Goal: Task Accomplishment & Management: Complete application form

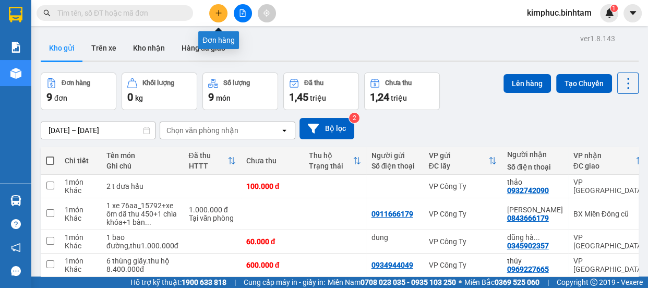
click at [219, 11] on icon "plus" at bounding box center [218, 12] width 7 height 7
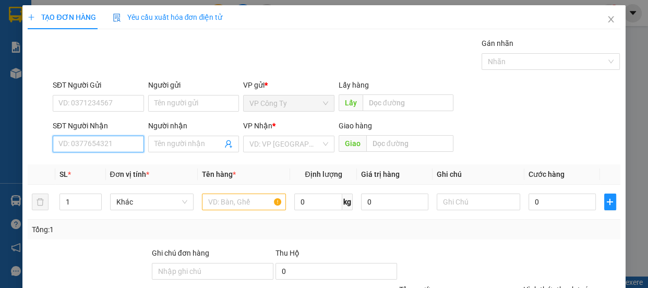
click at [127, 146] on input "SĐT Người Nhận" at bounding box center [98, 144] width 91 height 17
click at [124, 141] on input "0972920271" at bounding box center [98, 144] width 91 height 17
click at [125, 141] on input "0972920271" at bounding box center [98, 144] width 91 height 17
click at [125, 143] on input "0972920271" at bounding box center [98, 144] width 91 height 17
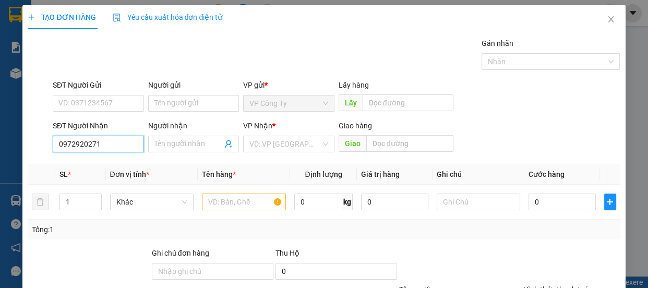
click at [126, 145] on input "0972920271" at bounding box center [98, 144] width 91 height 17
type input "0972920271"
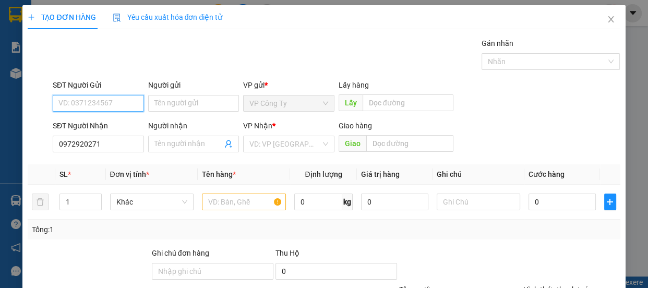
click at [104, 103] on input "SĐT Người Gửi" at bounding box center [98, 103] width 91 height 17
type input "0972920271"
click at [109, 103] on input "0972920271" at bounding box center [98, 103] width 91 height 17
click at [114, 125] on div "0972920271 - nhỏ" at bounding box center [97, 123] width 78 height 11
type input "nhỏ"
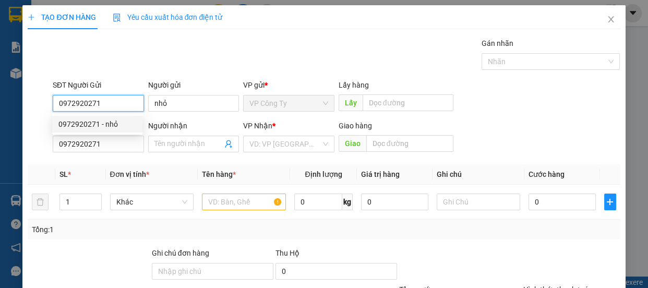
type input "100.000"
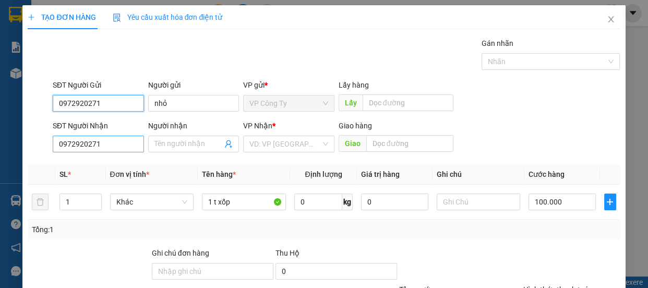
type input "0972920271"
click at [112, 150] on input "0972920271" at bounding box center [98, 144] width 91 height 17
type input "0972465299"
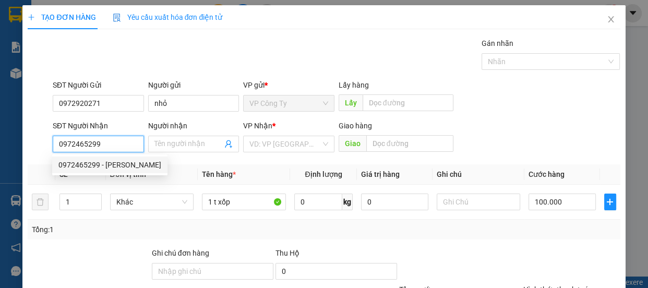
click at [119, 171] on div "0972465299 - phương lan" at bounding box center [109, 165] width 115 height 17
type input "[PERSON_NAME]"
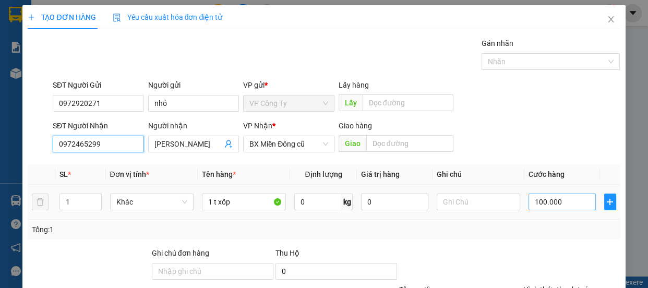
type input "0972465299"
click at [534, 206] on input "100.000" at bounding box center [562, 202] width 67 height 17
click at [537, 202] on input "100.000" at bounding box center [562, 202] width 67 height 17
type input "10.000"
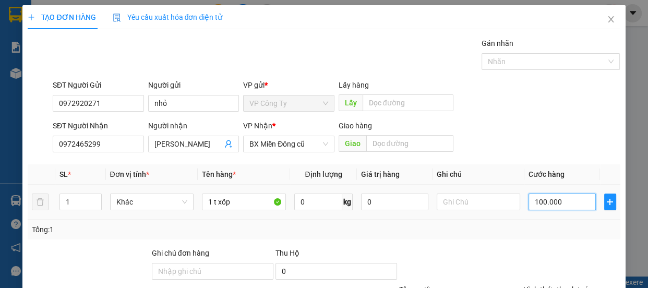
type input "10.000"
type input "120.000"
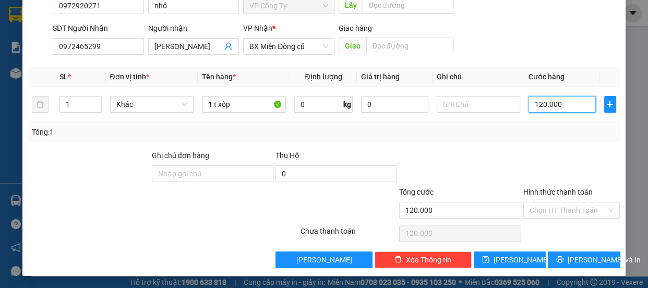
type input "120.000"
click at [547, 189] on label "Hình thức thanh toán" at bounding box center [558, 192] width 69 height 8
click at [547, 203] on input "Hình thức thanh toán" at bounding box center [568, 211] width 77 height 16
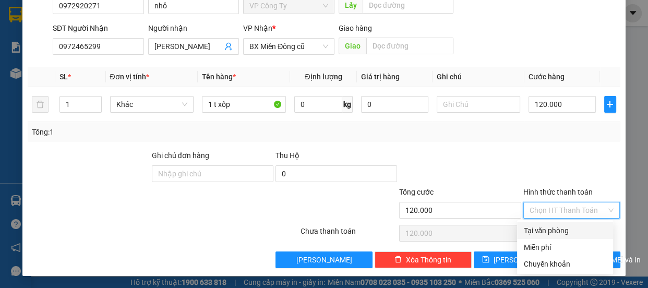
click at [542, 232] on div "Tại văn phòng" at bounding box center [566, 230] width 84 height 11
type input "0"
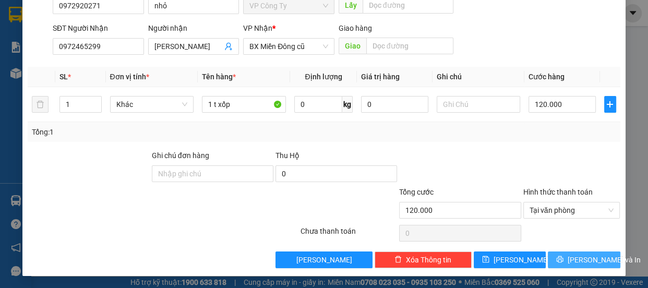
click at [569, 266] on button "[PERSON_NAME] và In" at bounding box center [584, 260] width 72 height 17
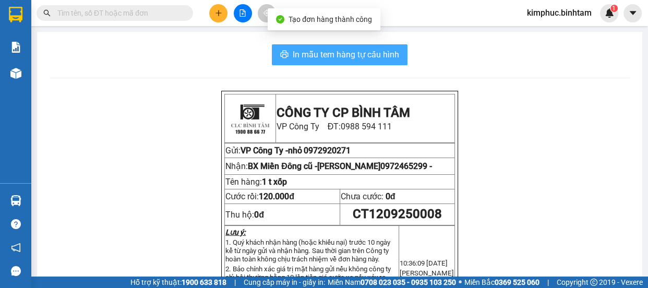
click at [318, 58] on span "In mẫu tem hàng tự cấu hình" at bounding box center [346, 54] width 106 height 13
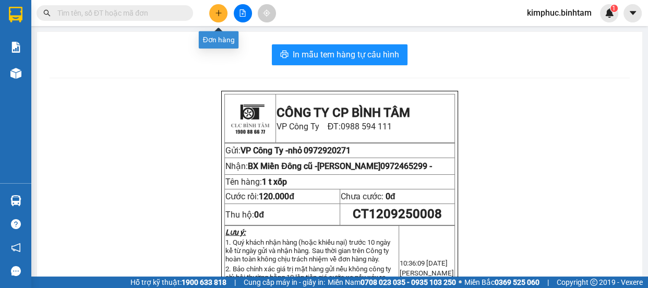
click at [219, 16] on icon "plus" at bounding box center [218, 12] width 7 height 7
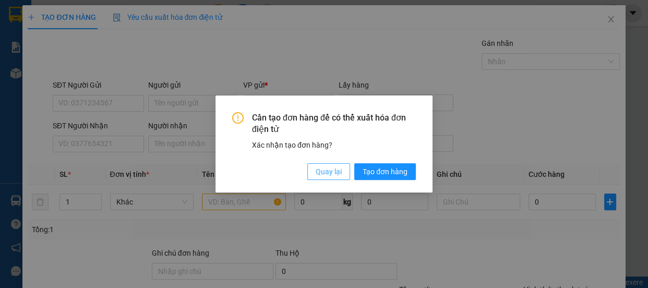
click at [330, 169] on span "Quay lại" at bounding box center [329, 171] width 26 height 11
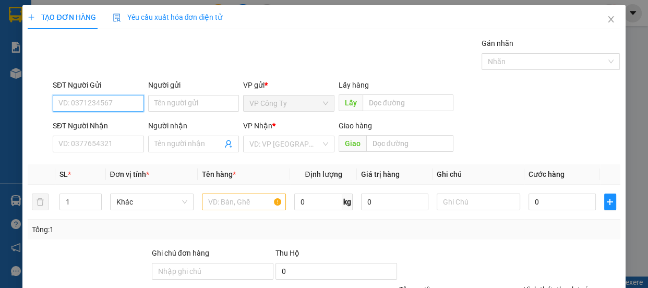
click at [88, 99] on input "SĐT Người Gửi" at bounding box center [98, 103] width 91 height 17
type input "0968813539"
click at [110, 104] on input "0968813539" at bounding box center [98, 103] width 91 height 17
click at [104, 123] on div "0968813539" at bounding box center [97, 123] width 78 height 11
type input "0375877282"
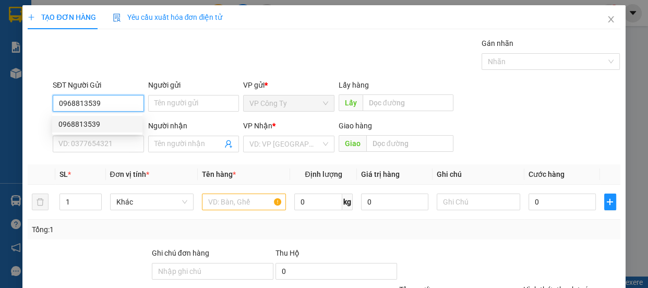
type input "tín"
type input "100.000"
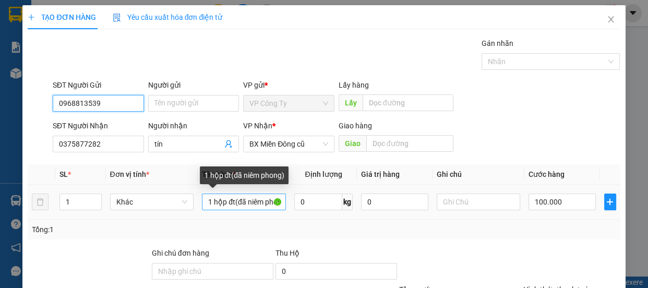
type input "0968813539"
click at [277, 198] on input "1 hộp đt(đã niêm phong)" at bounding box center [244, 202] width 84 height 17
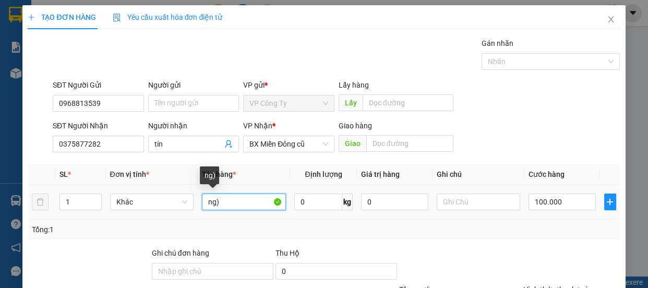
click at [253, 203] on input "ng)" at bounding box center [244, 202] width 84 height 17
type input "n"
type input "1 t xốp"
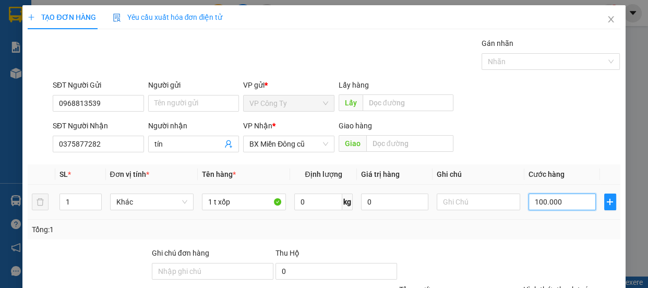
click at [537, 200] on input "100.000" at bounding box center [562, 202] width 67 height 17
click at [537, 198] on input "100.000" at bounding box center [562, 202] width 67 height 17
type input "10.000"
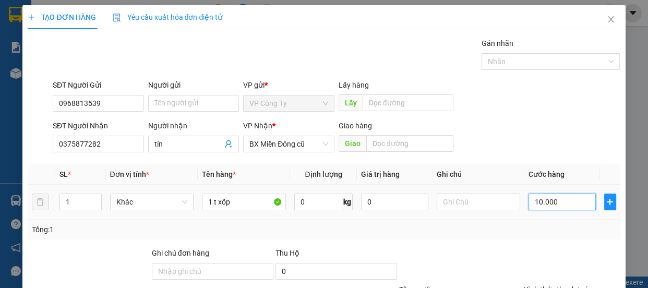
type input "0.000"
type input "0"
type input "10.000"
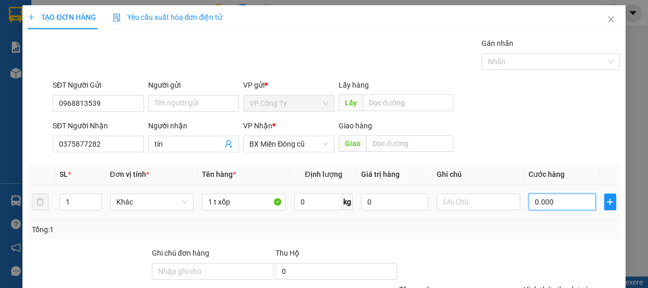
type input "10.000"
type input "120.000"
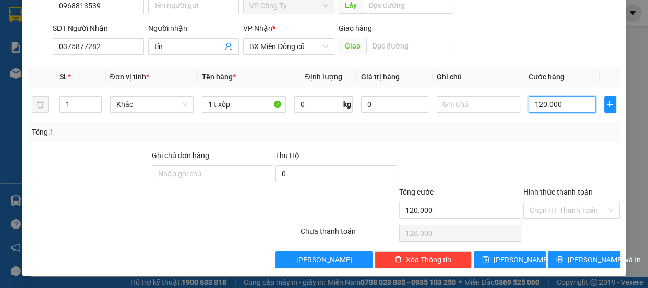
type input "120.000"
click at [545, 192] on label "Hình thức thanh toán" at bounding box center [558, 192] width 69 height 8
click at [545, 203] on input "Hình thức thanh toán" at bounding box center [568, 211] width 77 height 16
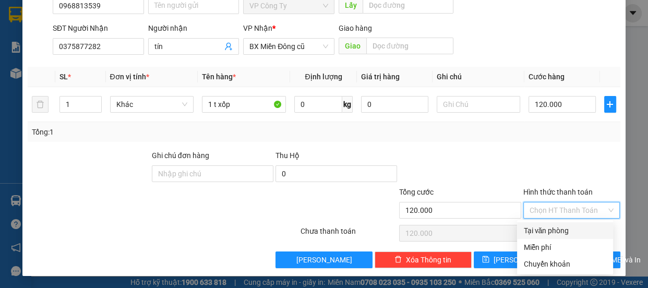
click at [548, 232] on div "Tại văn phòng" at bounding box center [566, 230] width 84 height 11
type input "0"
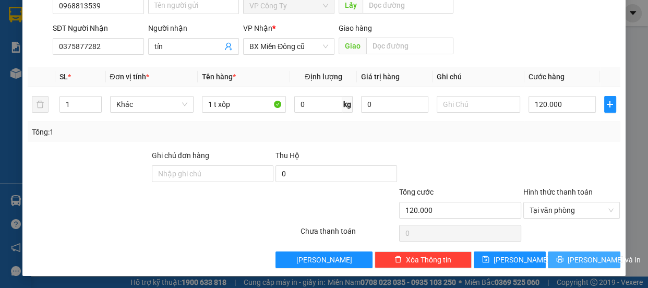
click at [564, 264] on button "[PERSON_NAME] và In" at bounding box center [584, 260] width 72 height 17
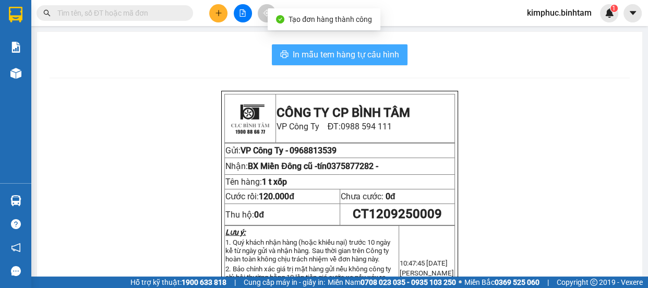
click at [365, 52] on span "In mẫu tem hàng tự cấu hình" at bounding box center [346, 54] width 106 height 13
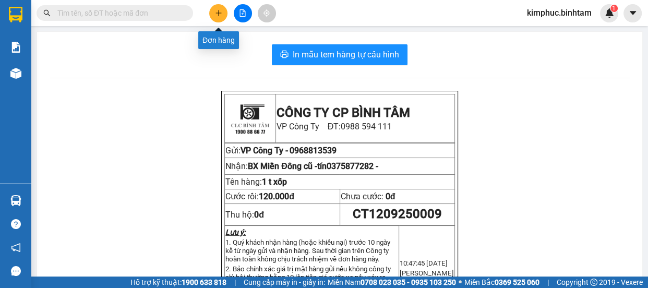
click at [218, 11] on icon "plus" at bounding box center [218, 13] width 1 height 6
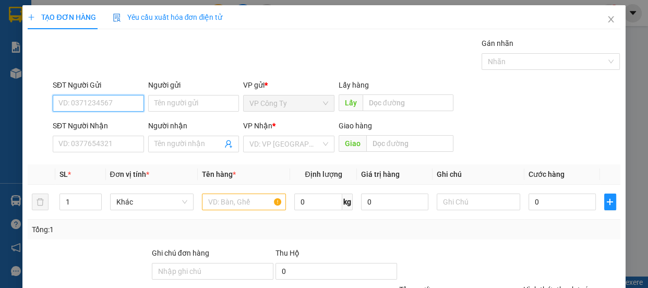
click at [114, 100] on input "SĐT Người Gửi" at bounding box center [98, 103] width 91 height 17
type input "0977738218"
click at [123, 103] on input "0977738218" at bounding box center [98, 103] width 91 height 17
click at [122, 118] on div "0977738218" at bounding box center [97, 123] width 78 height 11
type input "0905821678"
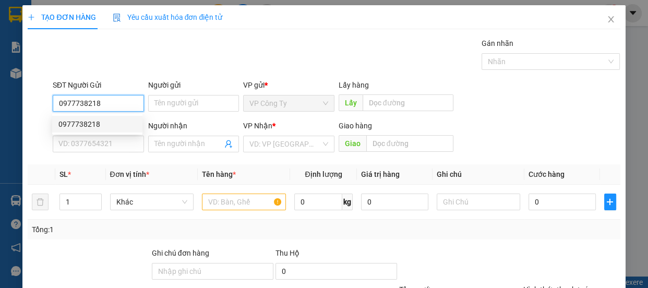
type input "tiên"
type input "50.000"
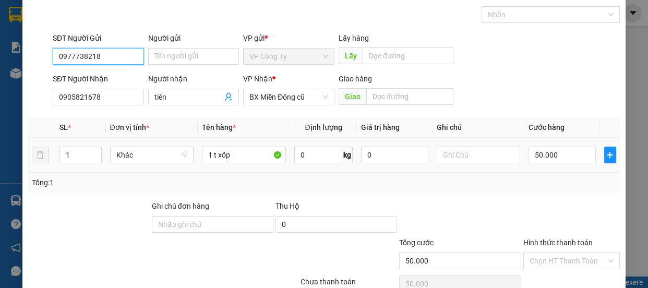
scroll to position [98, 0]
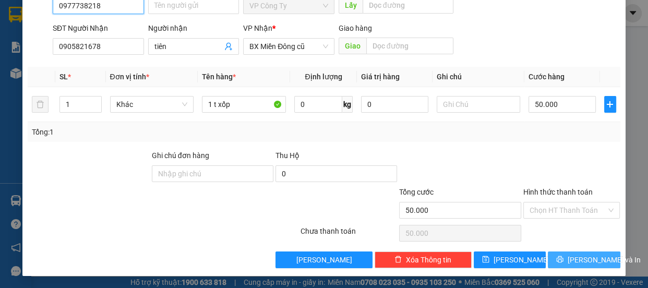
type input "0977738218"
click at [568, 255] on span "[PERSON_NAME] và In" at bounding box center [604, 259] width 73 height 11
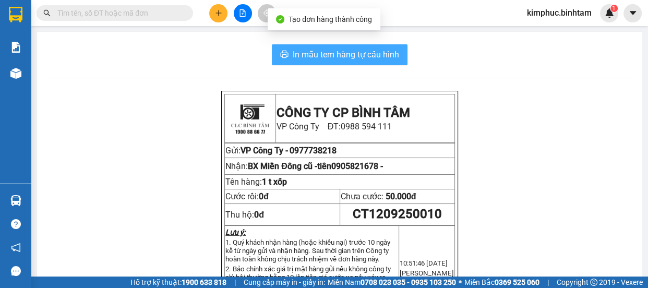
click at [365, 51] on span "In mẫu tem hàng tự cấu hình" at bounding box center [346, 54] width 106 height 13
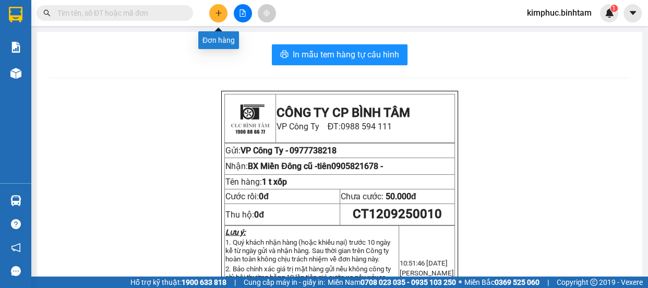
click at [222, 15] on icon "plus" at bounding box center [218, 12] width 7 height 7
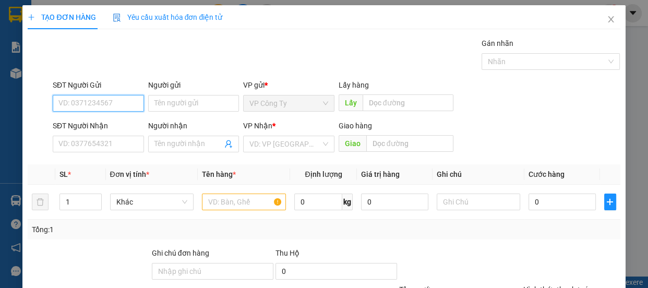
click at [120, 105] on input "SĐT Người Gửi" at bounding box center [98, 103] width 91 height 17
click at [114, 100] on input "0905578809" at bounding box center [98, 103] width 91 height 17
click at [116, 100] on input "0905578809" at bounding box center [98, 103] width 91 height 17
type input "0905578809"
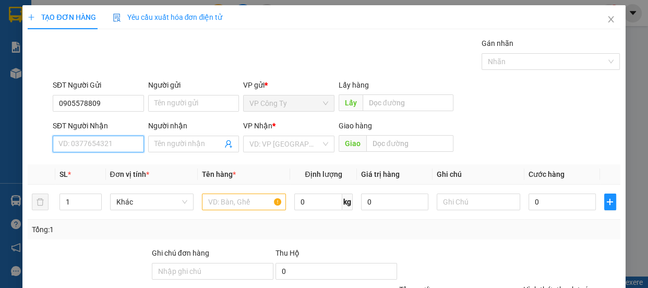
click at [95, 146] on input "SĐT Người Nhận" at bounding box center [98, 144] width 91 height 17
click at [99, 160] on div "0366466123 - trang" at bounding box center [97, 164] width 78 height 11
type input "0366466123"
type input "trang"
type input "70.000"
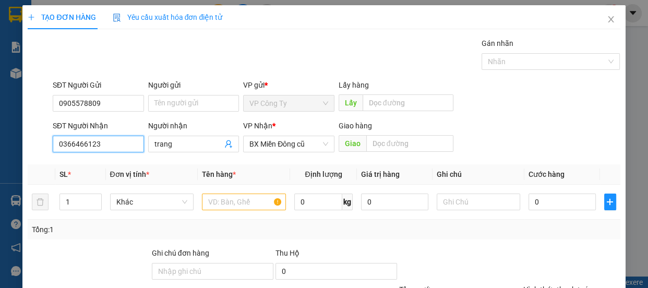
type input "70.000"
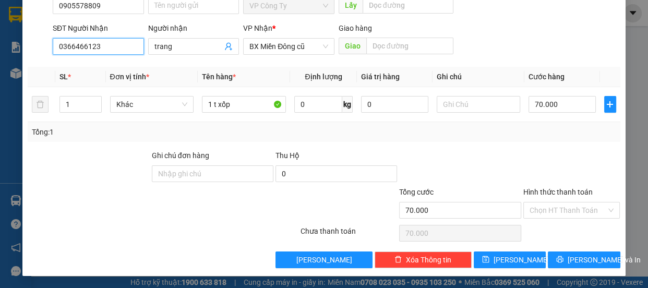
type input "0366466123"
click at [563, 191] on label "Hình thức thanh toán" at bounding box center [558, 192] width 69 height 8
click at [563, 203] on input "Hình thức thanh toán" at bounding box center [568, 211] width 77 height 16
click at [590, 135] on div "Tổng: 1" at bounding box center [324, 131] width 584 height 11
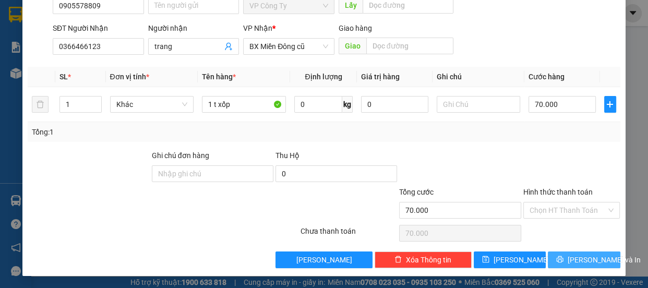
click at [565, 255] on button "[PERSON_NAME] và In" at bounding box center [584, 260] width 72 height 17
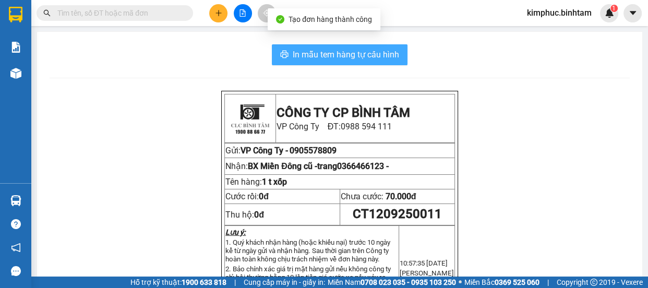
click at [381, 48] on span "In mẫu tem hàng tự cấu hình" at bounding box center [346, 54] width 106 height 13
click at [381, 51] on span "In mẫu tem hàng tự cấu hình" at bounding box center [346, 54] width 106 height 13
click at [381, 56] on span "In mẫu tem hàng tự cấu hình" at bounding box center [346, 54] width 106 height 13
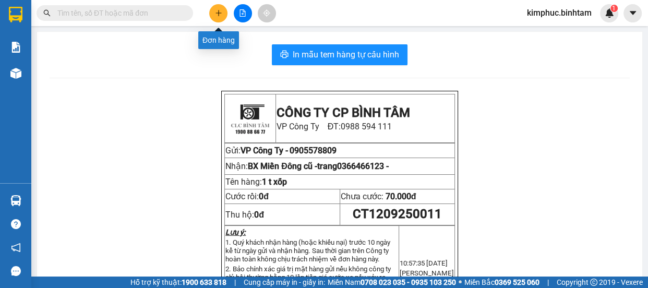
click at [218, 15] on icon "plus" at bounding box center [218, 13] width 1 height 6
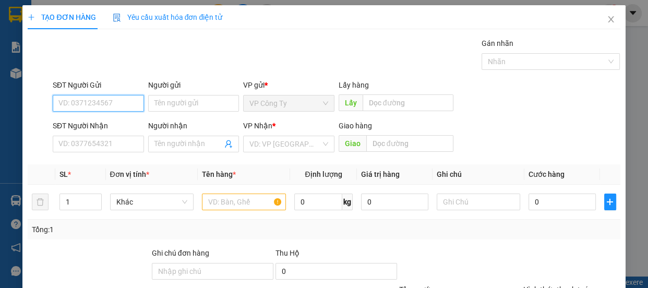
click at [103, 105] on input "SĐT Người Gửi" at bounding box center [98, 103] width 91 height 17
type input "0843469276"
click at [106, 104] on input "0843469276" at bounding box center [98, 103] width 91 height 17
click at [107, 105] on input "0843469276" at bounding box center [98, 103] width 91 height 17
click at [116, 103] on input "0843469276" at bounding box center [98, 103] width 91 height 17
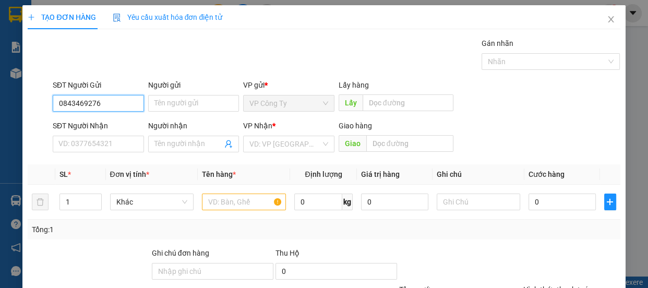
click at [116, 103] on input "0843469276" at bounding box center [98, 103] width 91 height 17
click at [116, 105] on input "0843469276" at bounding box center [98, 103] width 91 height 17
click at [117, 109] on input "0843469276" at bounding box center [98, 103] width 91 height 17
click at [111, 127] on div "0843469276" at bounding box center [97, 123] width 78 height 11
type input "0866510956"
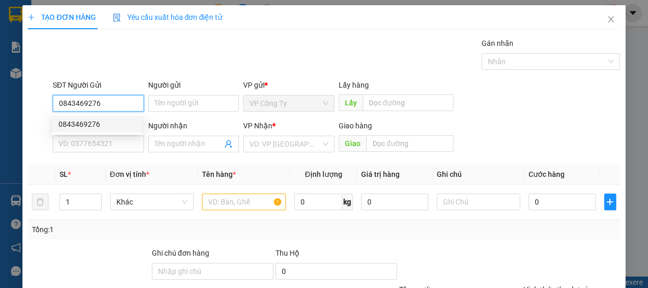
type input "trâm"
type input "thanh hóa"
type input "150.000"
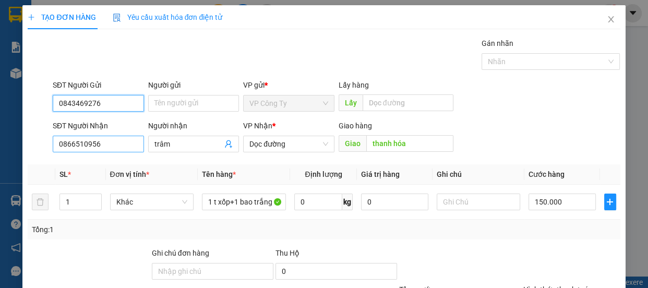
type input "0843469276"
click at [115, 146] on input "0866510956" at bounding box center [98, 144] width 91 height 17
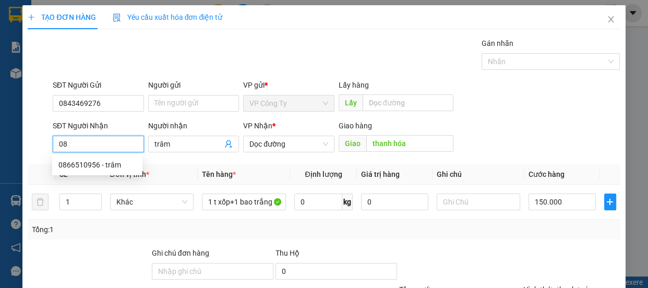
type input "0"
type input "0903236798"
click at [120, 146] on input "0903236798" at bounding box center [98, 144] width 91 height 17
click at [121, 145] on input "0903236798" at bounding box center [98, 144] width 91 height 17
click at [120, 163] on div "0903236798 - thương" at bounding box center [97, 164] width 78 height 11
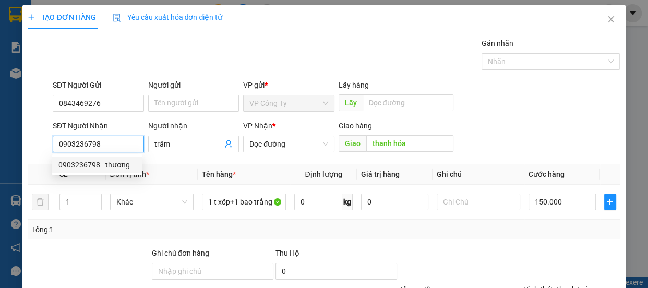
type input "thương"
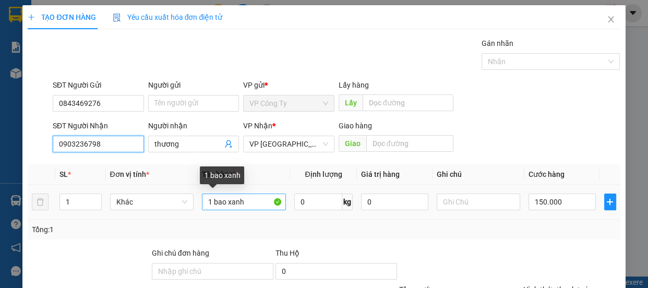
type input "0903236798"
click at [253, 201] on input "1 bao xanh" at bounding box center [244, 202] width 84 height 17
click at [225, 201] on input "1 bao rắng" at bounding box center [244, 202] width 84 height 17
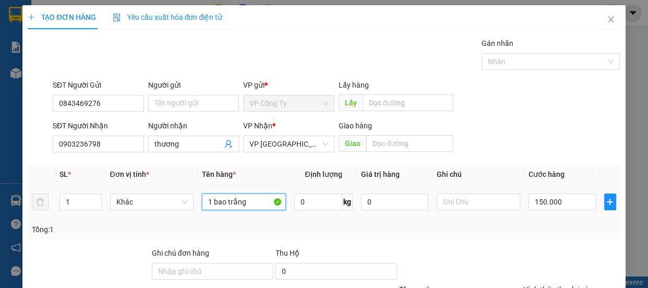
scroll to position [98, 0]
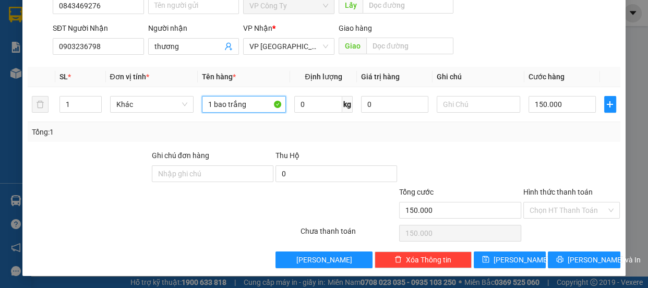
type input "1 bao trắng"
click at [561, 193] on label "Hình thức thanh toán" at bounding box center [558, 192] width 69 height 8
click at [561, 203] on input "Hình thức thanh toán" at bounding box center [568, 211] width 77 height 16
click at [561, 193] on label "Hình thức thanh toán" at bounding box center [558, 192] width 69 height 8
click at [561, 203] on input "Hình thức thanh toán" at bounding box center [568, 211] width 77 height 16
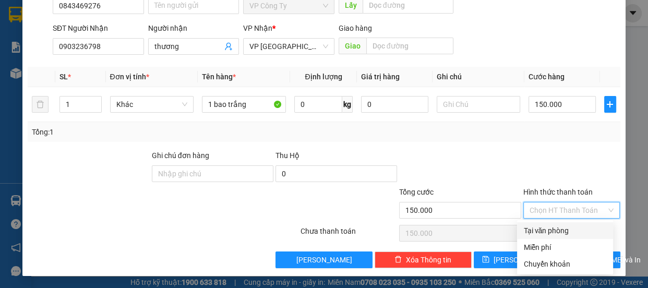
click at [569, 231] on div "Tại văn phòng" at bounding box center [566, 230] width 84 height 11
type input "0"
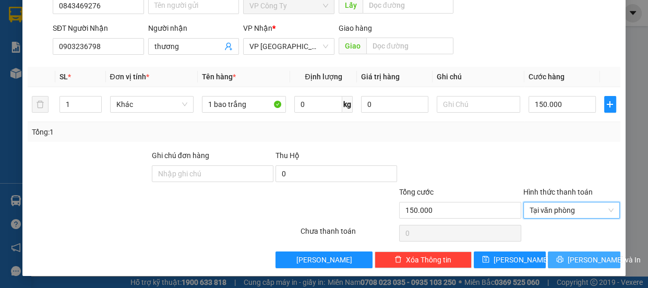
click at [574, 258] on span "[PERSON_NAME] và In" at bounding box center [604, 259] width 73 height 11
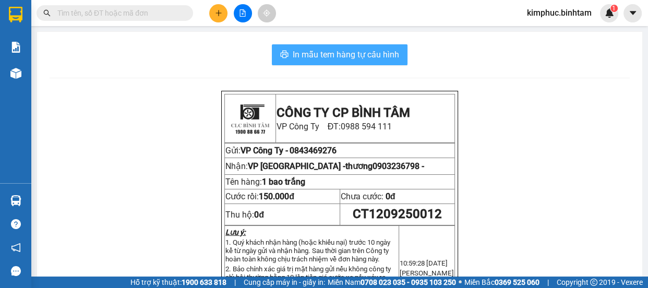
click at [335, 61] on span "In mẫu tem hàng tự cấu hình" at bounding box center [346, 54] width 106 height 13
click at [336, 60] on span "In mẫu tem hàng tự cấu hình" at bounding box center [346, 54] width 106 height 13
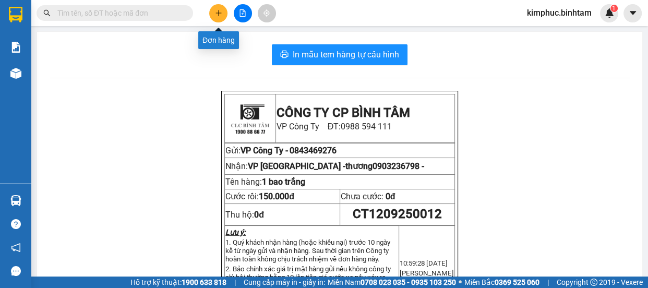
click at [213, 14] on button at bounding box center [218, 13] width 18 height 18
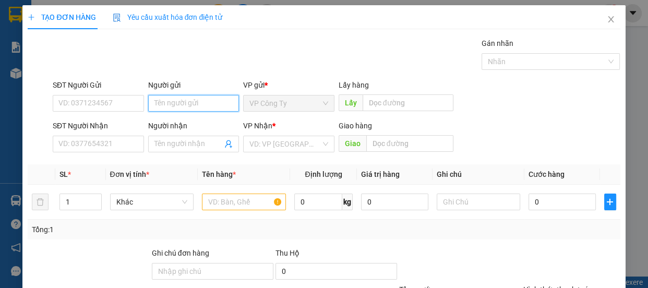
click at [161, 103] on input "Người gửi" at bounding box center [193, 103] width 91 height 17
type input "thành út"
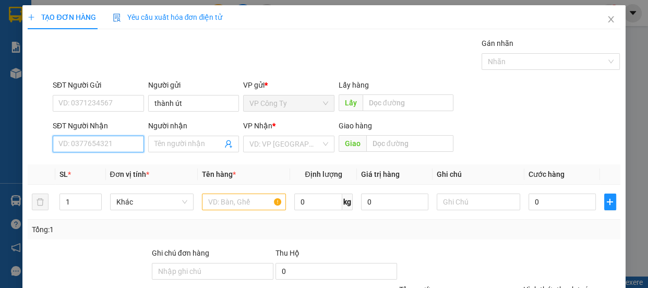
click at [111, 141] on input "SĐT Người Nhận" at bounding box center [98, 144] width 91 height 17
type input "0368851481"
click at [114, 141] on input "0368851481" at bounding box center [98, 144] width 91 height 17
click at [115, 143] on input "0368851481" at bounding box center [98, 144] width 91 height 17
click at [116, 168] on div "0368851481 - tuyết" at bounding box center [97, 164] width 78 height 11
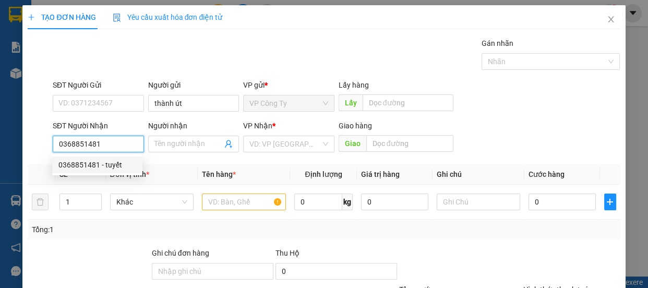
type input "tuyết"
type input "huế"
type input "90.000"
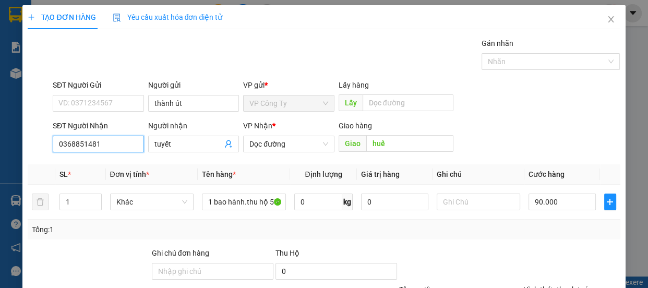
scroll to position [98, 0]
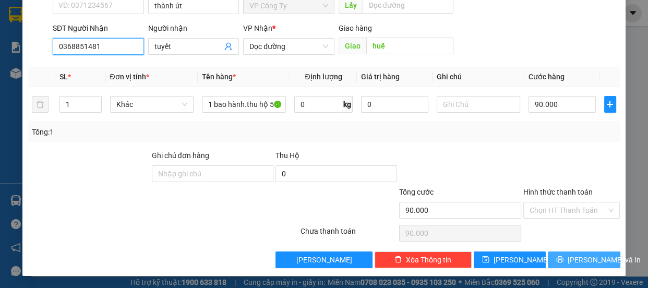
type input "0368851481"
click at [576, 255] on span "[PERSON_NAME] và In" at bounding box center [604, 259] width 73 height 11
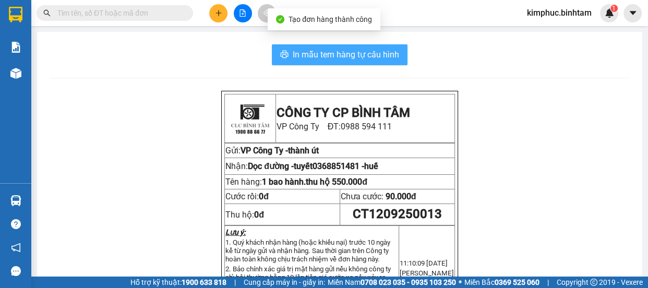
click at [373, 53] on span "In mẫu tem hàng tự cấu hình" at bounding box center [346, 54] width 106 height 13
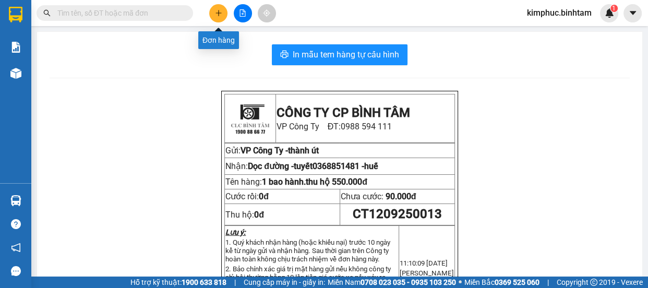
click at [218, 17] on button at bounding box center [218, 13] width 18 height 18
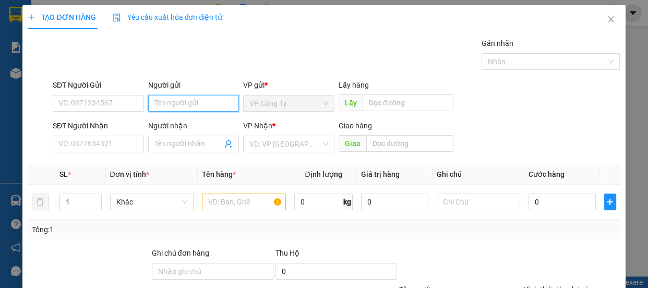
click at [176, 107] on input "Người gửi" at bounding box center [193, 103] width 91 height 17
type input "thái"
click at [105, 152] on div "SĐT Người Nhận VD: 0377654321" at bounding box center [98, 138] width 91 height 37
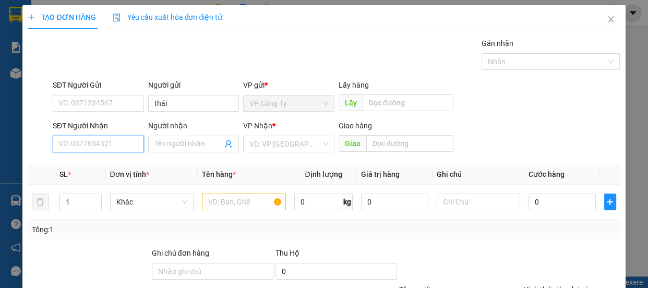
click at [104, 146] on input "SĐT Người Nhận" at bounding box center [98, 144] width 91 height 17
type input "0946831678"
click at [118, 139] on input "0946831678" at bounding box center [98, 144] width 91 height 17
click at [120, 145] on input "0946831678" at bounding box center [98, 144] width 91 height 17
click at [120, 166] on div "0946831678 - lonh" at bounding box center [97, 164] width 78 height 11
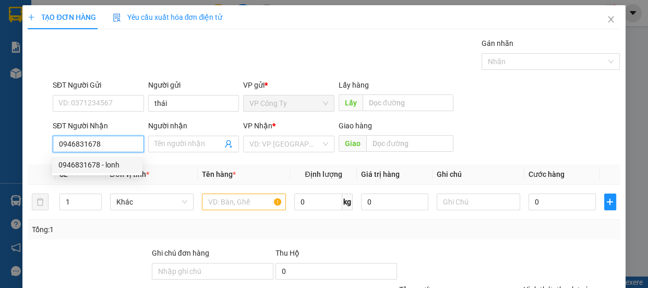
type input "lonh"
type input "quản trị"
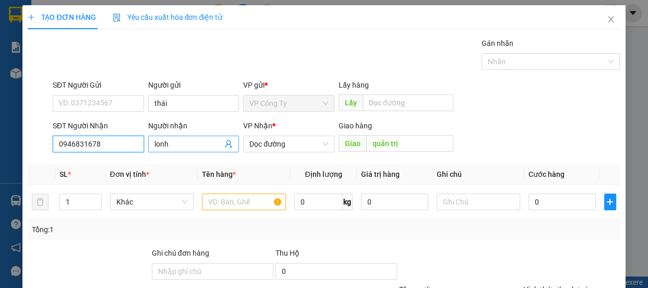
type input "80.000"
type input "0946831678"
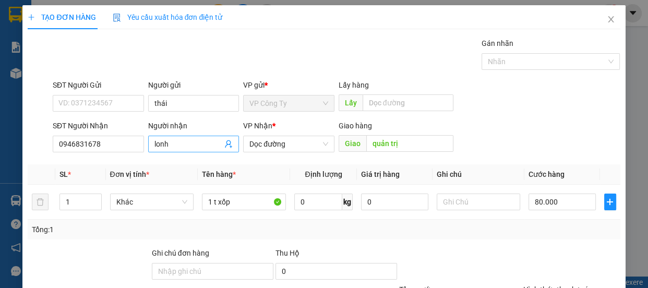
click at [183, 146] on input "lonh" at bounding box center [188, 143] width 68 height 11
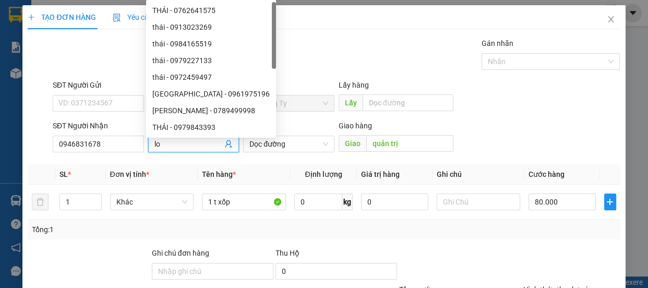
type input "l"
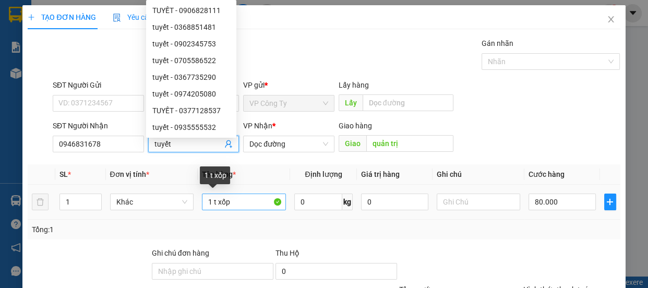
type input "tuyết"
click at [239, 198] on input "1 t xốp" at bounding box center [244, 202] width 84 height 17
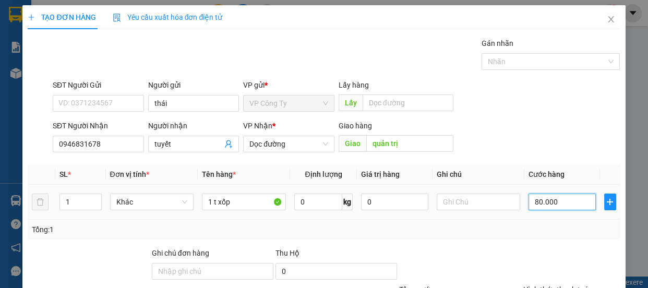
click at [532, 204] on input "80.000" at bounding box center [562, 202] width 67 height 17
click at [533, 204] on input "80.000" at bounding box center [562, 202] width 67 height 17
type input "0"
type input "50.000"
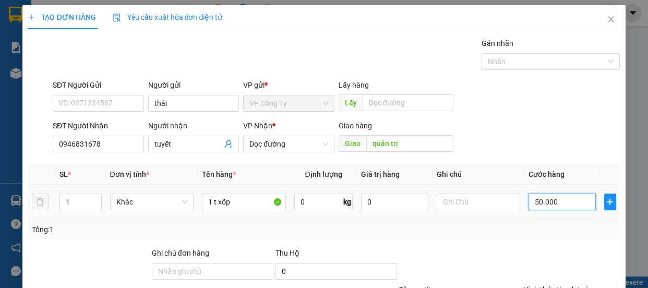
type input "50.000"
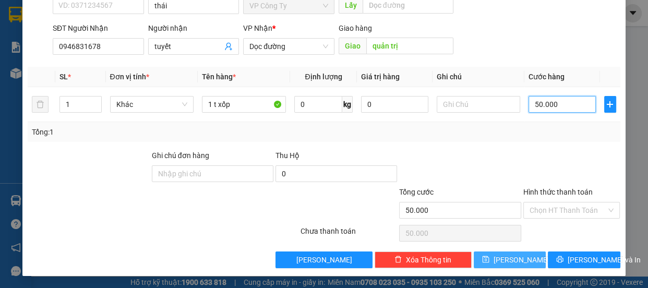
type input "50.000"
click at [522, 260] on button "[PERSON_NAME]" at bounding box center [510, 260] width 72 height 17
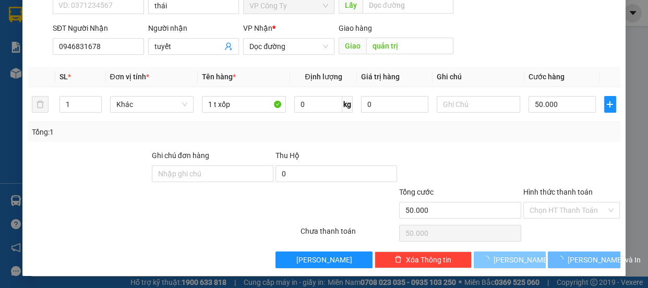
type input "0"
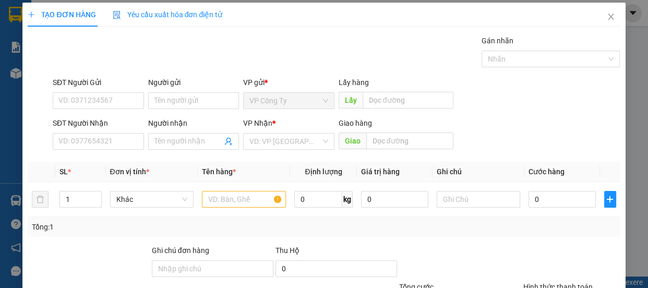
scroll to position [0, 0]
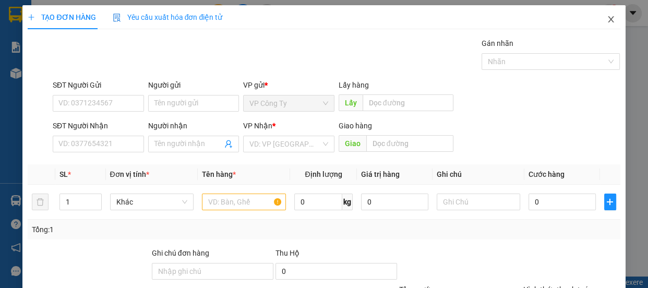
click at [608, 17] on icon "close" at bounding box center [611, 19] width 6 height 6
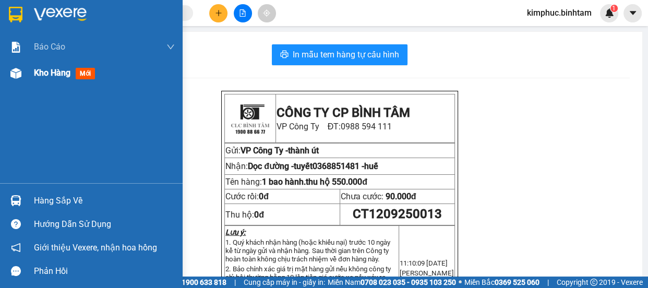
click at [45, 72] on span "Kho hàng" at bounding box center [52, 73] width 37 height 10
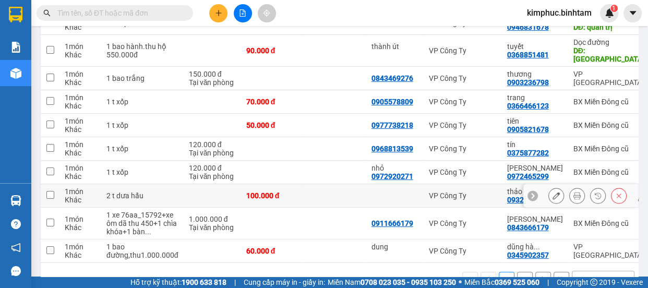
scroll to position [187, 0]
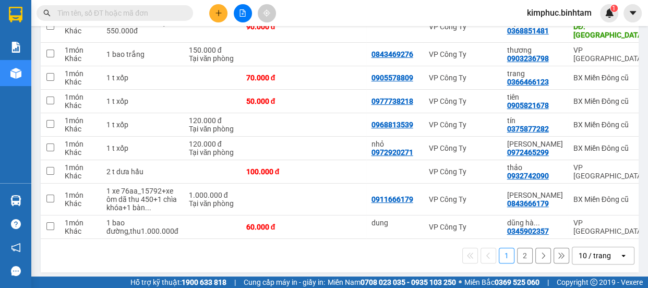
click at [520, 248] on button "2" at bounding box center [525, 256] width 16 height 16
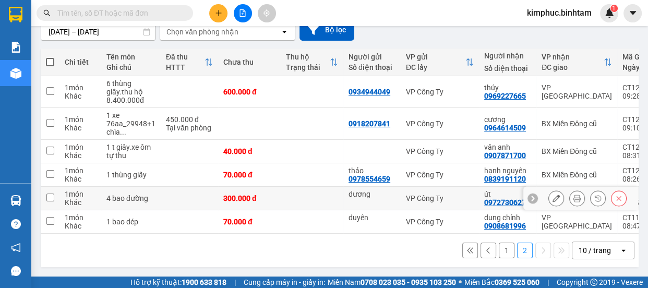
scroll to position [102, 0]
click at [553, 195] on icon at bounding box center [556, 198] width 7 height 7
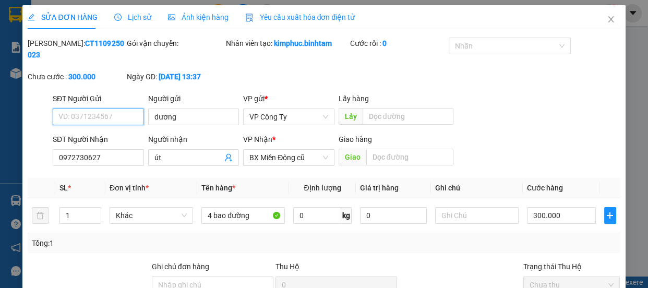
type input "dương"
type input "0972730627"
type input "út"
type input "300.000"
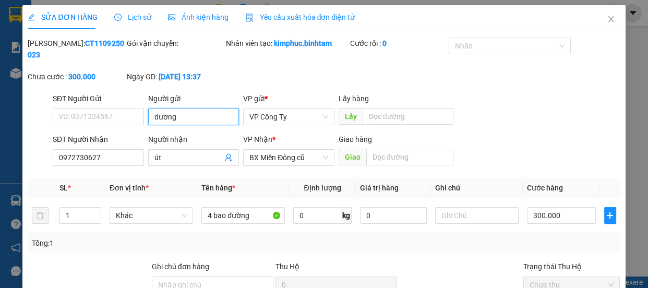
click at [177, 120] on input "dương" at bounding box center [193, 117] width 91 height 17
type input "d"
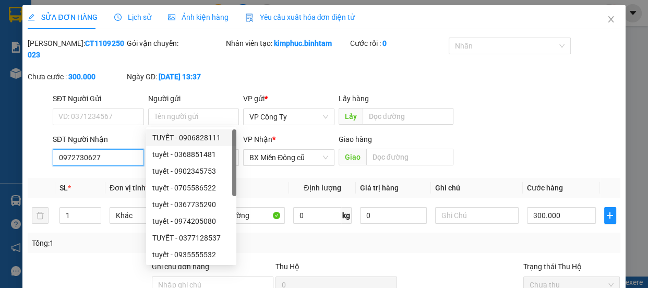
click at [118, 154] on input "0972730627" at bounding box center [98, 157] width 91 height 17
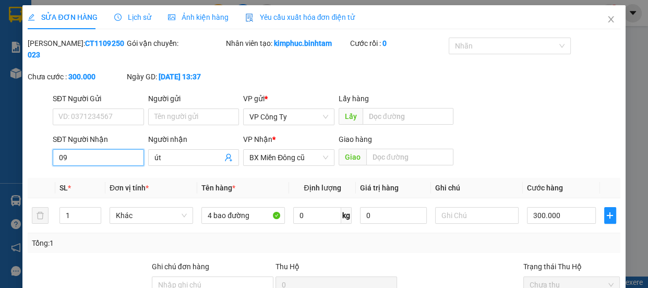
type input "0"
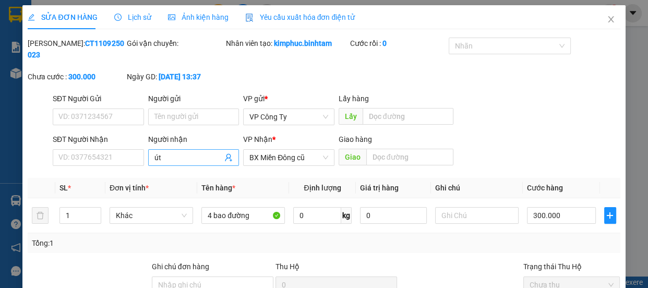
click at [163, 157] on input "út" at bounding box center [188, 157] width 68 height 11
type input "ú"
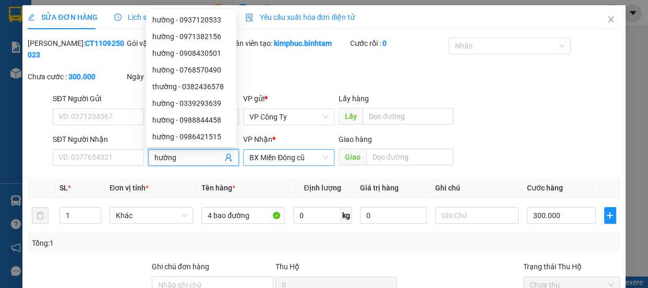
click at [288, 162] on span "BX Miền Đông cũ" at bounding box center [288, 158] width 79 height 16
type input "hường"
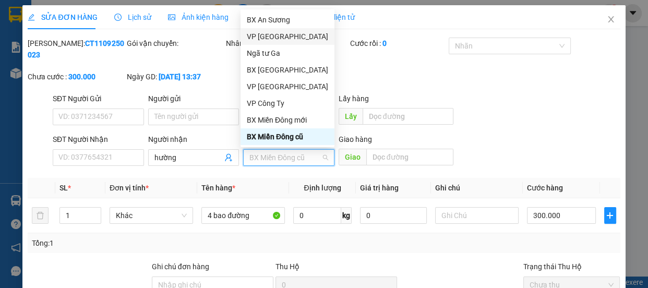
click at [277, 35] on div "VP [PERSON_NAME]" at bounding box center [287, 36] width 81 height 11
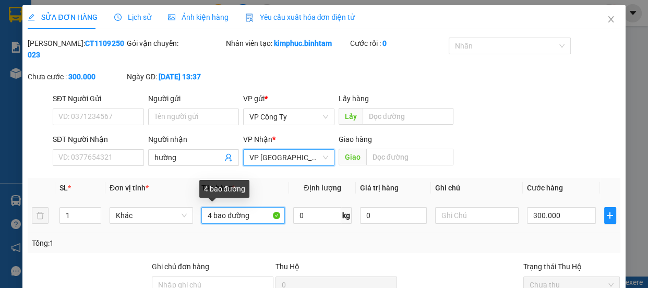
click at [265, 210] on input "4 bao đường" at bounding box center [243, 215] width 84 height 17
type input "4"
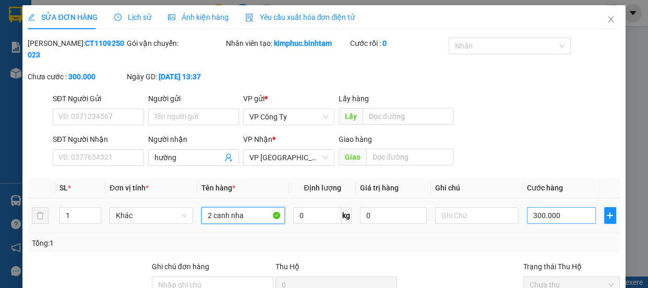
type input "2 canh nha"
click at [536, 216] on input "300.000" at bounding box center [561, 215] width 69 height 17
click at [534, 213] on input "300.000" at bounding box center [561, 215] width 69 height 17
type input "30.000"
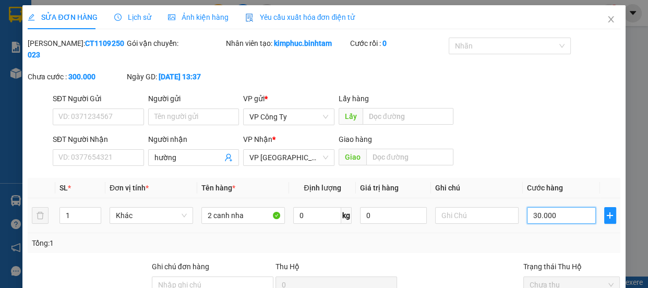
type input "30.000"
type input "0.000"
type input "0"
type input "10.000"
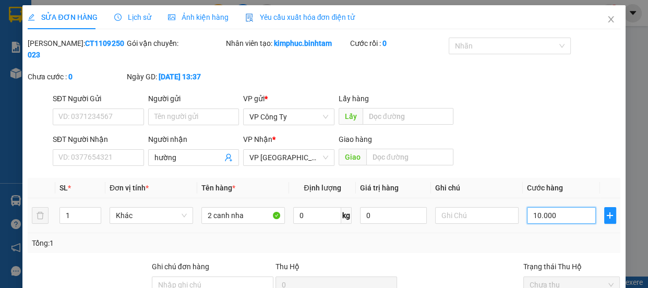
type input "10.000"
type input "140.000"
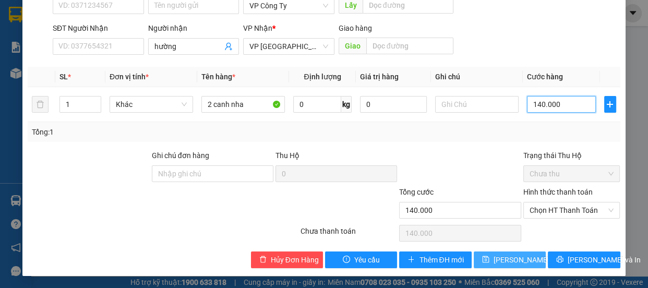
type input "140.000"
click at [526, 259] on span "[PERSON_NAME] đổi" at bounding box center [536, 259] width 84 height 11
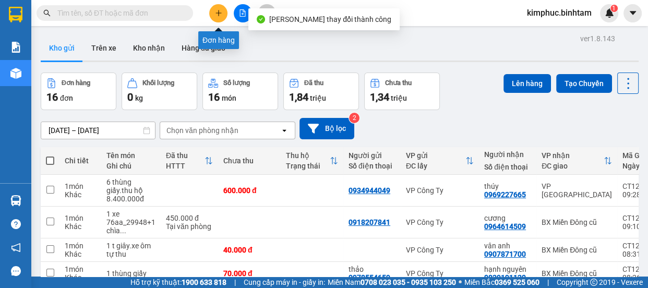
click at [219, 13] on icon "plus" at bounding box center [219, 13] width 6 height 1
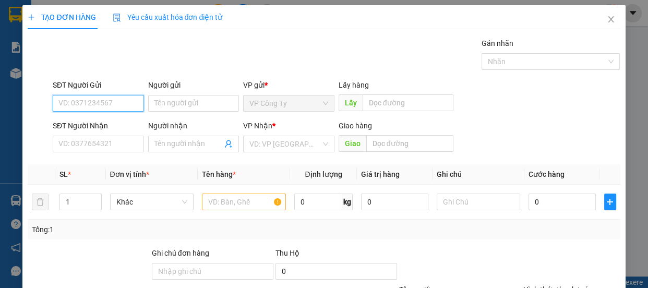
click at [127, 104] on input "SĐT Người Gửi" at bounding box center [98, 103] width 91 height 17
type input "0905452791"
click at [124, 99] on input "0905452791" at bounding box center [98, 103] width 91 height 17
click at [120, 129] on div "0905452791" at bounding box center [97, 123] width 78 height 11
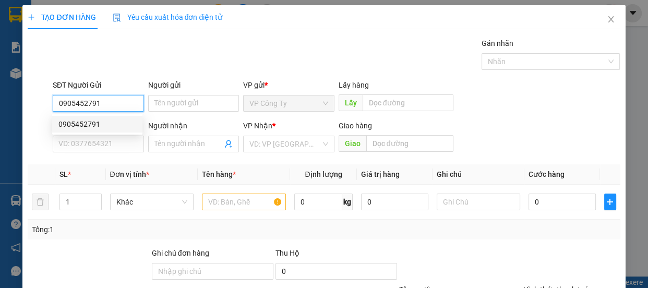
type input "0943824257"
type input "khánh huyền"
type input "450.000"
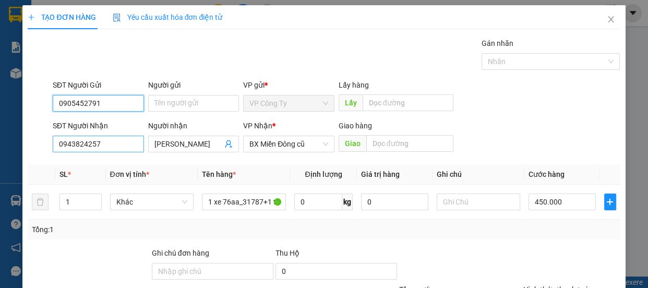
type input "0905452791"
click at [121, 144] on input "0943824257" at bounding box center [98, 144] width 91 height 17
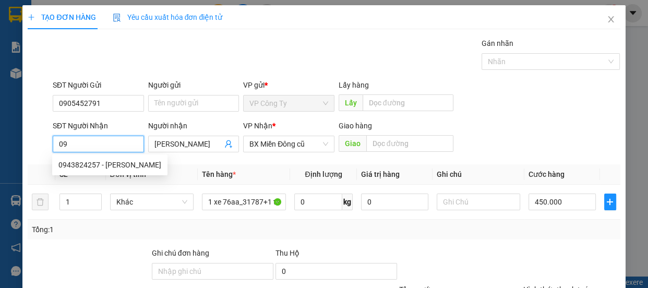
type input "0"
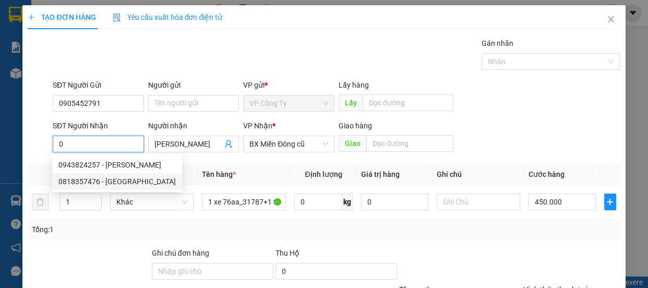
click at [124, 180] on div "0818357476 - khánh bình" at bounding box center [116, 181] width 117 height 11
type input "0818357476"
type input "khánh bình"
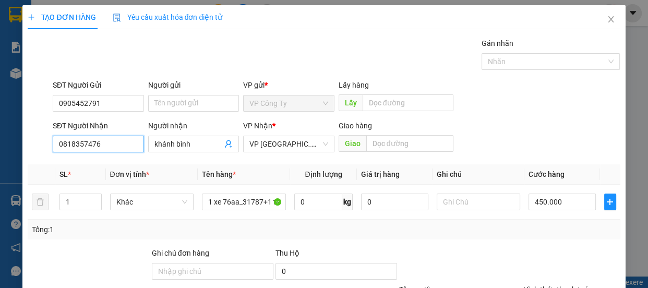
type input "70.000"
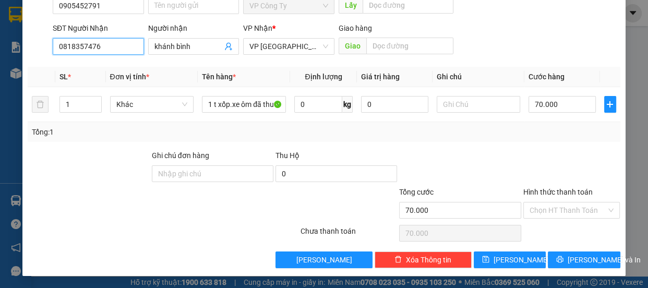
type input "0818357476"
click at [551, 191] on label "Hình thức thanh toán" at bounding box center [558, 192] width 69 height 8
click at [551, 203] on input "Hình thức thanh toán" at bounding box center [568, 211] width 77 height 16
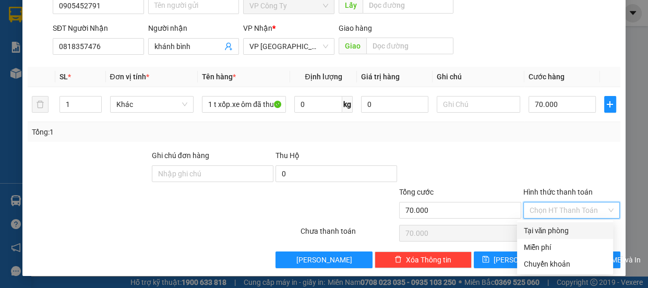
click at [549, 230] on div "Tại văn phòng" at bounding box center [566, 230] width 84 height 11
type input "0"
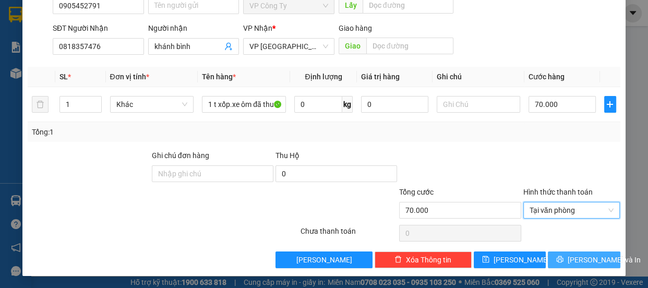
click at [560, 256] on icon "printer" at bounding box center [559, 259] width 7 height 7
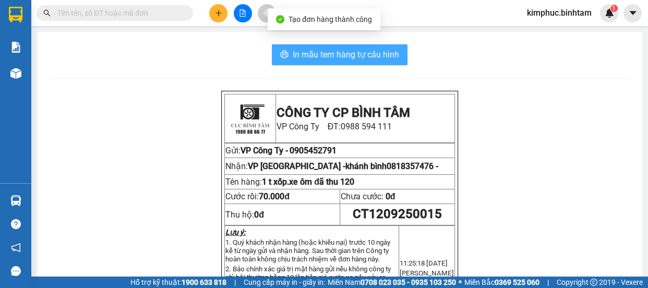
click at [364, 59] on span "In mẫu tem hàng tự cấu hình" at bounding box center [346, 54] width 106 height 13
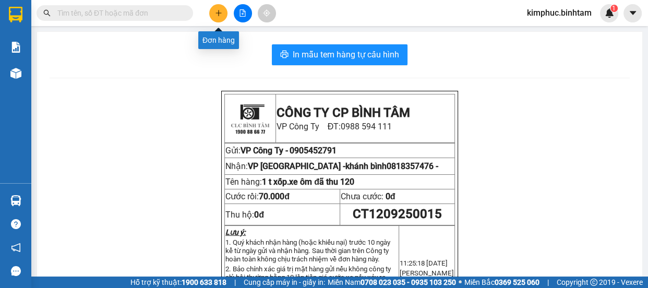
click at [221, 14] on icon "plus" at bounding box center [218, 12] width 7 height 7
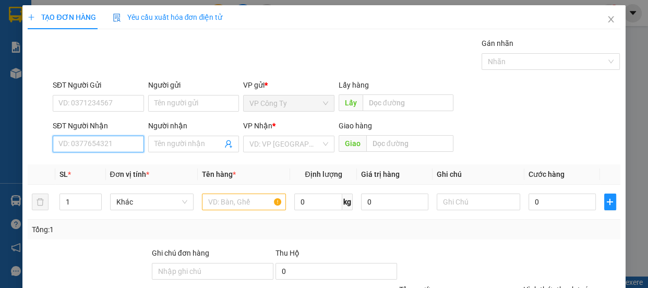
click at [108, 142] on input "SĐT Người Nhận" at bounding box center [98, 144] width 91 height 17
type input "0919602468"
click at [110, 146] on input "0919602468" at bounding box center [98, 144] width 91 height 17
click at [109, 146] on input "0919602468" at bounding box center [98, 144] width 91 height 17
click at [109, 143] on input "0919602468" at bounding box center [98, 144] width 91 height 17
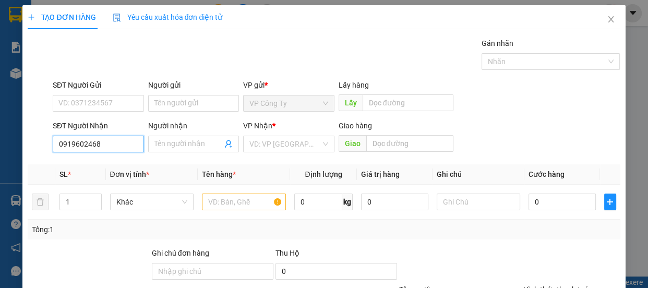
click at [109, 143] on input "0919602468" at bounding box center [98, 144] width 91 height 17
click at [110, 144] on input "0919602468" at bounding box center [98, 144] width 91 height 17
click at [110, 163] on div "0919602468 - vân" at bounding box center [97, 164] width 78 height 11
type input "vân"
type input "80.000"
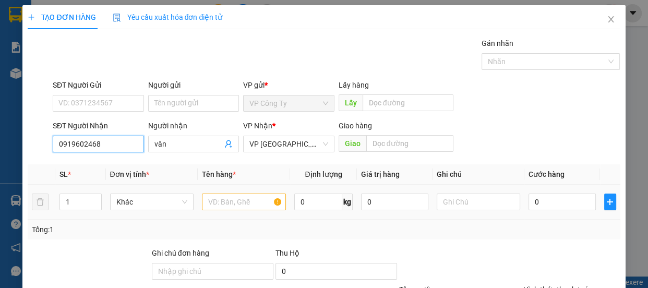
type input "80.000"
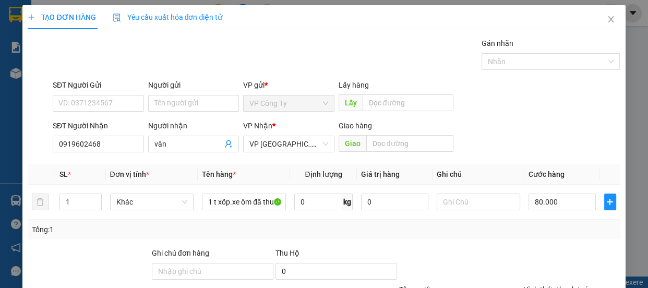
click at [561, 286] on label "Hình thức thanh toán" at bounding box center [558, 290] width 69 height 8
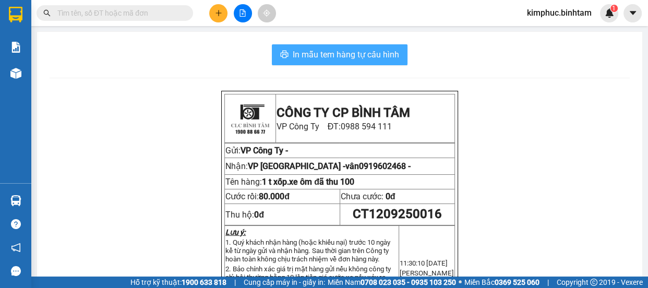
click at [343, 56] on span "In mẫu tem hàng tự cấu hình" at bounding box center [346, 54] width 106 height 13
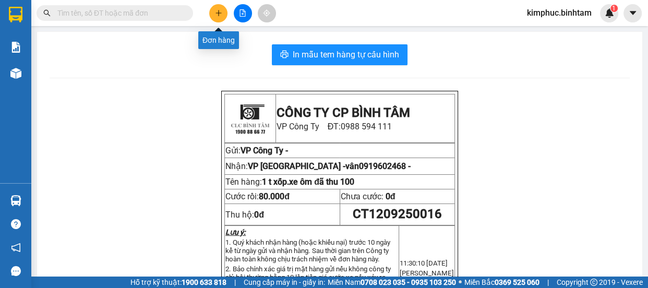
click at [217, 13] on icon "plus" at bounding box center [219, 13] width 6 height 1
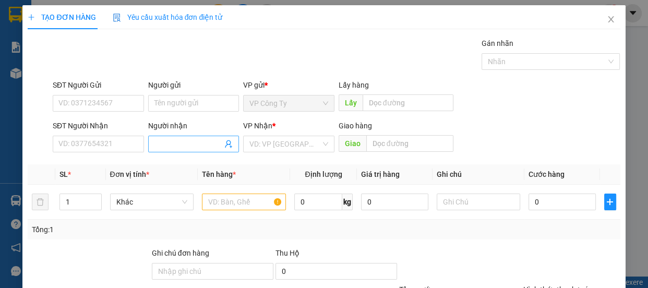
click at [179, 143] on input "Người nhận" at bounding box center [188, 143] width 68 height 11
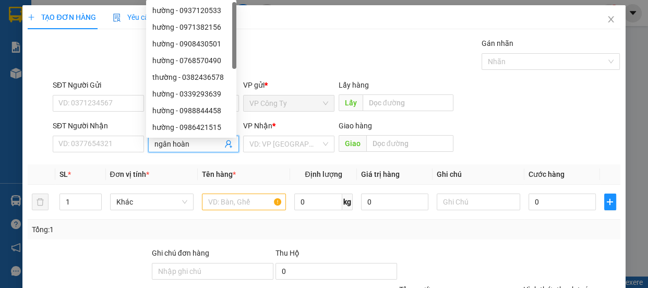
type input "ngân hoàng"
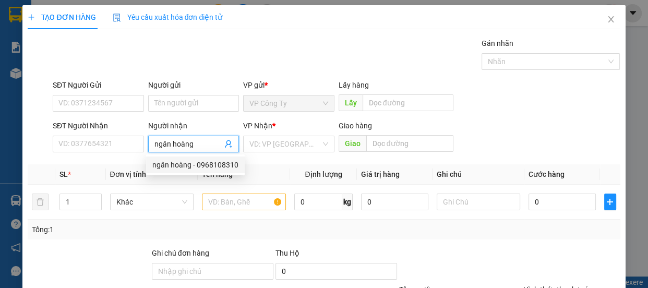
click at [189, 163] on div "ngân hoàng - 0968108310" at bounding box center [195, 164] width 86 height 11
type input "0968108310"
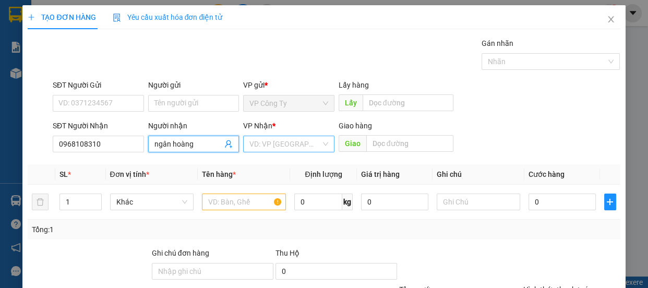
type input "ngân hoàng"
click at [281, 143] on input "search" at bounding box center [285, 144] width 72 height 16
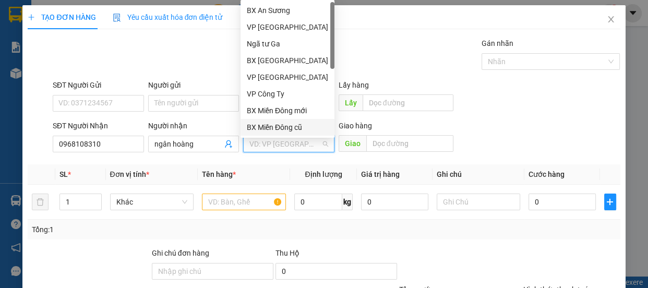
click at [284, 129] on div "BX Miền Đông cũ" at bounding box center [287, 127] width 81 height 11
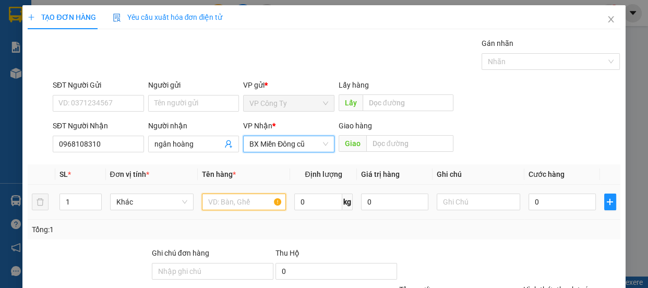
click at [239, 204] on input "text" at bounding box center [244, 202] width 84 height 17
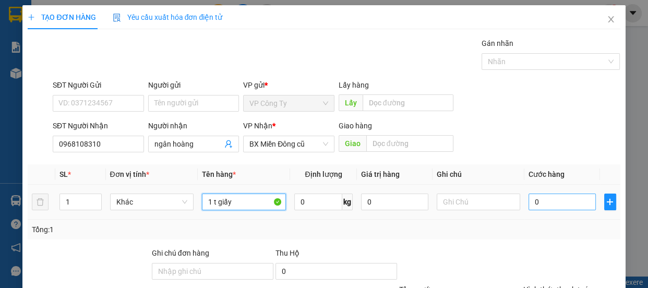
type input "1 t giấy"
click at [529, 200] on input "0" at bounding box center [562, 202] width 67 height 17
click at [529, 199] on input "0" at bounding box center [562, 202] width 67 height 17
type input "10"
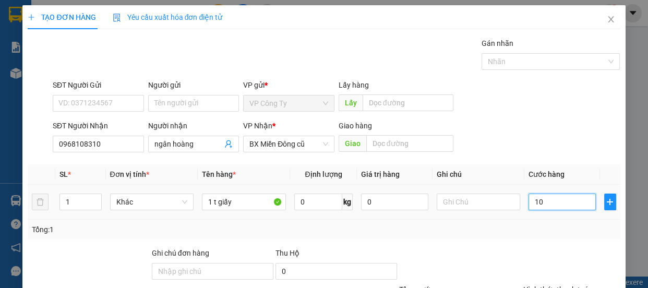
type input "10"
type input "120"
type input "1.290"
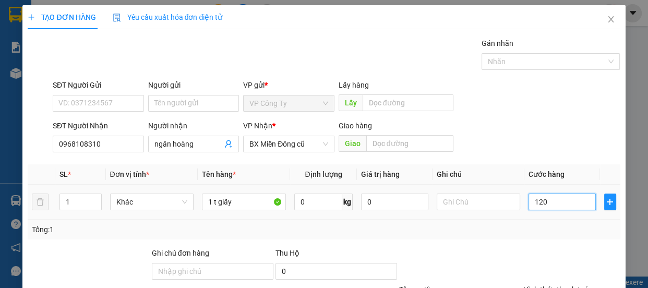
type input "1.290"
type input "129"
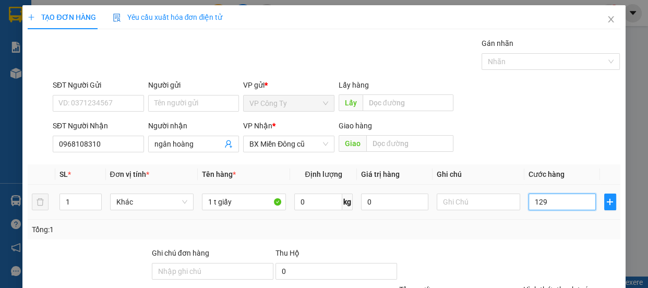
type input "1.290"
type input "12.900"
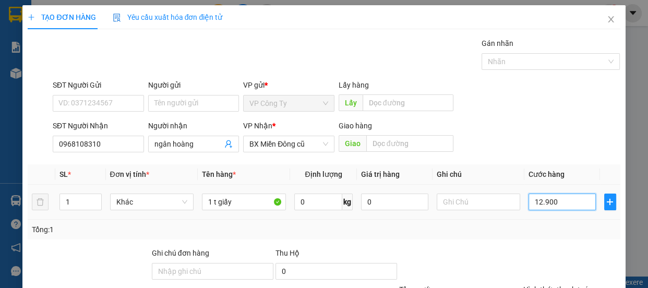
type input "12.900"
type input "129.000"
click at [541, 203] on input "129.000" at bounding box center [562, 202] width 67 height 17
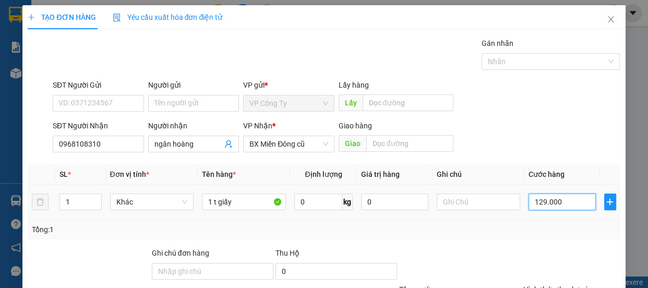
type input "12.000"
type input "120.000"
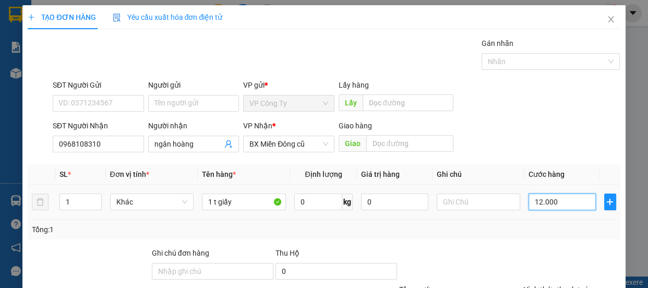
type input "120.000"
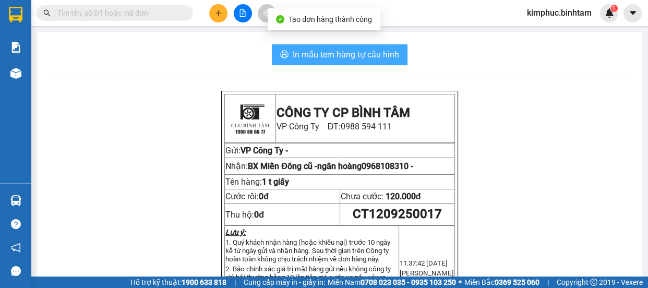
click at [372, 53] on span "In mẫu tem hàng tự cấu hình" at bounding box center [346, 54] width 106 height 13
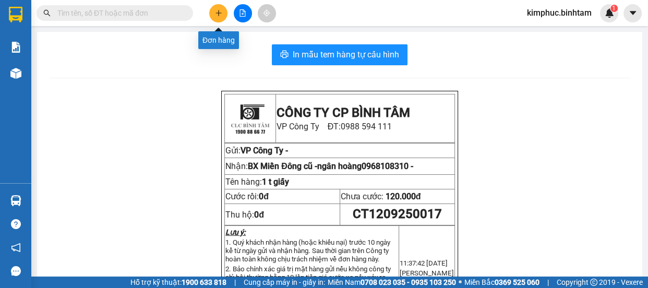
click at [218, 10] on icon "plus" at bounding box center [218, 12] width 7 height 7
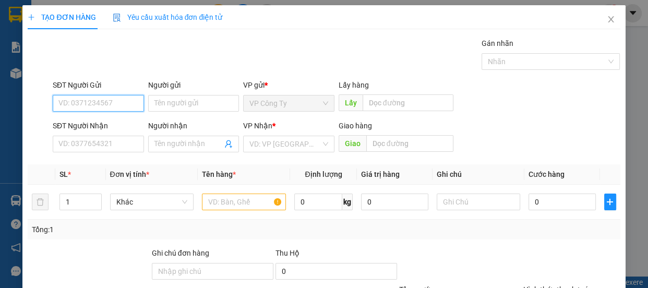
click at [131, 106] on input "SĐT Người Gửi" at bounding box center [98, 103] width 91 height 17
type input "0366454446"
click at [127, 103] on input "0366454446" at bounding box center [98, 103] width 91 height 17
click at [127, 101] on input "0366454446" at bounding box center [98, 103] width 91 height 17
click at [129, 101] on input "0366454446" at bounding box center [98, 103] width 91 height 17
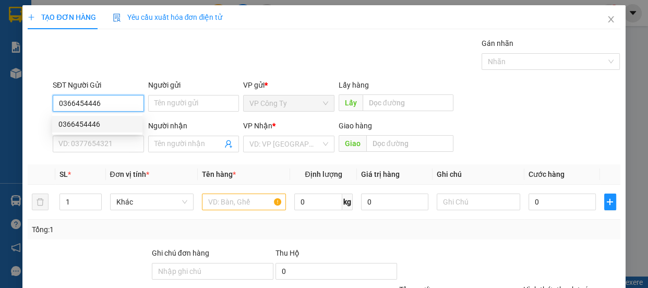
click at [127, 126] on div "0366454446" at bounding box center [97, 123] width 78 height 11
type input "0942951991"
type input "sơn"
type input "100.000"
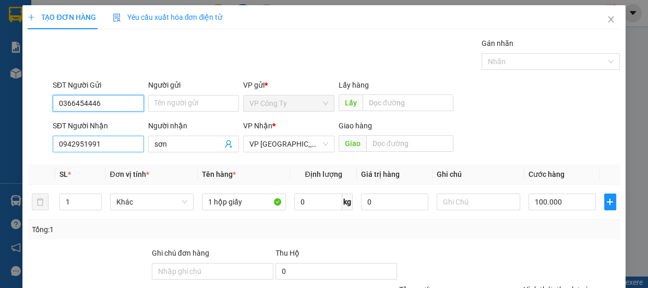
type input "0366454446"
click at [101, 148] on input "0942951991" at bounding box center [98, 144] width 91 height 17
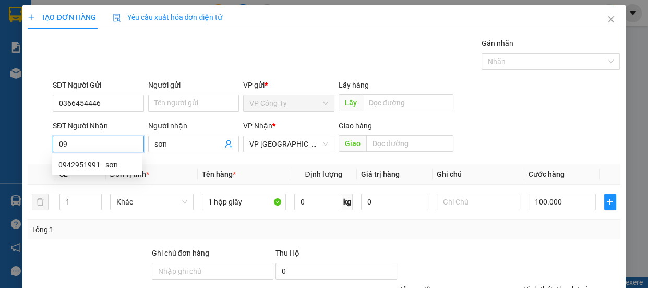
type input "0"
type input "0986863728"
click at [108, 146] on input "0986863728" at bounding box center [98, 144] width 91 height 17
click at [108, 147] on input "0986863728" at bounding box center [98, 144] width 91 height 17
click at [114, 164] on div "0986863728 - thế tính" at bounding box center [97, 164] width 78 height 11
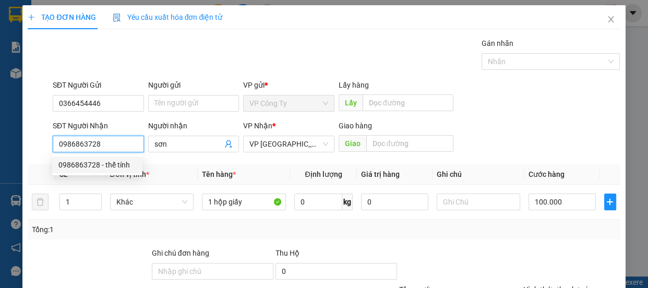
type input "thế tính"
type input "0986863728"
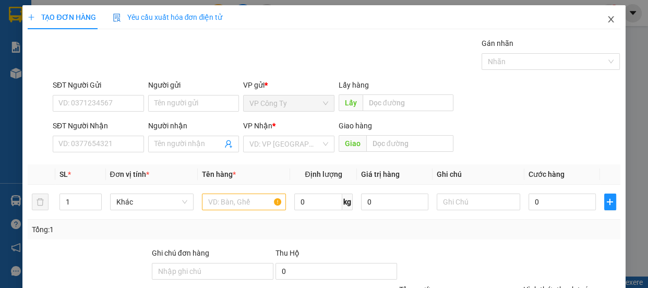
click at [609, 23] on span "Close" at bounding box center [611, 19] width 29 height 29
click at [609, 23] on div "Kết quả tìm kiếm ( 0 ) Bộ lọc No Data kimphuc.binhtam 1" at bounding box center [324, 13] width 648 height 26
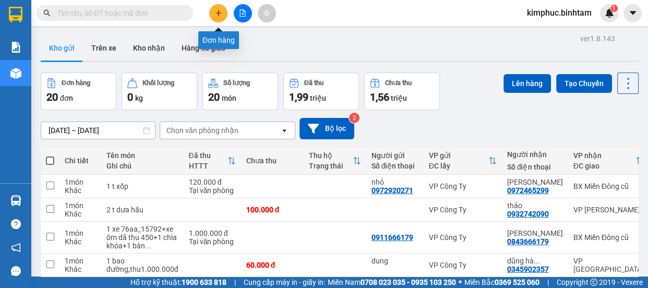
click at [216, 10] on icon "plus" at bounding box center [218, 12] width 7 height 7
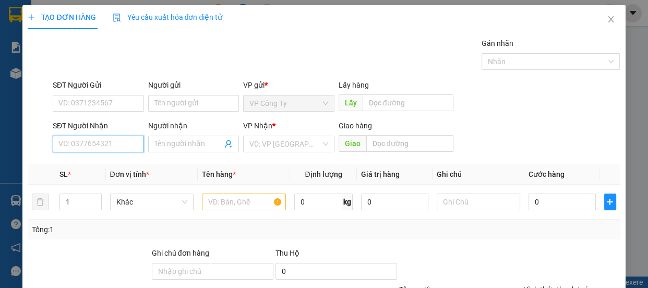
click at [117, 141] on input "SĐT Người Nhận" at bounding box center [98, 144] width 91 height 17
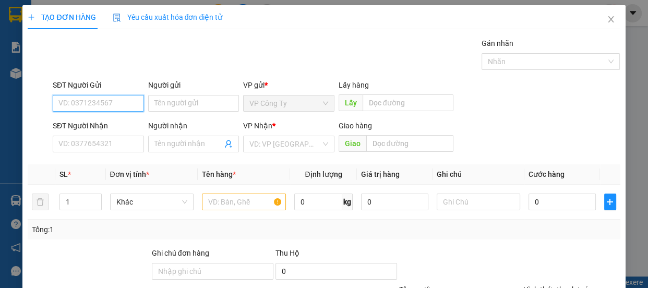
click at [119, 99] on input "SĐT Người Gửi" at bounding box center [98, 103] width 91 height 17
type input "0336546596"
click at [123, 104] on input "0336546596" at bounding box center [98, 103] width 91 height 17
click at [122, 122] on div "0336546596" at bounding box center [97, 123] width 78 height 11
type input "0395242461"
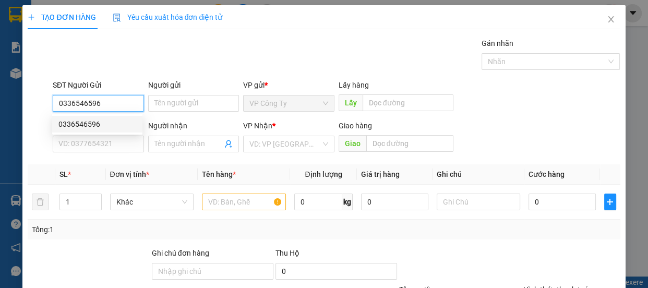
type input "huy"
type input "thanh hóa"
type input "100.000"
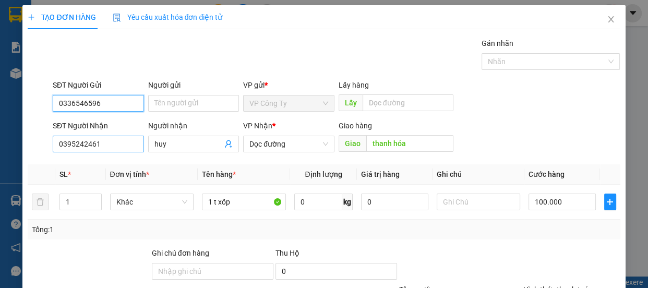
type input "0336546596"
click at [121, 146] on input "0395242461" at bounding box center [98, 144] width 91 height 17
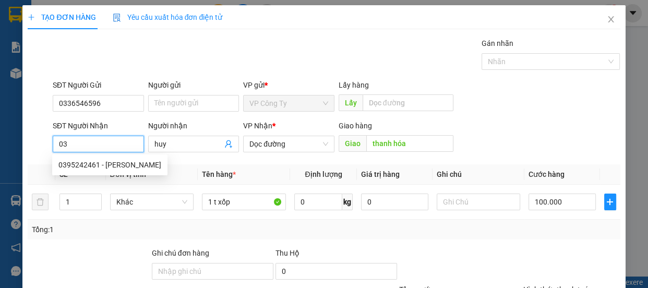
type input "0"
type input "0961774494"
click at [126, 149] on input "0961774494" at bounding box center [98, 144] width 91 height 17
click at [126, 162] on div "0961774494 - [PERSON_NAME]" at bounding box center [109, 164] width 103 height 11
type input "phương"
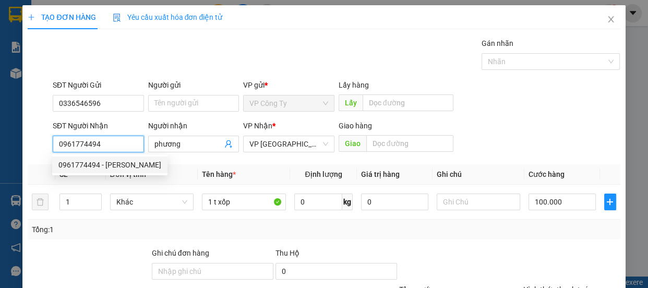
type input "150.000"
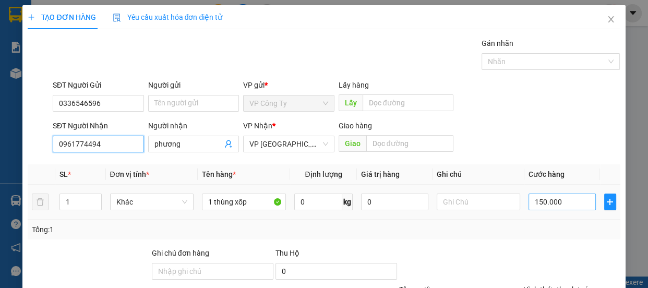
type input "0961774494"
click at [537, 207] on input "150.000" at bounding box center [562, 202] width 67 height 17
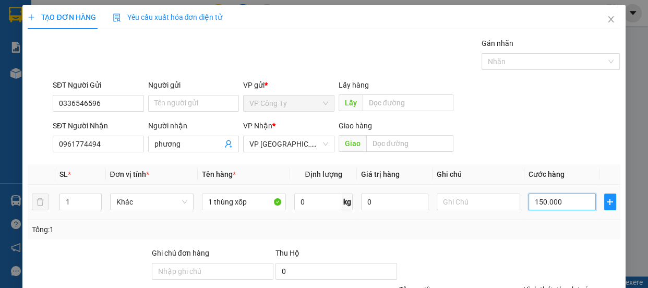
click at [537, 207] on input "150.000" at bounding box center [562, 202] width 67 height 17
click at [536, 206] on input "150.000" at bounding box center [562, 202] width 67 height 17
type input "10.000"
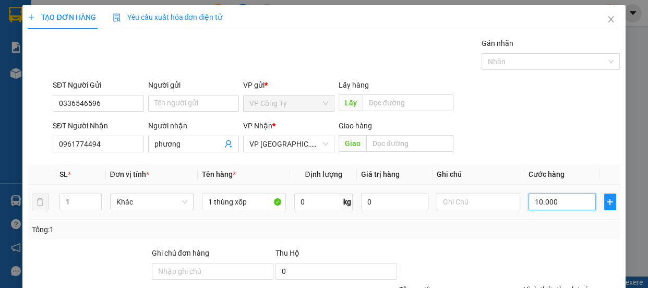
type input "100.000"
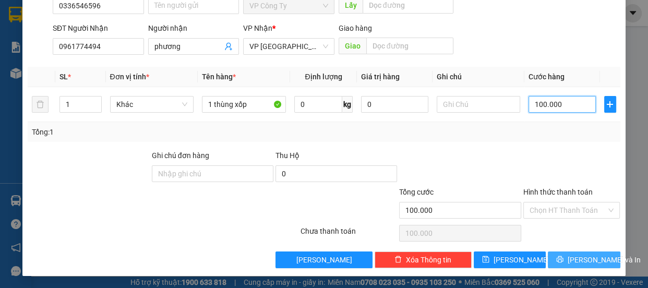
type input "100.000"
click at [571, 264] on span "[PERSON_NAME] và In" at bounding box center [604, 259] width 73 height 11
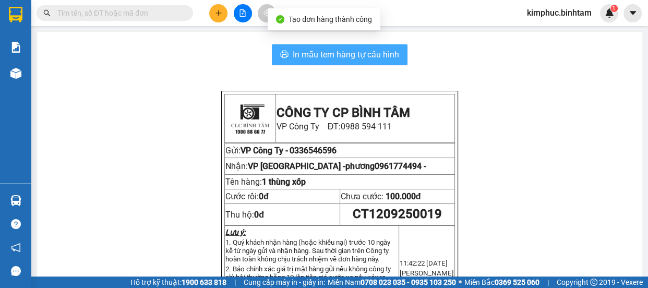
click at [369, 55] on span "In mẫu tem hàng tự cấu hình" at bounding box center [346, 54] width 106 height 13
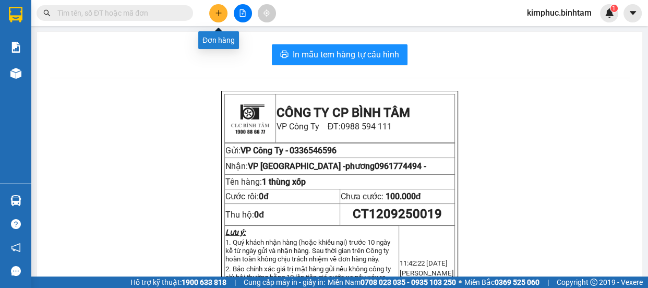
click at [217, 14] on icon "plus" at bounding box center [218, 12] width 7 height 7
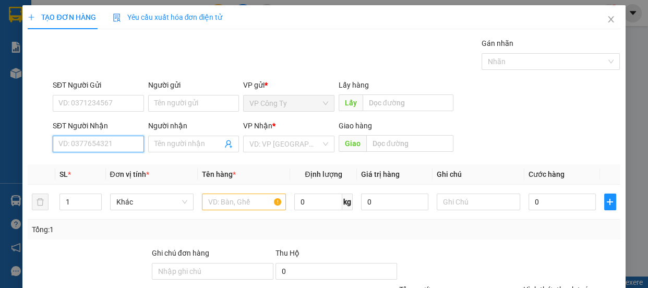
click at [113, 141] on input "SĐT Người Nhận" at bounding box center [98, 144] width 91 height 17
type input "0399094389"
click at [119, 140] on input "0399094389" at bounding box center [98, 144] width 91 height 17
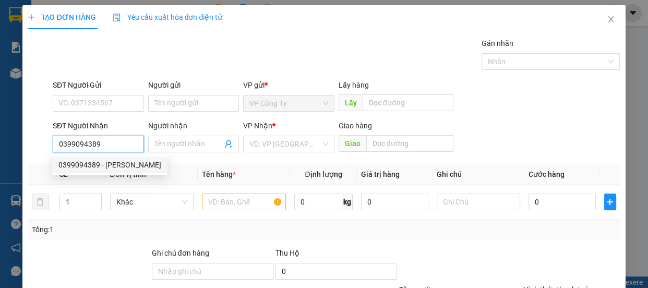
click at [113, 162] on div "0399094389 - [PERSON_NAME]" at bounding box center [109, 164] width 103 height 11
type input "dũng"
type input "90.000"
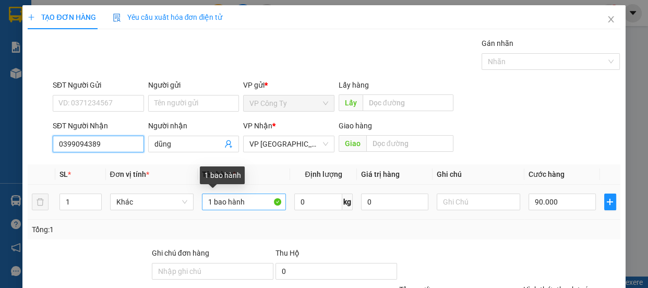
type input "0399094389"
click at [211, 204] on input "1 bao hành" at bounding box center [244, 202] width 84 height 17
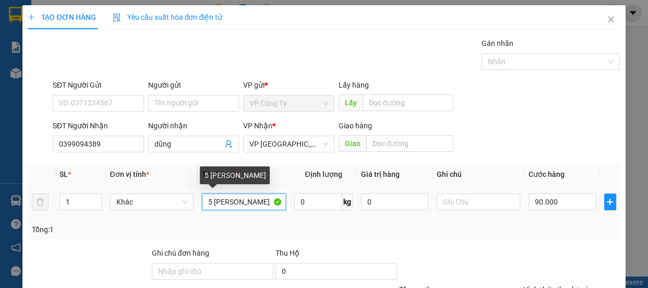
click at [249, 201] on input "5 [PERSON_NAME]" at bounding box center [244, 202] width 84 height 17
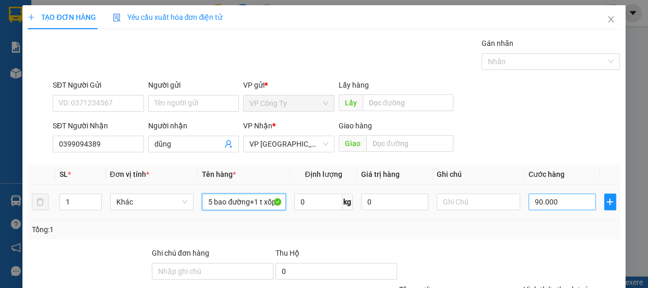
type input "5 bao đường+1 t xốp"
click at [534, 207] on input "90.000" at bounding box center [562, 202] width 67 height 17
type input "0"
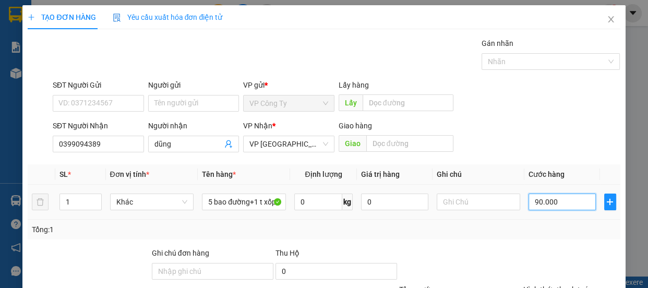
type input "0.000"
type input "50.000"
type input "520.000"
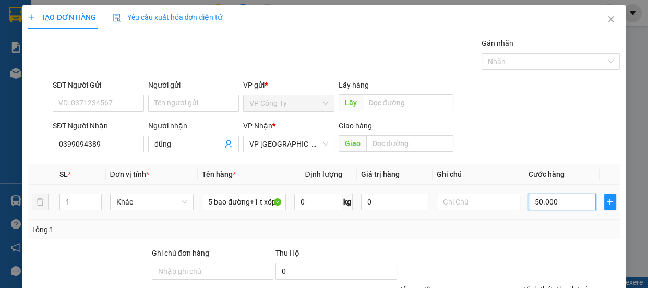
type input "520.000"
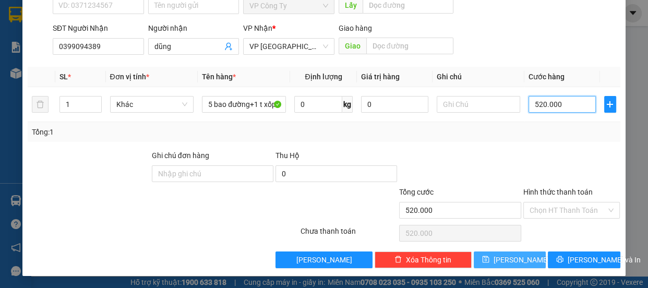
type input "520.000"
click at [521, 258] on button "[PERSON_NAME]" at bounding box center [510, 260] width 72 height 17
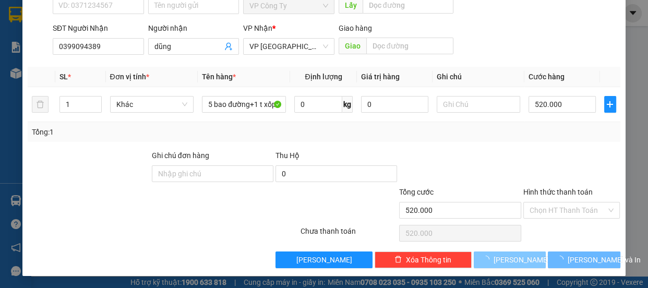
type input "0"
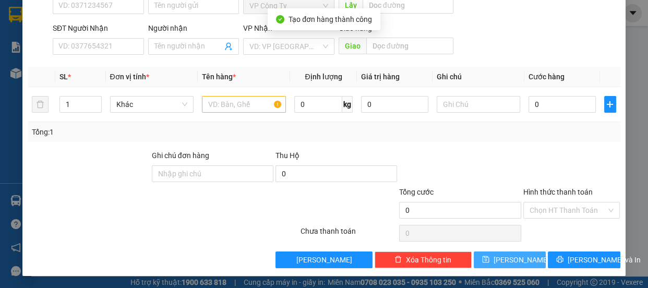
scroll to position [0, 0]
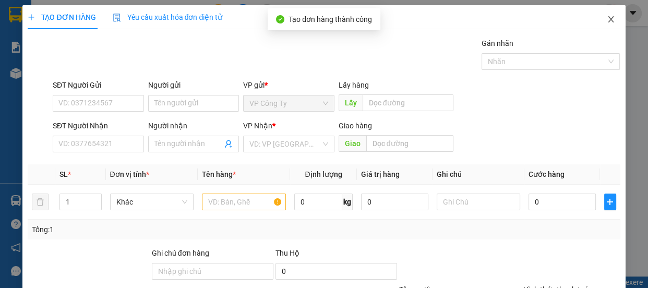
click at [608, 21] on icon "close" at bounding box center [611, 19] width 6 height 6
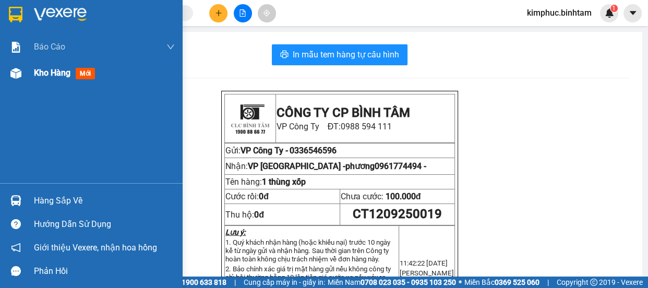
click at [29, 72] on div "Kho hàng mới" at bounding box center [91, 73] width 183 height 26
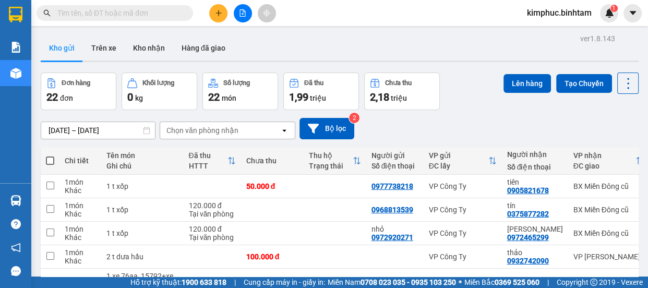
scroll to position [187, 0]
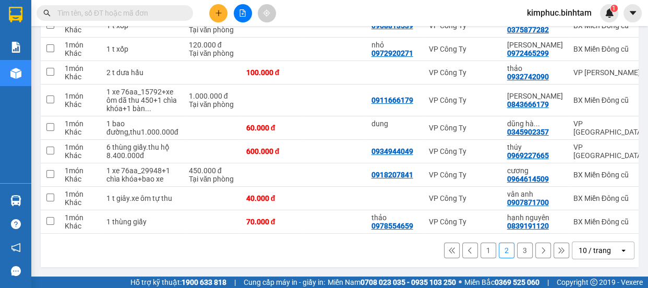
click at [517, 250] on button "3" at bounding box center [525, 251] width 16 height 16
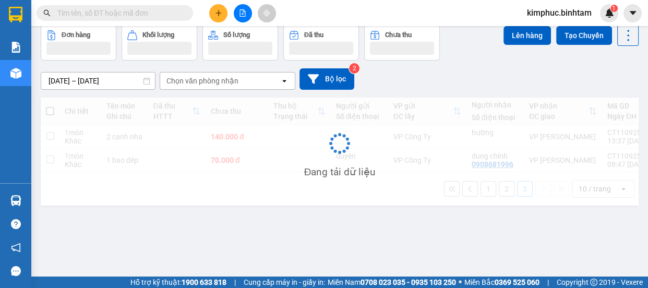
scroll to position [47, 0]
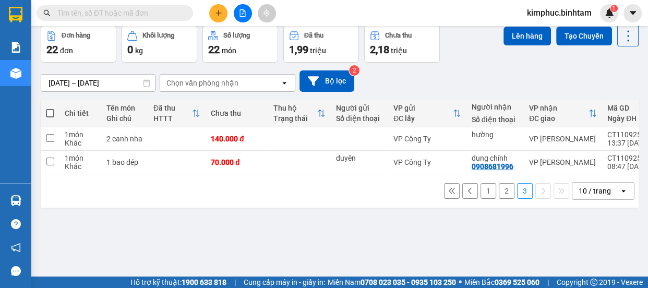
click at [506, 195] on button "2" at bounding box center [507, 191] width 16 height 16
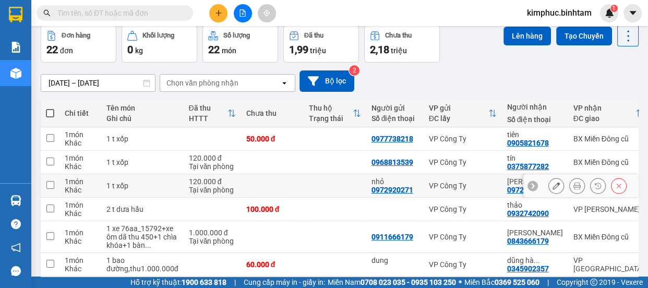
scroll to position [187, 0]
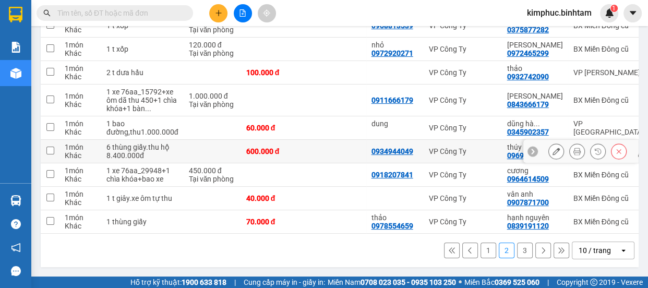
click at [57, 143] on td at bounding box center [50, 151] width 19 height 23
checkbox input "true"
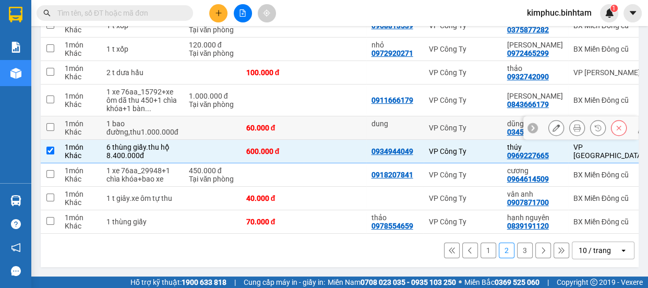
click at [54, 124] on td at bounding box center [50, 127] width 19 height 23
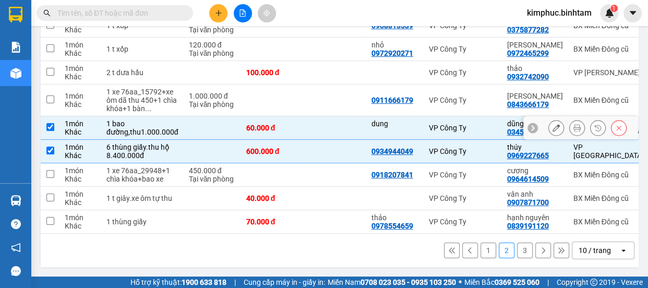
checkbox input "true"
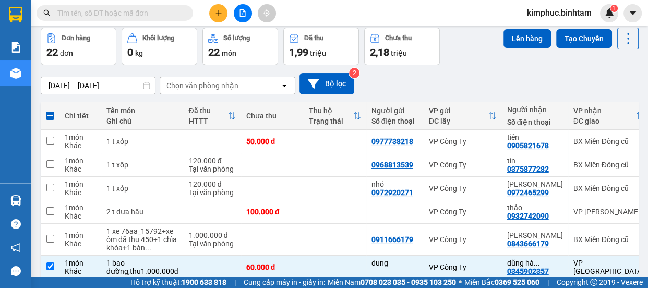
scroll to position [0, 0]
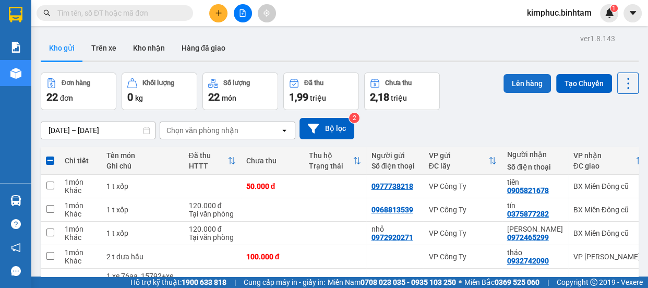
click at [532, 84] on button "Lên hàng" at bounding box center [527, 83] width 47 height 19
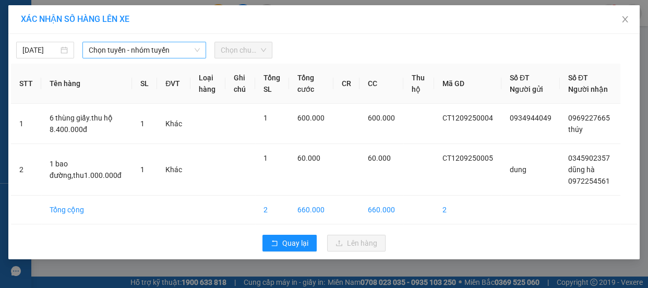
click at [103, 42] on span "Chọn tuyến - nhóm tuyến" at bounding box center [144, 50] width 111 height 16
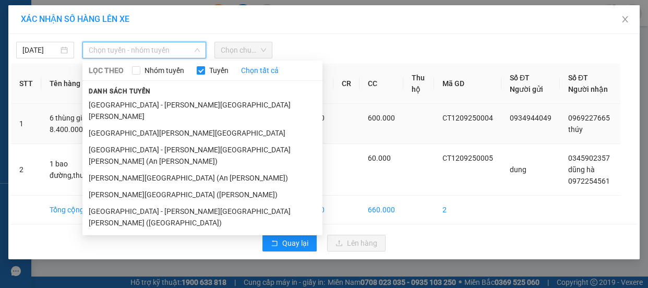
click at [109, 125] on li "[GEOGRAPHIC_DATA][PERSON_NAME][GEOGRAPHIC_DATA]" at bounding box center [202, 133] width 240 height 17
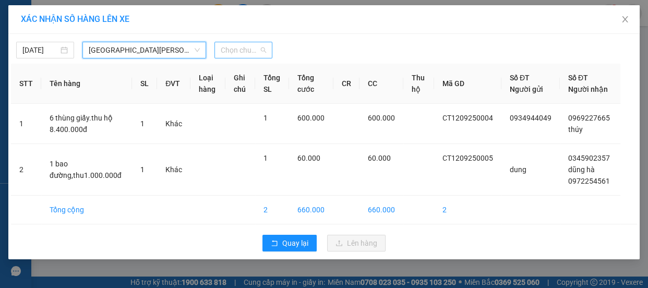
click at [257, 53] on span "Chọn chuyến" at bounding box center [243, 50] width 45 height 16
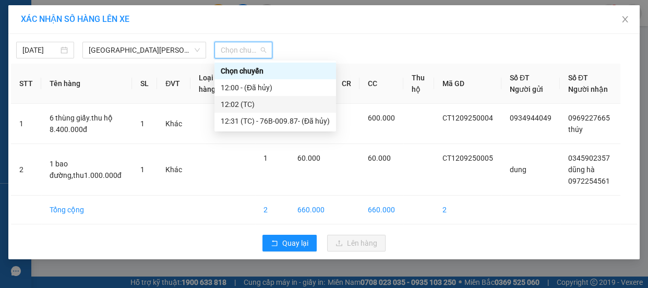
click at [245, 104] on div "12:02 (TC)" at bounding box center [275, 104] width 109 height 11
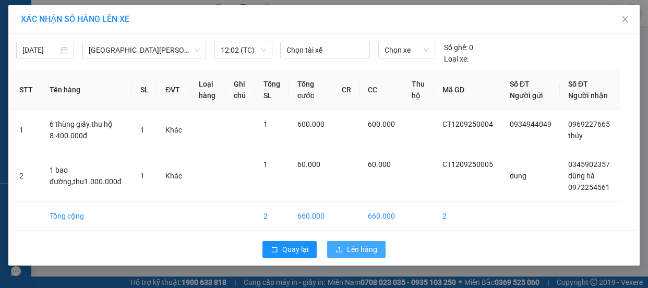
click at [371, 247] on span "Lên hàng" at bounding box center [362, 249] width 30 height 11
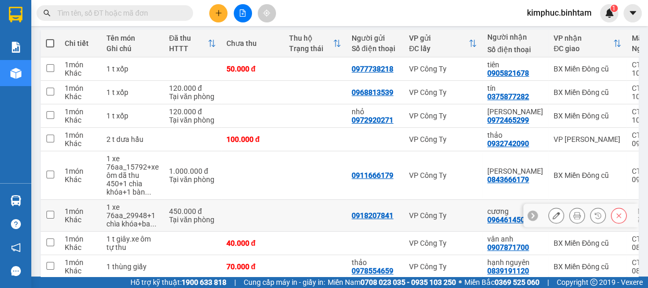
scroll to position [212, 0]
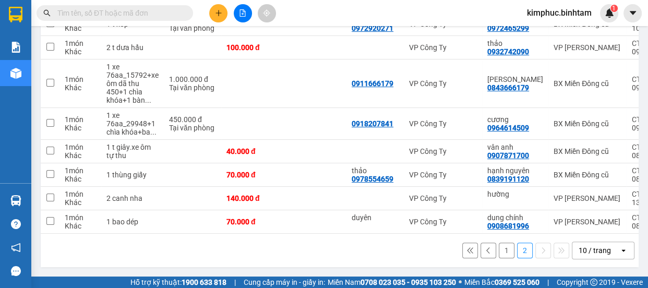
click at [501, 253] on button "1" at bounding box center [507, 251] width 16 height 16
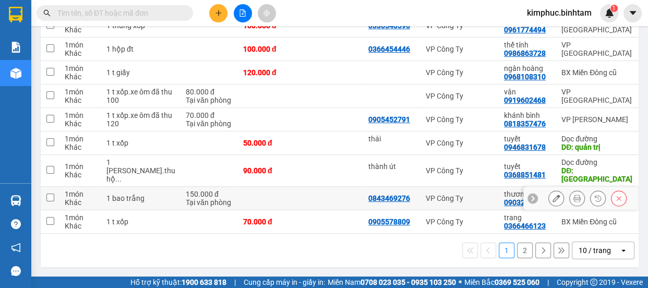
click at [49, 194] on input "checkbox" at bounding box center [50, 198] width 8 height 8
checkbox input "true"
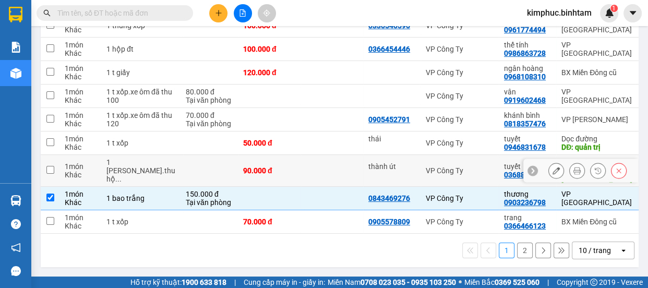
click at [54, 168] on td at bounding box center [50, 171] width 19 height 32
checkbox input "true"
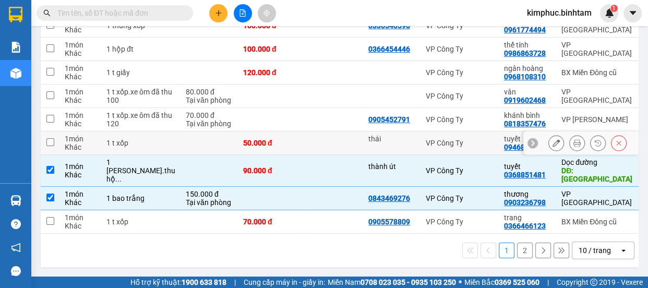
click at [51, 139] on input "checkbox" at bounding box center [50, 142] width 8 height 8
checkbox input "true"
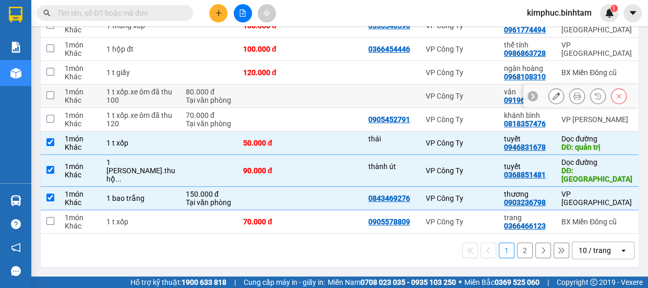
click at [54, 85] on td at bounding box center [50, 96] width 19 height 23
checkbox input "true"
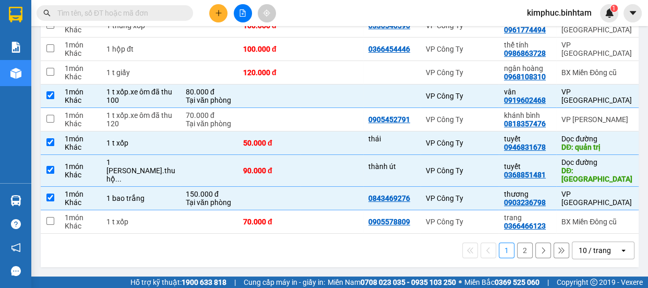
scroll to position [165, 0]
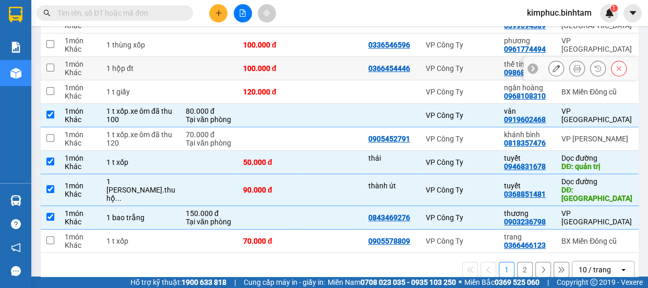
click at [48, 72] on input "checkbox" at bounding box center [50, 68] width 8 height 8
click at [50, 72] on input "checkbox" at bounding box center [50, 68] width 8 height 8
checkbox input "true"
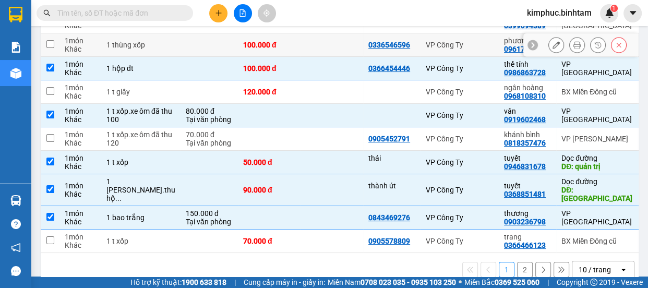
click at [57, 51] on td at bounding box center [50, 44] width 19 height 23
checkbox input "true"
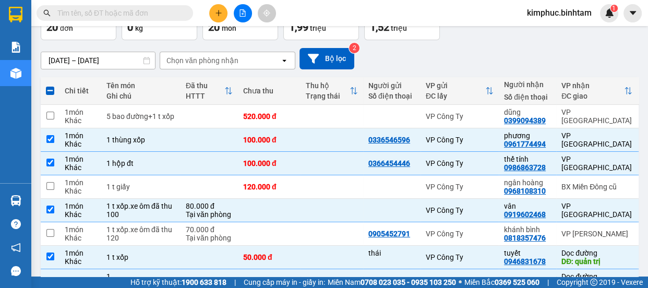
scroll to position [0, 0]
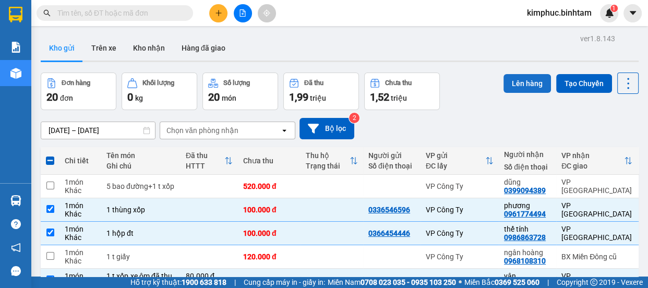
click at [520, 86] on button "Lên hàng" at bounding box center [527, 83] width 47 height 19
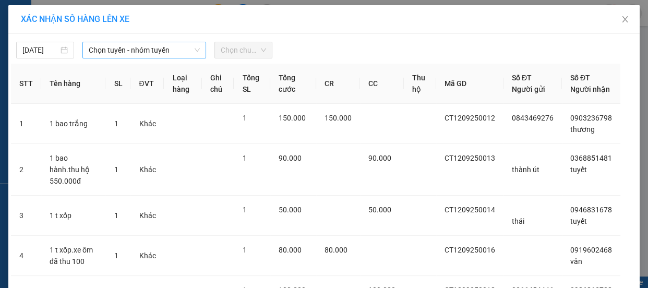
click at [142, 49] on span "Chọn tuyến - nhóm tuyến" at bounding box center [144, 50] width 111 height 16
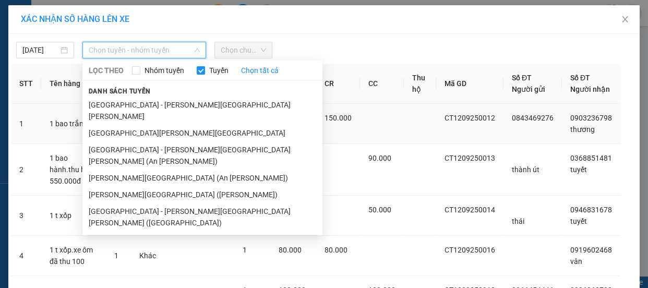
click at [123, 125] on li "[GEOGRAPHIC_DATA][PERSON_NAME][GEOGRAPHIC_DATA]" at bounding box center [202, 133] width 240 height 17
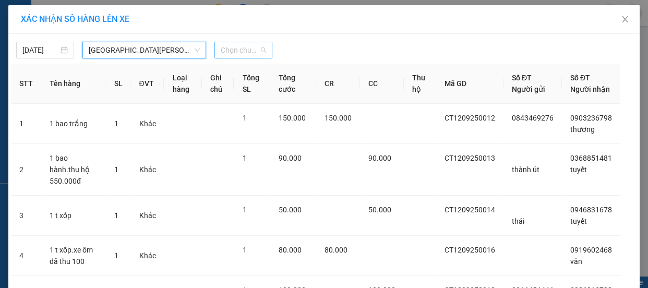
click at [247, 50] on span "Chọn chuyến" at bounding box center [243, 50] width 45 height 16
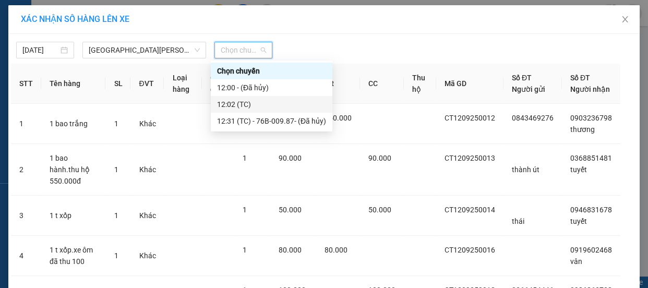
click at [234, 103] on div "12:02 (TC)" at bounding box center [271, 104] width 109 height 11
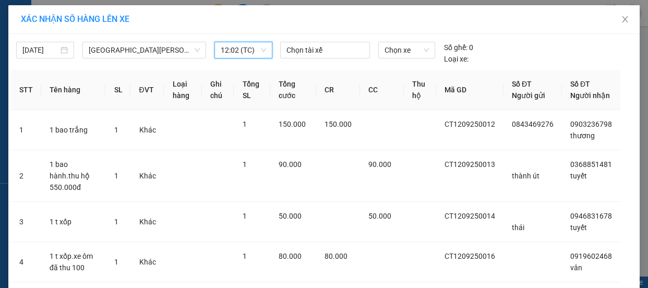
scroll to position [150, 0]
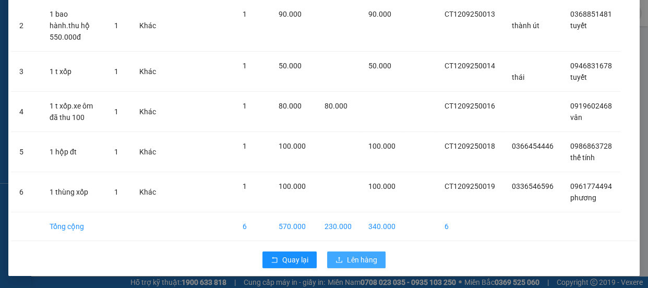
click at [350, 255] on span "Lên hàng" at bounding box center [362, 259] width 30 height 11
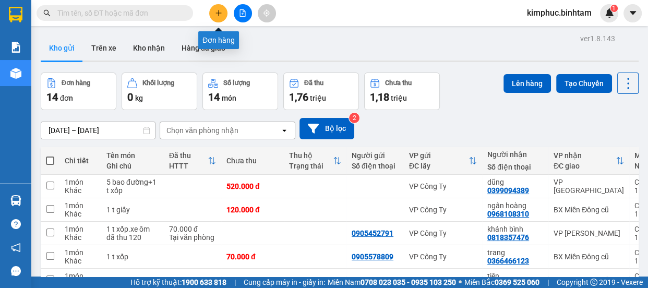
click at [219, 15] on icon "plus" at bounding box center [218, 13] width 1 height 6
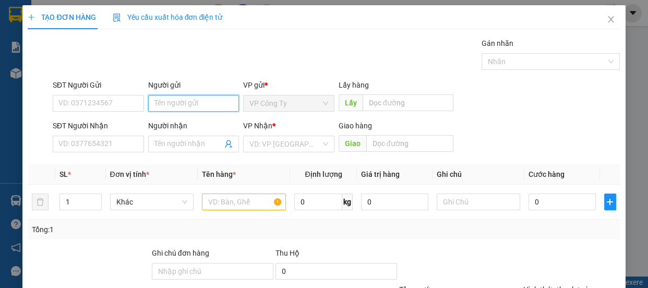
click at [167, 102] on input "Người gửi" at bounding box center [193, 103] width 91 height 17
click at [166, 141] on input "Người nhận" at bounding box center [188, 143] width 68 height 11
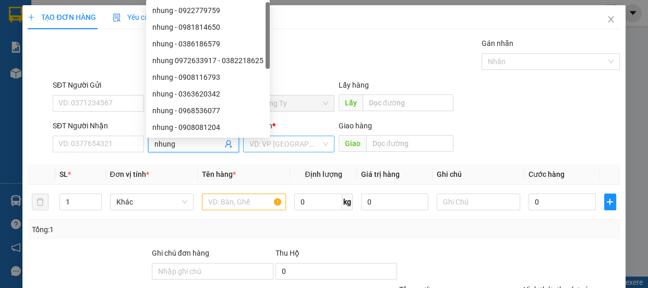
type input "nhung"
click at [298, 148] on input "search" at bounding box center [285, 144] width 72 height 16
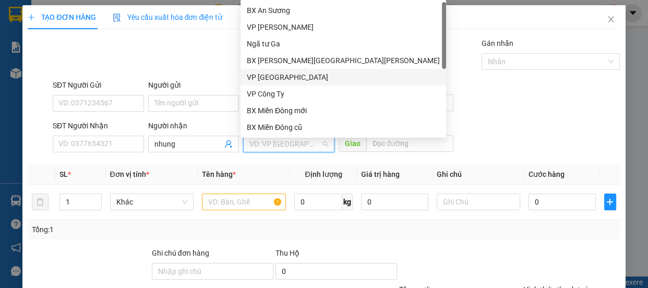
click at [294, 77] on div "VP [GEOGRAPHIC_DATA]" at bounding box center [343, 77] width 193 height 11
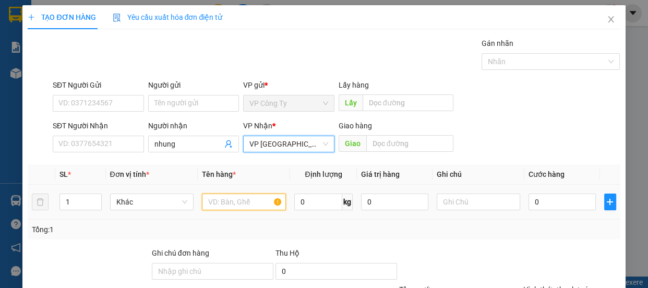
click at [223, 200] on input "text" at bounding box center [244, 202] width 84 height 17
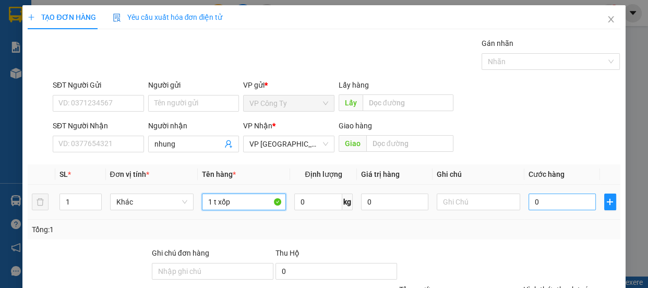
type input "1 t xốp"
click at [531, 198] on input "0" at bounding box center [562, 202] width 67 height 17
click at [529, 199] on input "0" at bounding box center [562, 202] width 67 height 17
type input "20"
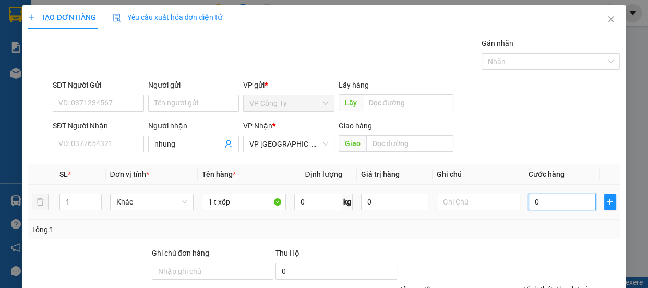
type input "20"
type input "200"
type input "2.000"
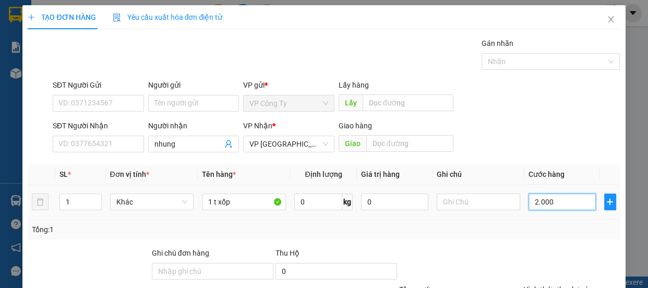
type input "2.000"
type input "20.000"
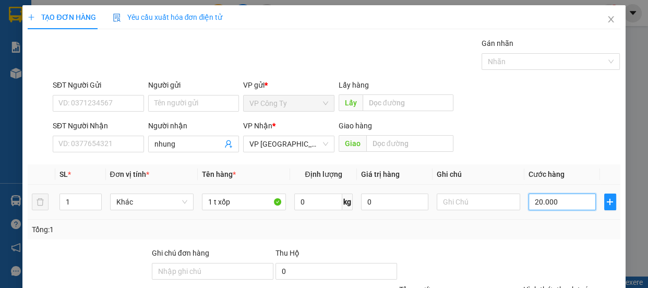
type input "200.000"
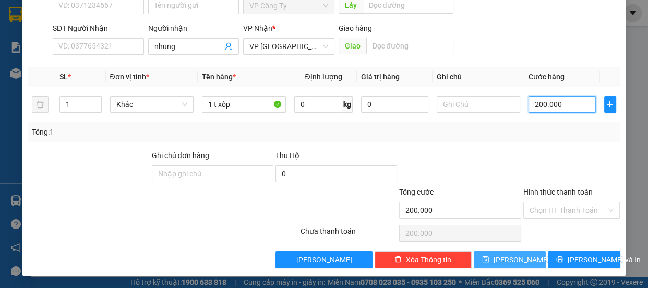
type input "200.000"
click at [521, 252] on button "[PERSON_NAME]" at bounding box center [510, 260] width 72 height 17
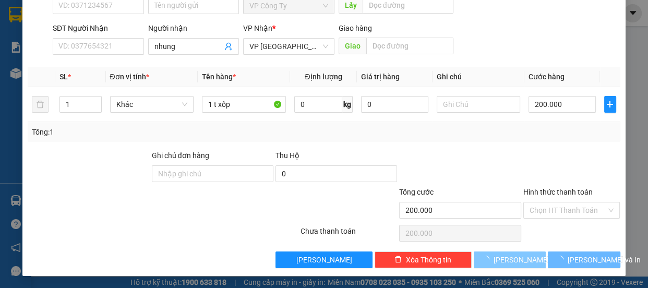
type input "0"
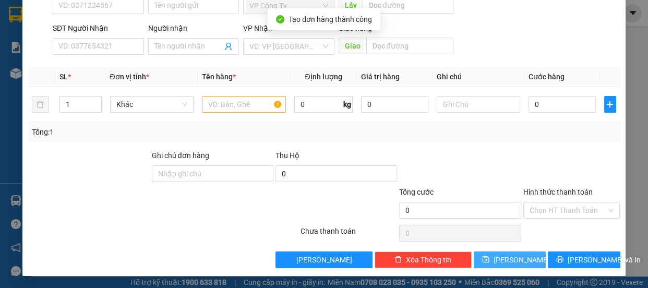
scroll to position [0, 0]
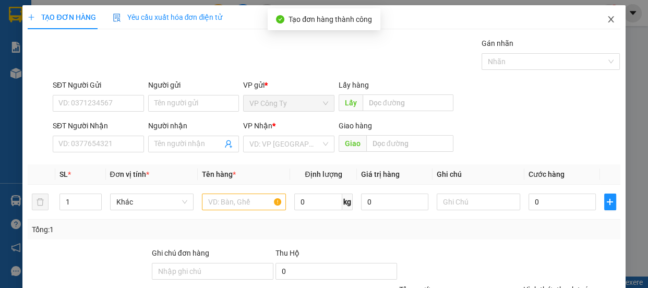
click at [609, 19] on span "Close" at bounding box center [611, 19] width 29 height 29
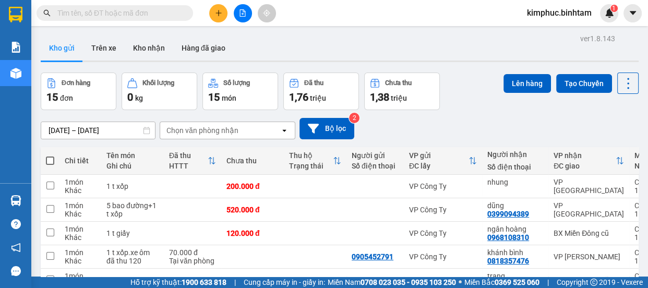
click at [248, 14] on button at bounding box center [243, 13] width 18 height 18
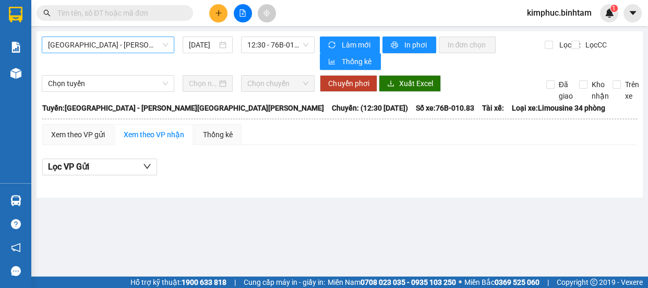
click at [113, 45] on span "[GEOGRAPHIC_DATA] - [PERSON_NAME][GEOGRAPHIC_DATA][PERSON_NAME]" at bounding box center [108, 45] width 120 height 16
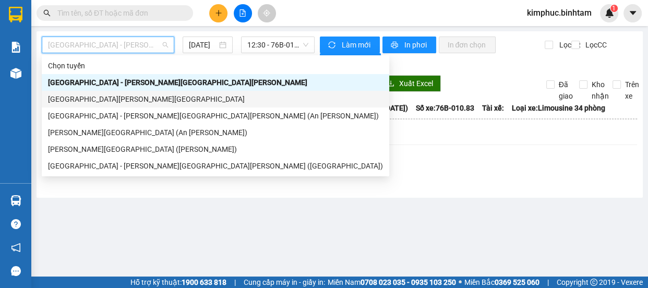
click at [123, 96] on div "[GEOGRAPHIC_DATA][PERSON_NAME][GEOGRAPHIC_DATA]" at bounding box center [215, 98] width 335 height 11
click at [123, 96] on div "Chọn tuyến Chọn chuyến Chuyển phơi Xuất Excel Đã giao Kho nhận Trên xe" at bounding box center [340, 88] width 596 height 27
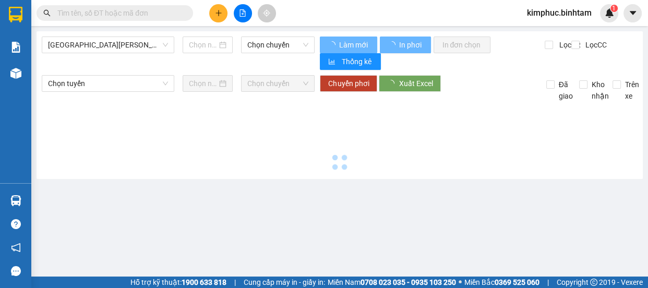
type input "[DATE]"
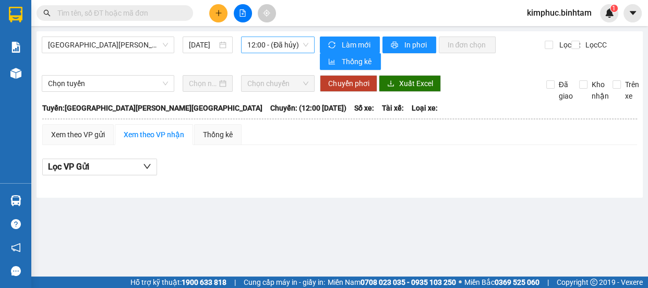
click at [272, 46] on span "12:00 - (Đã hủy)" at bounding box center [277, 45] width 61 height 16
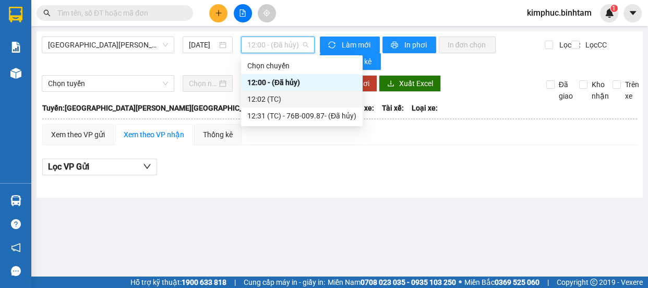
click at [283, 92] on div "12:02 (TC)" at bounding box center [302, 99] width 122 height 17
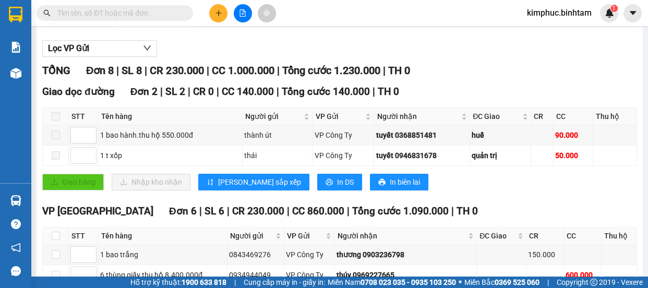
scroll to position [23, 0]
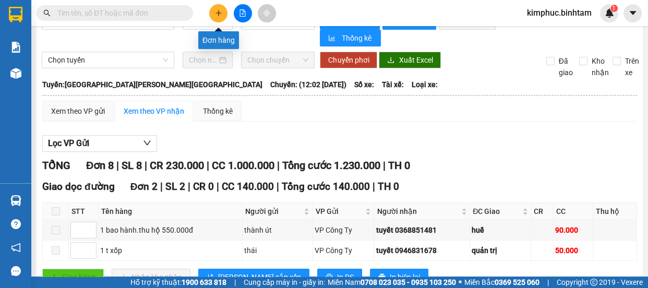
click at [217, 13] on icon "plus" at bounding box center [219, 13] width 6 height 1
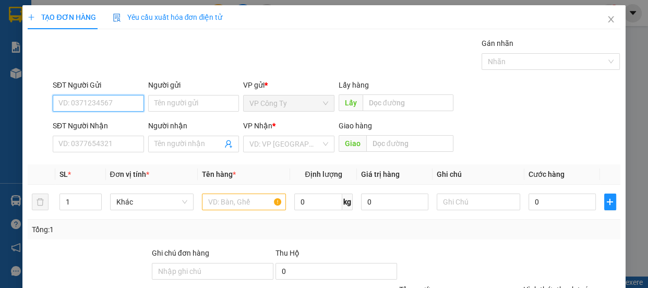
click at [100, 104] on input "SĐT Người Gửi" at bounding box center [98, 103] width 91 height 17
type input "0944435768"
click at [109, 108] on input "0944435768" at bounding box center [98, 103] width 91 height 17
click at [106, 126] on div "0944435768" at bounding box center [97, 123] width 78 height 11
type input "0773164320"
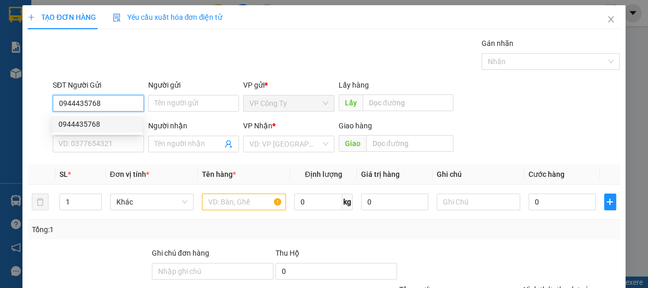
type input "thùy trang"
type input "70.000"
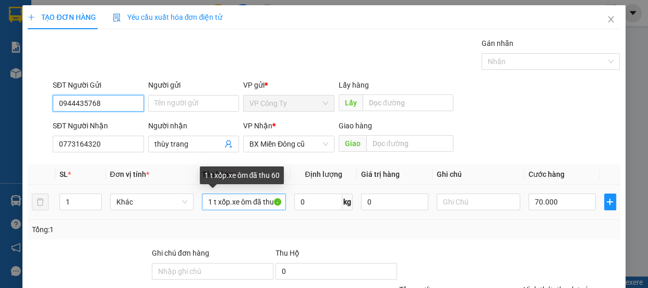
type input "0944435768"
click at [277, 198] on input "1 t xốp.xe ôm đã thu 60" at bounding box center [244, 202] width 84 height 17
click at [273, 197] on input "1 t xốp.xe ôm đã t60" at bounding box center [244, 202] width 84 height 17
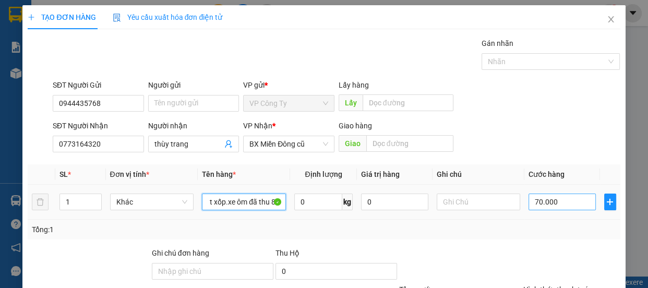
type input "1 t xốp.xe ôm đã thu 80"
click at [535, 201] on input "70.000" at bounding box center [562, 202] width 67 height 17
click at [534, 201] on input "70.000" at bounding box center [562, 202] width 67 height 17
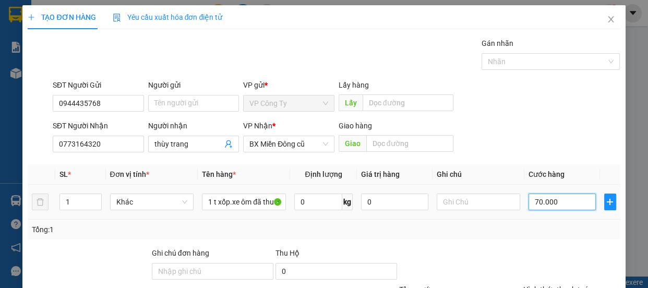
click at [532, 201] on input "70.000" at bounding box center [562, 202] width 67 height 17
type input "0"
type input "50.000"
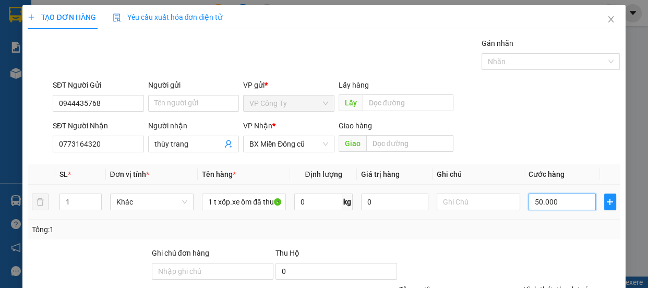
type input "50.000"
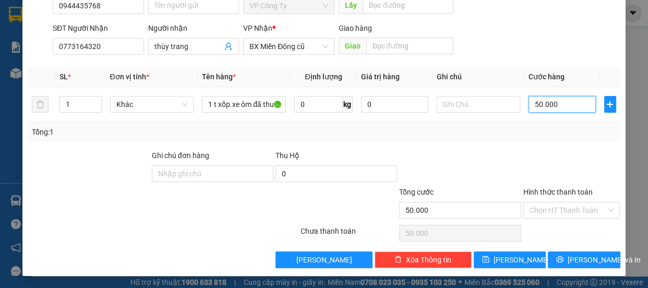
type input "50.000"
click at [540, 189] on label "Hình thức thanh toán" at bounding box center [558, 192] width 69 height 8
click at [540, 203] on input "Hình thức thanh toán" at bounding box center [568, 211] width 77 height 16
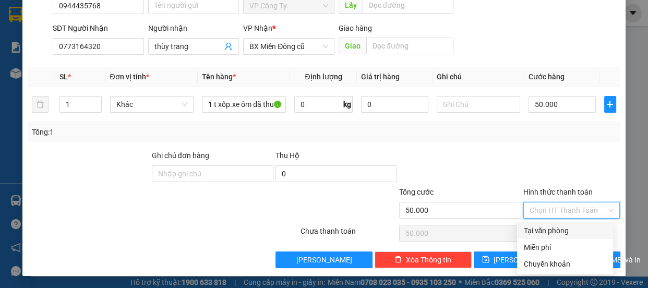
click at [555, 229] on div "Tại văn phòng" at bounding box center [566, 230] width 84 height 11
type input "0"
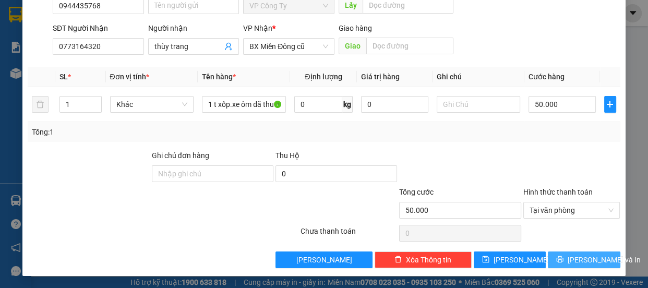
click at [561, 257] on icon "printer" at bounding box center [559, 259] width 7 height 7
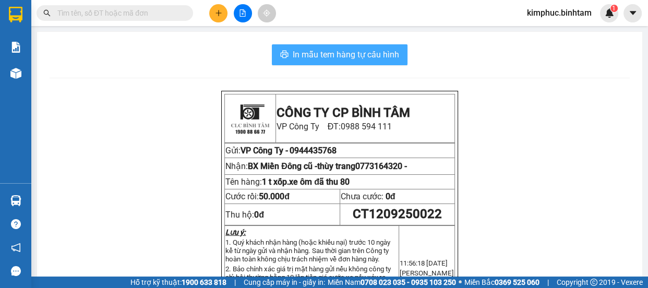
click at [361, 58] on span "In mẫu tem hàng tự cấu hình" at bounding box center [346, 54] width 106 height 13
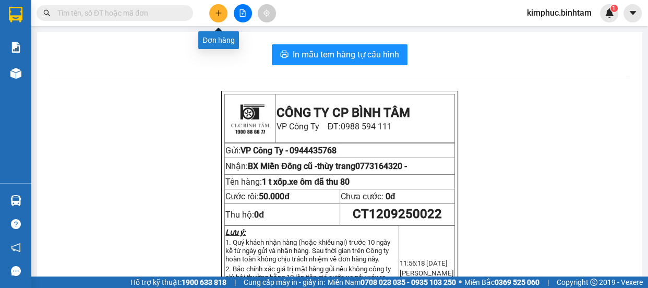
click at [223, 15] on button at bounding box center [218, 13] width 18 height 18
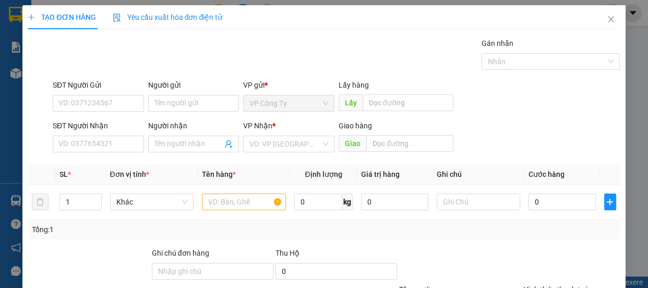
click at [92, 115] on div "SĐT Người Gửi VD: 0371234567" at bounding box center [98, 97] width 91 height 37
click at [104, 99] on input "SĐT Người Gửi" at bounding box center [98, 103] width 91 height 17
click at [109, 101] on input "0914012777" at bounding box center [98, 103] width 91 height 17
click at [109, 102] on input "0914012777" at bounding box center [98, 103] width 91 height 17
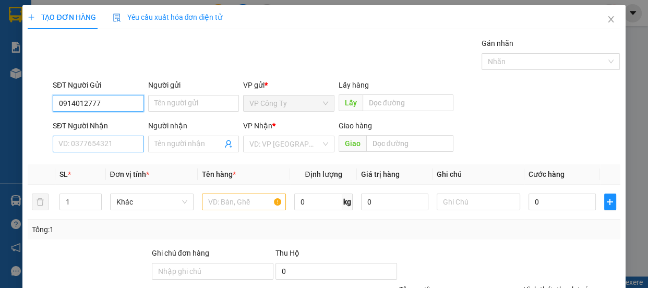
type input "0914012777"
click at [96, 142] on input "SĐT Người Nhận" at bounding box center [98, 144] width 91 height 17
type input "0"
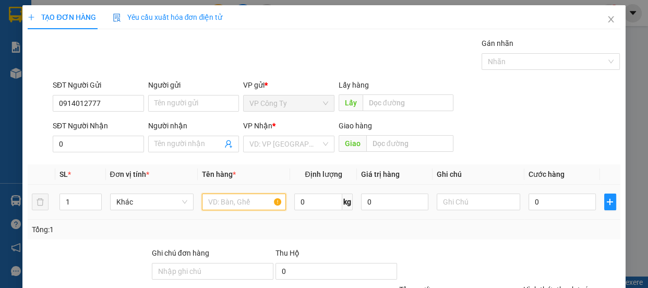
click at [211, 199] on input "text" at bounding box center [244, 202] width 84 height 17
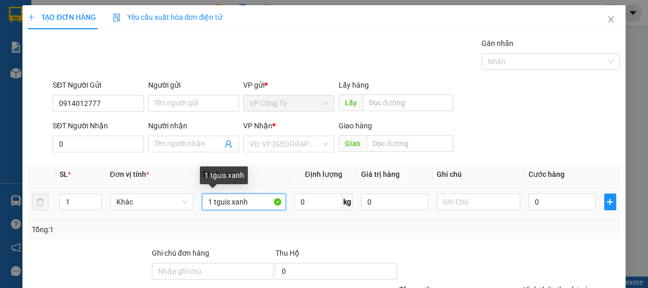
click at [230, 202] on input "1 tguis xanh" at bounding box center [244, 202] width 84 height 17
click at [244, 204] on input "1 túi xanh" at bounding box center [244, 202] width 84 height 17
click at [240, 204] on input "1 túi xanhxe ôm ã thu" at bounding box center [244, 202] width 84 height 17
click at [238, 204] on input "1 túi xanhxe ôm ã thu" at bounding box center [244, 202] width 84 height 17
click at [260, 201] on input "1 túi xanh.xe ôm ã thu" at bounding box center [244, 202] width 84 height 17
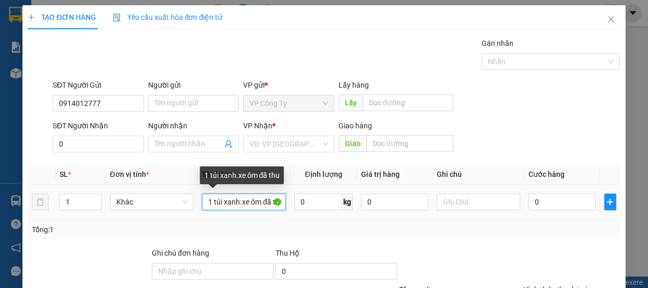
click at [271, 201] on input "1 túi xanh.xe ôm đã thu" at bounding box center [244, 202] width 84 height 17
click at [269, 200] on input "1 túi xanh.xe ôm thu" at bounding box center [244, 202] width 84 height 17
click at [265, 200] on input "1 túi xanh.xe ômu" at bounding box center [244, 202] width 84 height 17
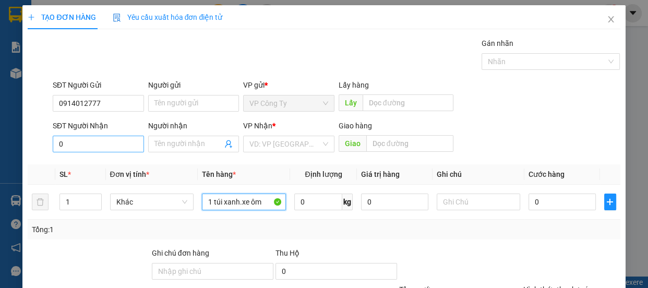
type input "1 túi xanh.xe ôm"
click at [110, 140] on input "0" at bounding box center [98, 144] width 91 height 17
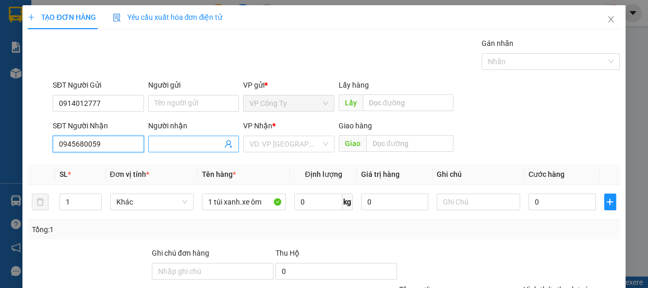
type input "0945680059"
click at [179, 141] on input "Người nhận" at bounding box center [188, 143] width 68 height 11
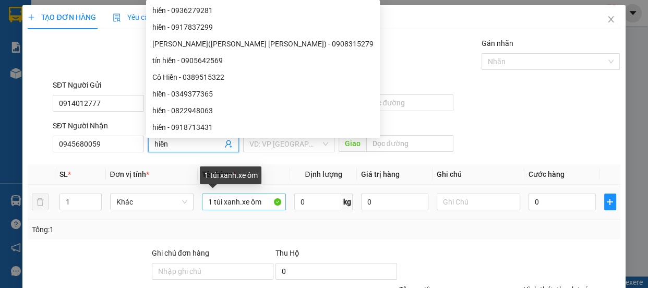
type input "hiền"
click at [259, 201] on input "1 túi xanh.xe ôm" at bounding box center [244, 202] width 84 height 17
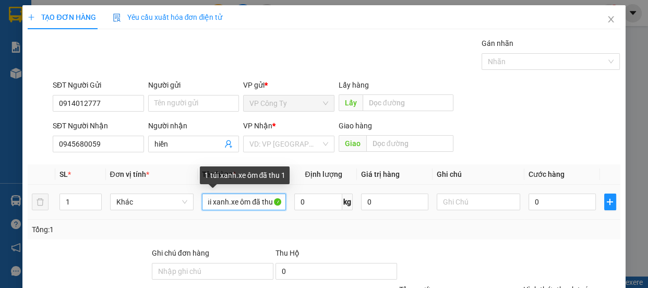
scroll to position [0, 19]
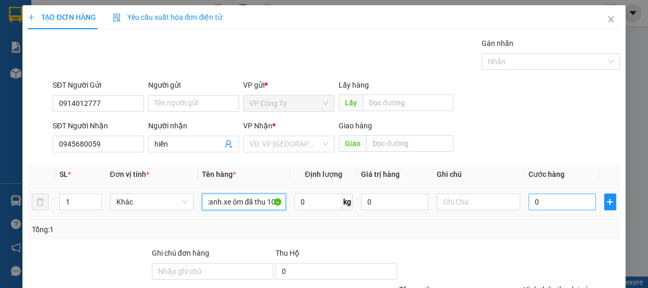
type input "1 túi xanh.xe ôm đã thu 100"
click at [529, 203] on input "0" at bounding box center [562, 202] width 67 height 17
type input "10"
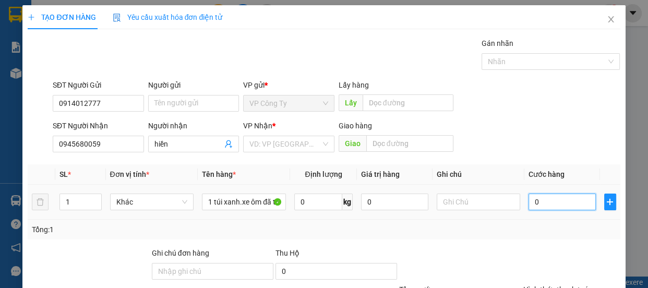
type input "10"
type input "100"
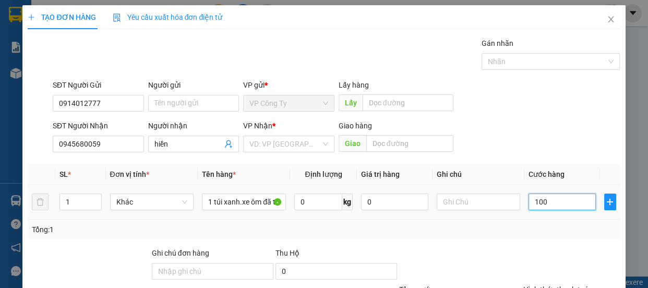
type input "1.000"
type input "10.000"
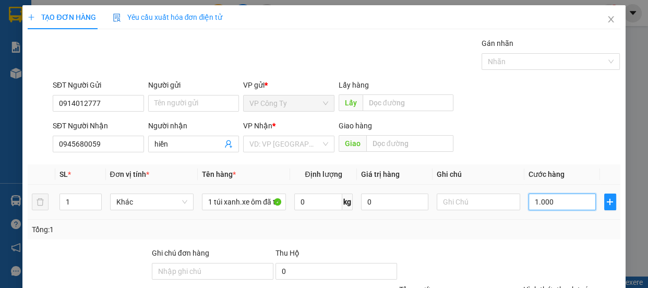
type input "10.000"
type input "100.000"
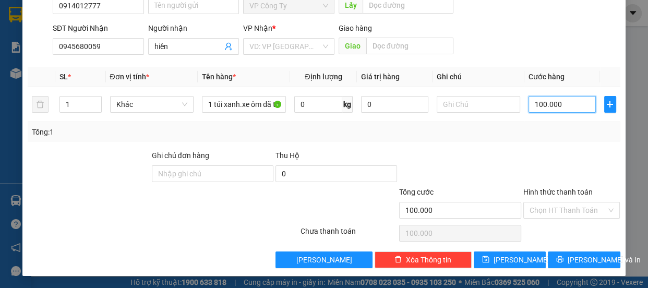
type input "100.000"
click at [552, 193] on label "Hình thức thanh toán" at bounding box center [558, 192] width 69 height 8
click at [552, 203] on input "Hình thức thanh toán" at bounding box center [568, 211] width 77 height 16
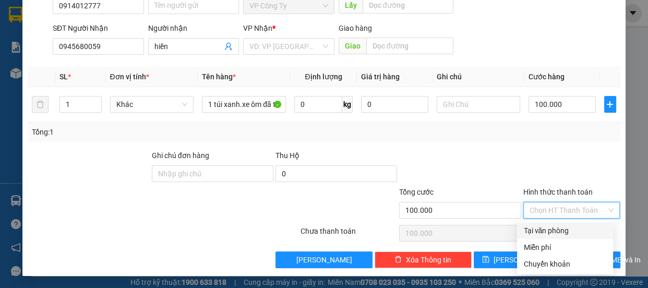
click at [550, 236] on div "Tại văn phòng" at bounding box center [566, 230] width 84 height 11
type input "0"
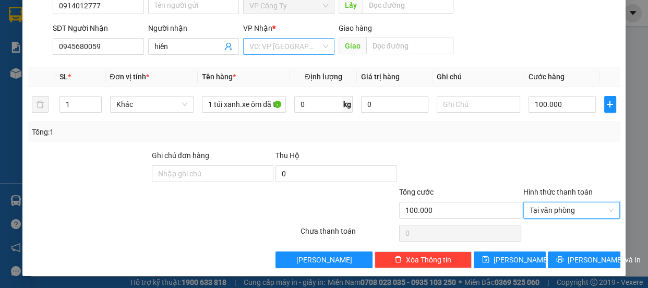
click at [271, 46] on input "search" at bounding box center [285, 47] width 72 height 16
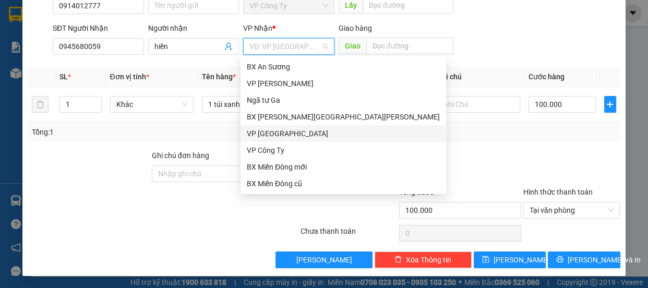
click at [269, 130] on div "VP [GEOGRAPHIC_DATA]" at bounding box center [343, 133] width 193 height 11
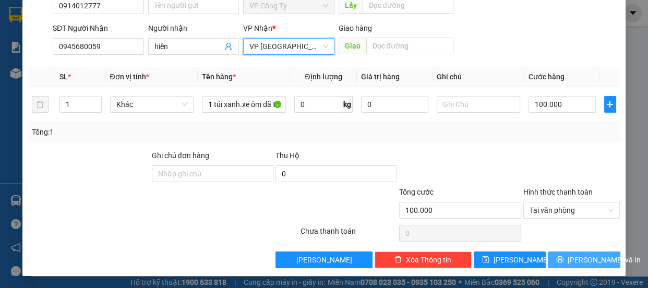
click at [595, 255] on span "[PERSON_NAME] và In" at bounding box center [604, 259] width 73 height 11
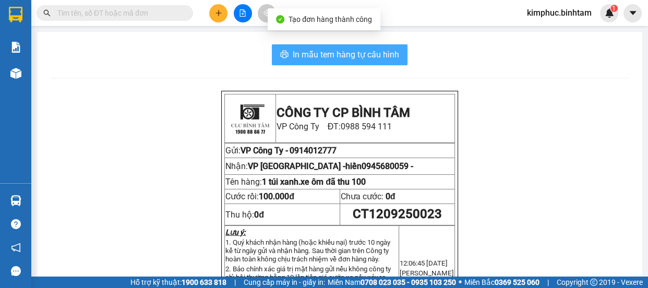
click at [335, 50] on span "In mẫu tem hàng tự cấu hình" at bounding box center [346, 54] width 106 height 13
click at [336, 50] on span "In mẫu tem hàng tự cấu hình" at bounding box center [346, 54] width 106 height 13
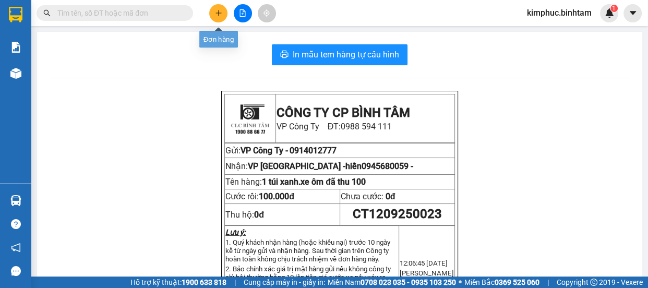
click at [221, 9] on icon "plus" at bounding box center [218, 12] width 7 height 7
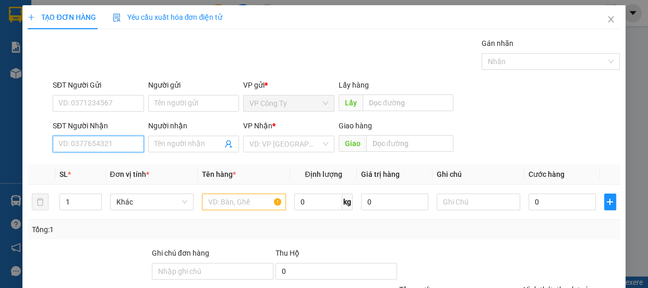
click at [94, 142] on input "SĐT Người Nhận" at bounding box center [98, 144] width 91 height 17
type input "0913675212"
click at [103, 145] on input "0913675212" at bounding box center [98, 144] width 91 height 17
click at [102, 161] on div "0913675212" at bounding box center [97, 164] width 78 height 11
type input "70.000"
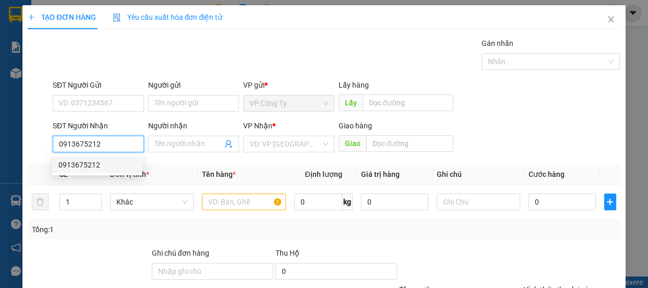
type input "70.000"
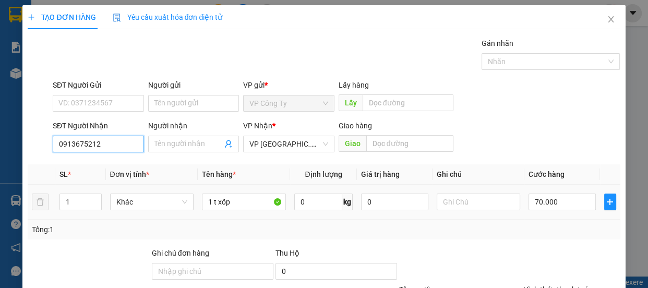
scroll to position [98, 0]
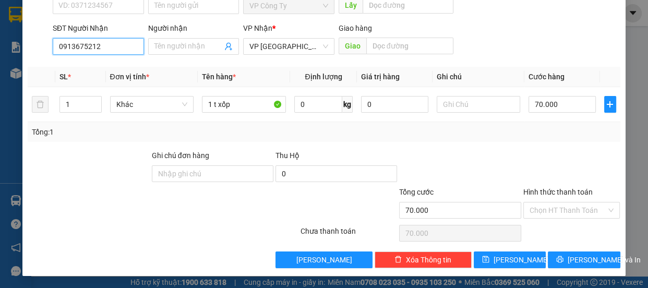
type input "0913675212"
click at [531, 188] on label "Hình thức thanh toán" at bounding box center [558, 192] width 69 height 8
click at [531, 203] on input "Hình thức thanh toán" at bounding box center [568, 211] width 77 height 16
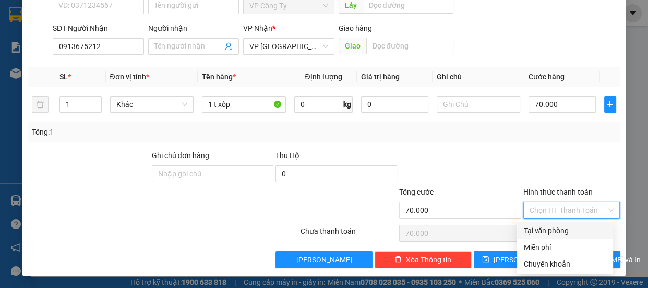
click at [545, 229] on div "Tại văn phòng" at bounding box center [566, 230] width 84 height 11
type input "0"
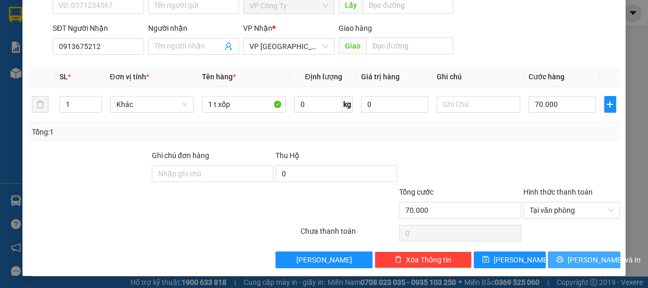
click at [558, 259] on icon "printer" at bounding box center [560, 259] width 7 height 7
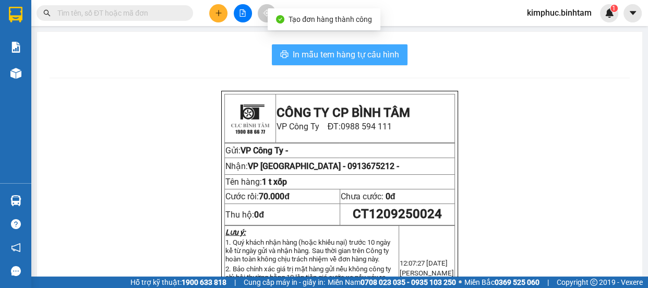
click at [327, 56] on span "In mẫu tem hàng tự cấu hình" at bounding box center [346, 54] width 106 height 13
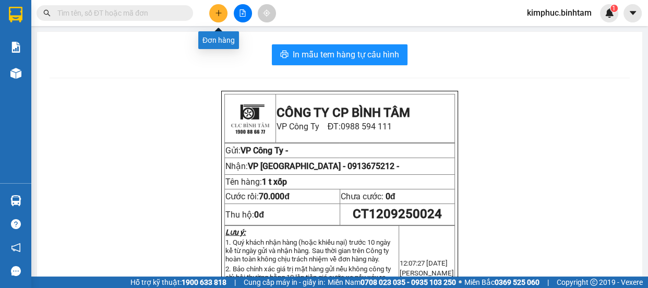
click at [220, 13] on icon "plus" at bounding box center [219, 13] width 6 height 1
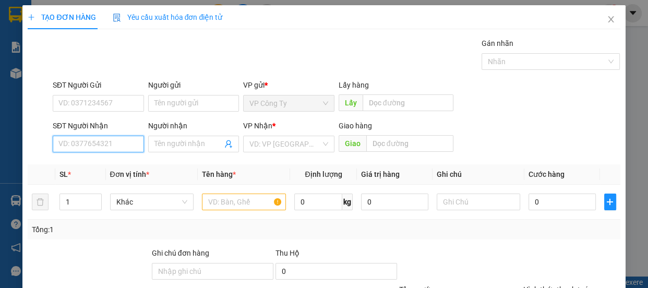
click at [85, 144] on input "SĐT Người Nhận" at bounding box center [98, 144] width 91 height 17
type input "0349788642"
click at [118, 141] on input "0349788642" at bounding box center [98, 144] width 91 height 17
click at [117, 157] on div "0349788642 - trang" at bounding box center [97, 165] width 90 height 17
type input "trang"
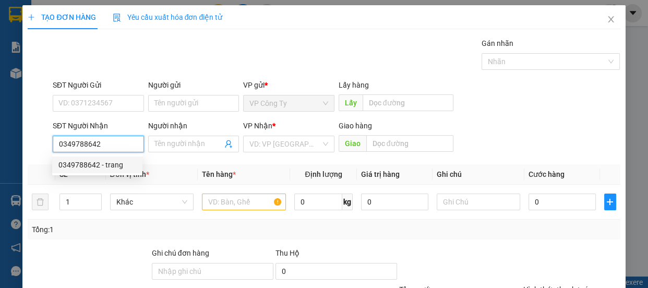
type input "quản trị"
type input "50.000"
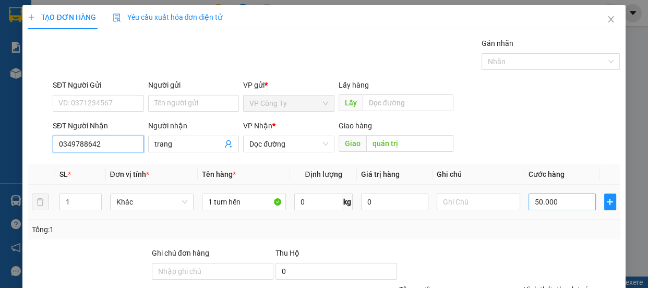
type input "0349788642"
click at [534, 203] on input "50.000" at bounding box center [562, 202] width 67 height 17
click at [532, 204] on input "50.000" at bounding box center [562, 202] width 67 height 17
type input "0.000"
type input "0"
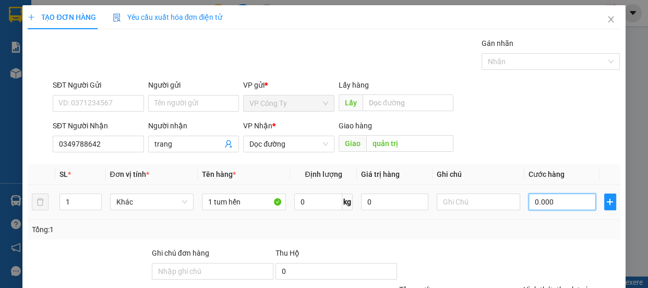
type input "0"
type input "80.000"
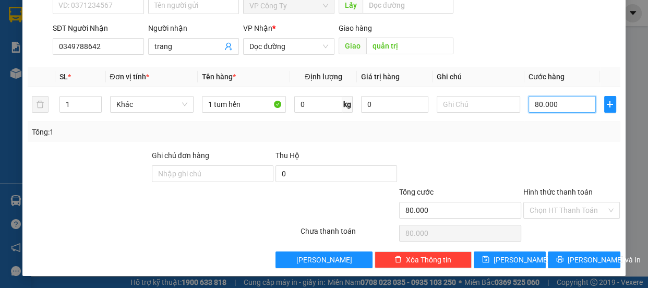
type input "80.000"
click at [538, 189] on label "Hình thức thanh toán" at bounding box center [558, 192] width 69 height 8
click at [538, 203] on input "Hình thức thanh toán" at bounding box center [568, 211] width 77 height 16
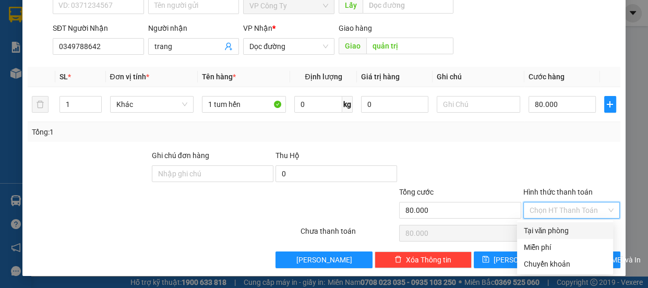
click at [548, 229] on div "Tại văn phòng" at bounding box center [566, 230] width 84 height 11
type input "0"
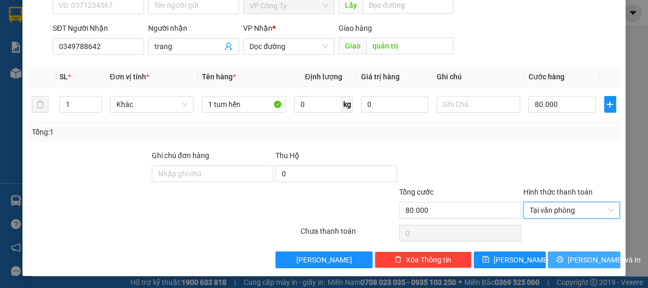
click at [552, 255] on button "[PERSON_NAME] và In" at bounding box center [584, 260] width 72 height 17
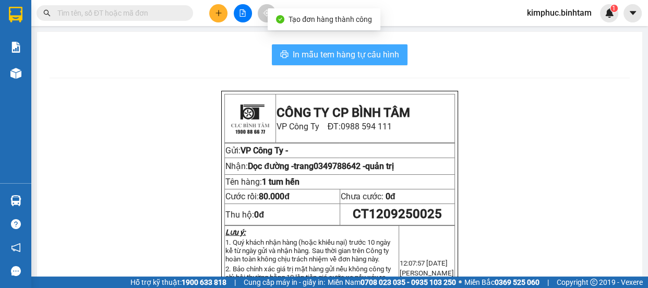
click at [352, 59] on span "In mẫu tem hàng tự cấu hình" at bounding box center [346, 54] width 106 height 13
click at [353, 57] on span "In mẫu tem hàng tự cấu hình" at bounding box center [346, 54] width 106 height 13
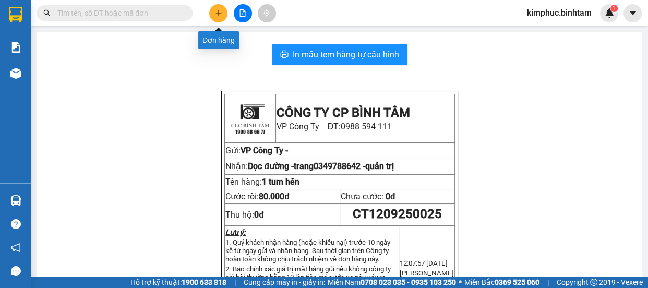
click at [218, 9] on icon "plus" at bounding box center [218, 12] width 7 height 7
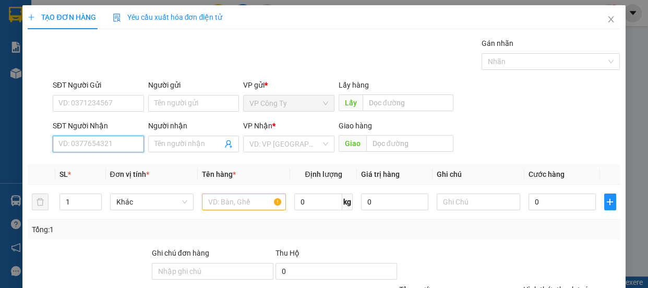
click at [68, 141] on input "SĐT Người Nhận" at bounding box center [98, 144] width 91 height 17
type input "0702714018"
click at [114, 141] on input "0702714018" at bounding box center [98, 144] width 91 height 17
click at [114, 163] on div "0702714018" at bounding box center [97, 164] width 78 height 11
type input "quản trị"
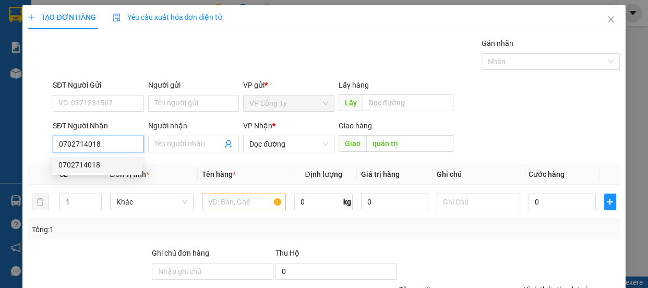
type input "70.000"
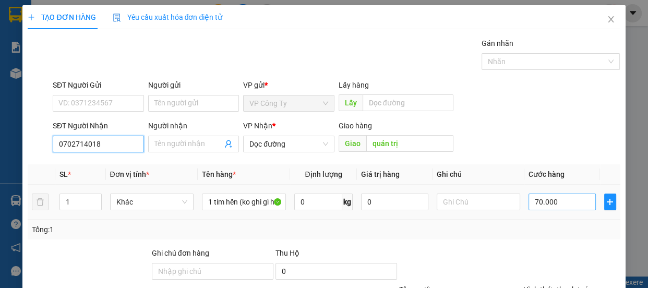
type input "0702714018"
click at [534, 201] on input "70.000" at bounding box center [562, 202] width 67 height 17
type input "0.000"
type input "0"
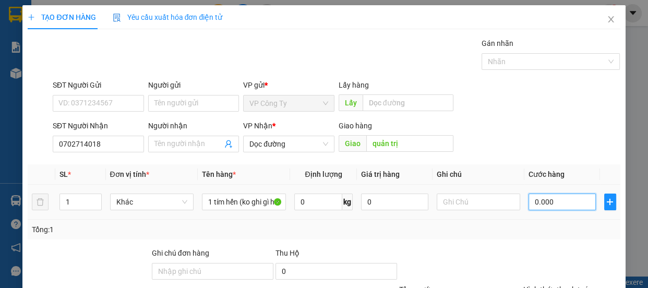
type input "0"
type input "60.000"
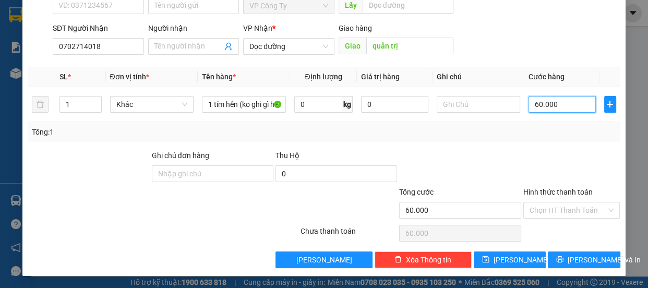
type input "60.000"
click at [547, 188] on label "Hình thức thanh toán" at bounding box center [558, 192] width 69 height 8
click at [547, 203] on input "Hình thức thanh toán" at bounding box center [568, 211] width 77 height 16
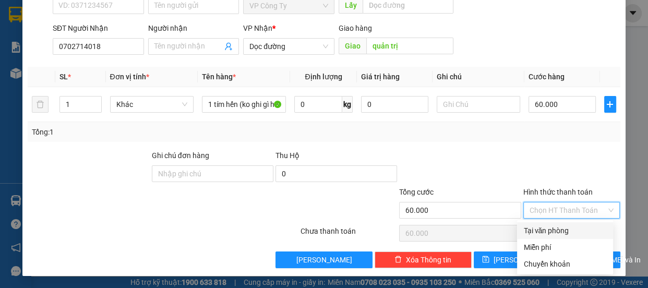
click at [551, 226] on div "Tại văn phòng" at bounding box center [566, 230] width 84 height 11
type input "0"
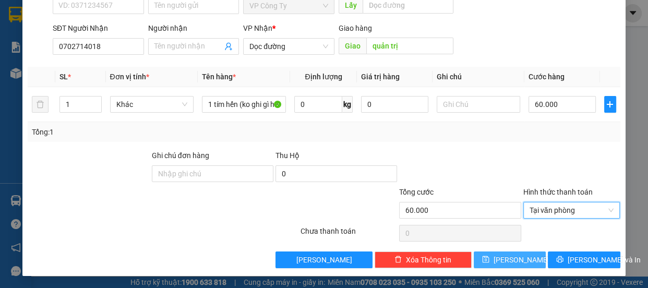
click at [519, 265] on button "[PERSON_NAME]" at bounding box center [510, 260] width 72 height 17
type input "0"
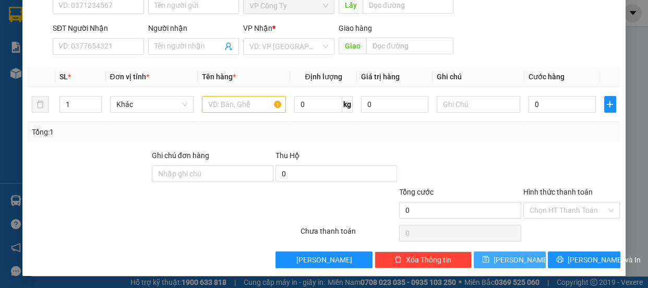
scroll to position [0, 0]
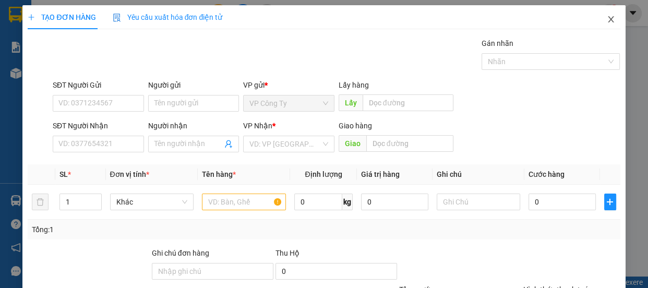
click at [608, 20] on icon "close" at bounding box center [611, 19] width 6 height 6
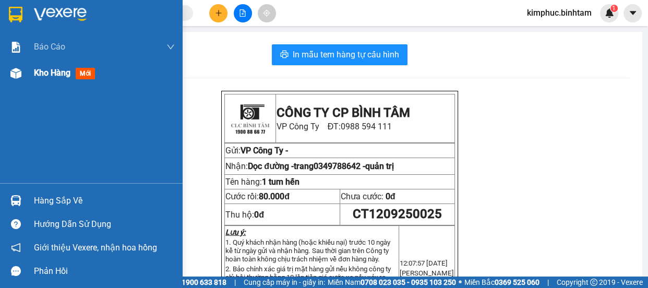
click at [55, 73] on span "Kho hàng" at bounding box center [52, 73] width 37 height 10
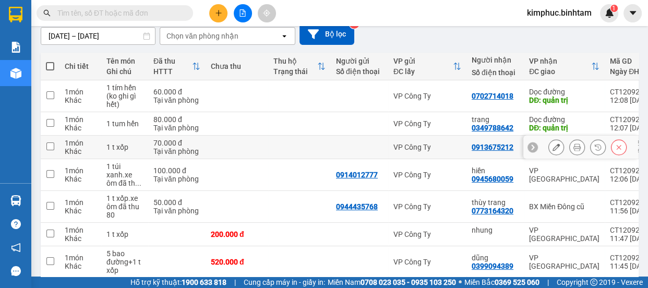
scroll to position [220, 0]
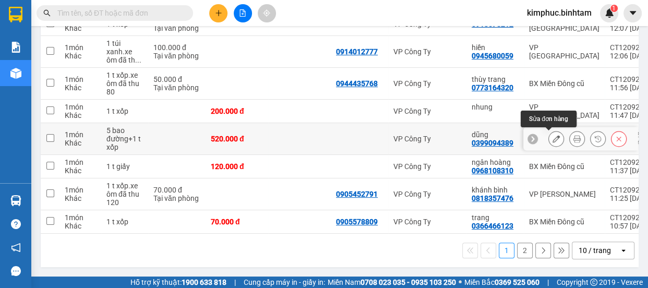
click at [553, 135] on icon at bounding box center [556, 138] width 7 height 7
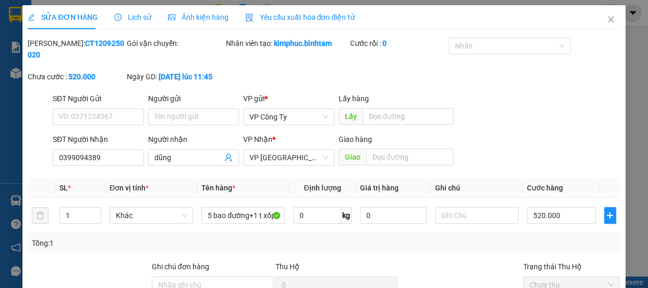
type input "0399094389"
type input "dũng"
type input "520.000"
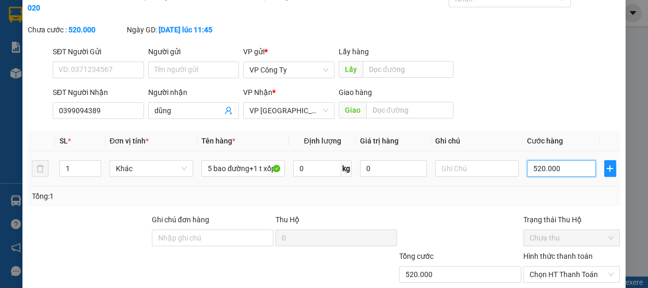
click at [534, 166] on input "520.000" at bounding box center [561, 168] width 69 height 17
click at [534, 167] on input "520.000" at bounding box center [561, 168] width 69 height 17
click at [528, 169] on input "520.000" at bounding box center [561, 168] width 69 height 17
click at [530, 170] on input "520.000" at bounding box center [561, 168] width 69 height 17
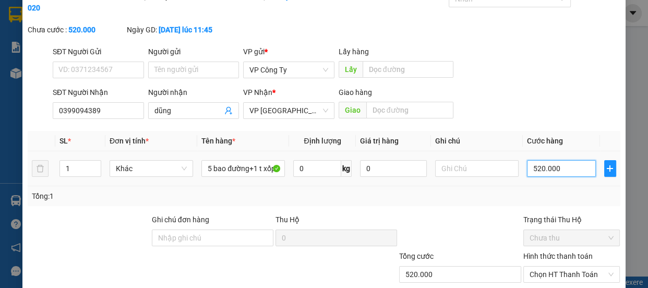
click at [529, 170] on input "520.000" at bounding box center [561, 168] width 69 height 17
type input "20.000"
type input "420.000"
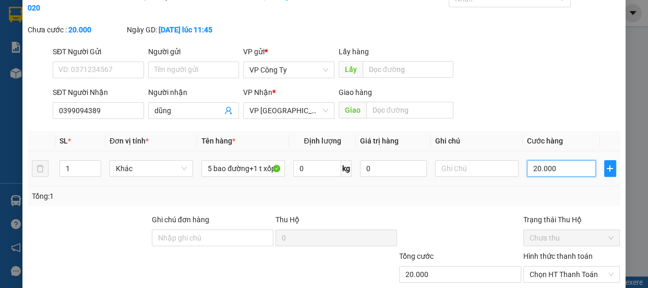
type input "420.000"
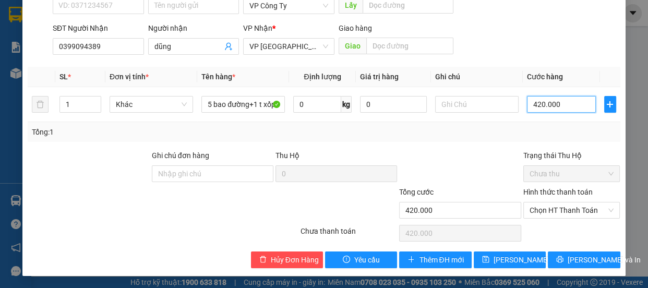
type input "420.000"
click at [533, 194] on label "Hình thức thanh toán" at bounding box center [558, 192] width 69 height 8
click at [533, 203] on input "Hình thức thanh toán" at bounding box center [568, 211] width 77 height 16
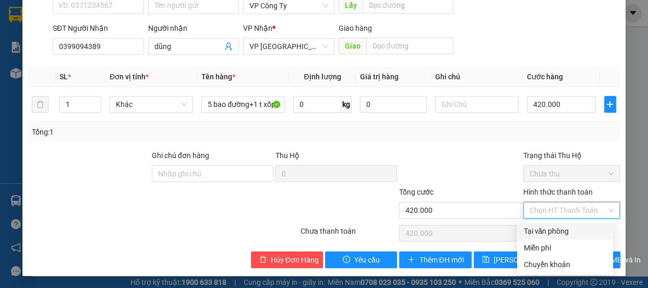
click at [534, 230] on div "Tại văn phòng" at bounding box center [566, 230] width 84 height 11
type input "0"
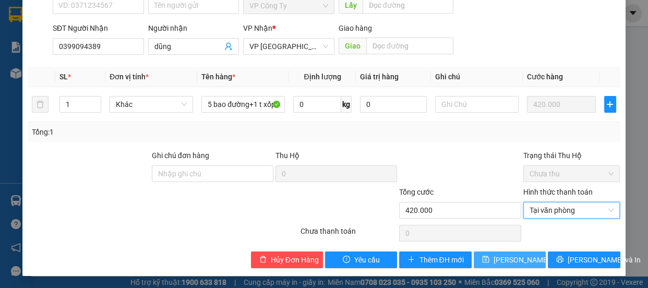
click at [513, 263] on span "[PERSON_NAME] đổi" at bounding box center [527, 259] width 67 height 11
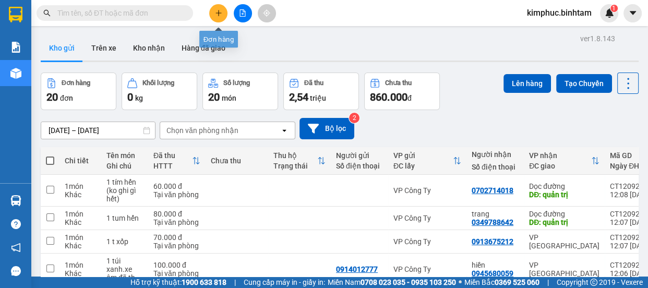
click at [219, 10] on icon "plus" at bounding box center [218, 13] width 1 height 6
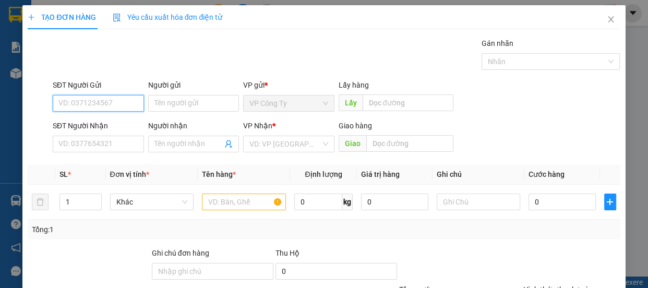
click at [115, 103] on input "SĐT Người Gửi" at bounding box center [98, 103] width 91 height 17
click at [120, 100] on input "0933907357" at bounding box center [98, 103] width 91 height 17
click at [121, 100] on input "0933907357" at bounding box center [98, 103] width 91 height 17
click at [121, 101] on input "0933907357" at bounding box center [98, 103] width 91 height 17
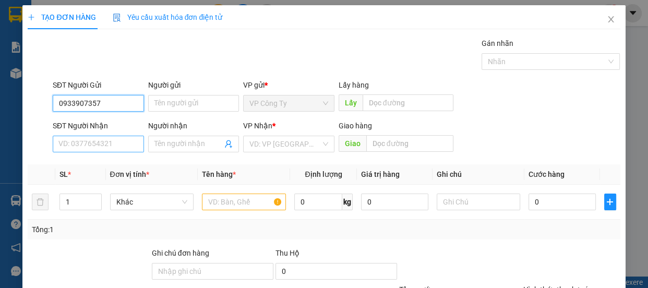
type input "0933907357"
click at [99, 145] on input "SĐT Người Nhận" at bounding box center [98, 144] width 91 height 17
click at [106, 145] on input "0932561594" at bounding box center [98, 144] width 91 height 17
click at [108, 145] on input "0932561594" at bounding box center [98, 144] width 91 height 17
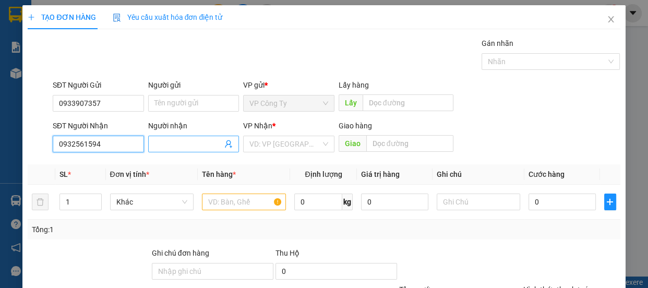
type input "0932561594"
click at [188, 144] on input "Người nhận" at bounding box center [188, 143] width 68 height 11
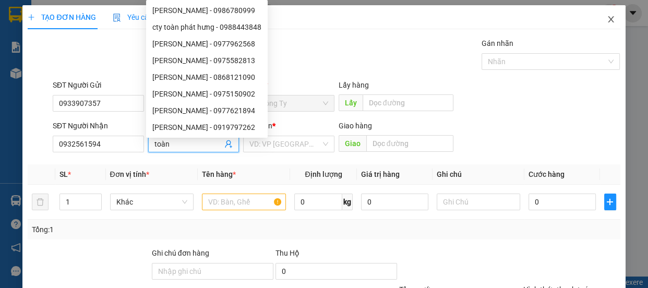
type input "toàn"
click at [607, 17] on icon "close" at bounding box center [611, 19] width 8 height 8
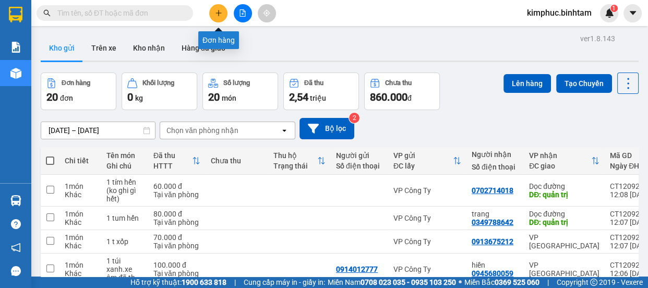
click at [222, 14] on icon "plus" at bounding box center [218, 12] width 7 height 7
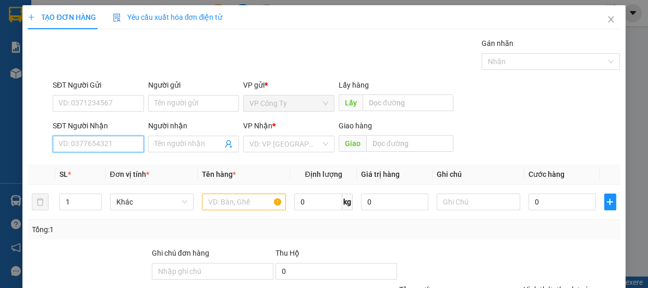
click at [97, 142] on input "SĐT Người Nhận" at bounding box center [98, 144] width 91 height 17
click at [607, 21] on icon "close" at bounding box center [611, 19] width 8 height 8
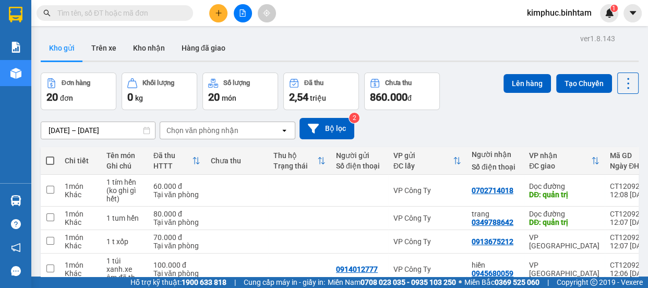
scroll to position [220, 0]
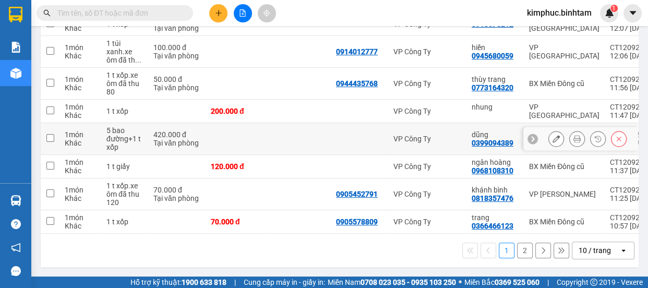
click at [53, 134] on input "checkbox" at bounding box center [50, 138] width 8 height 8
checkbox input "true"
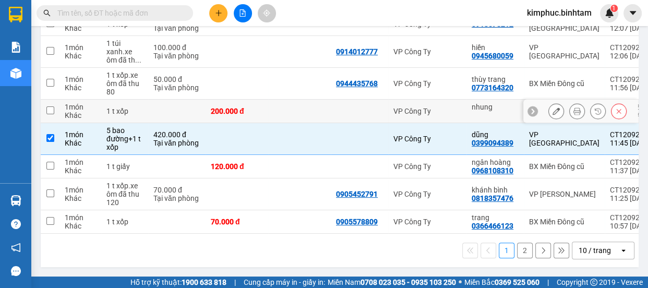
click at [51, 106] on input "checkbox" at bounding box center [50, 110] width 8 height 8
checkbox input "true"
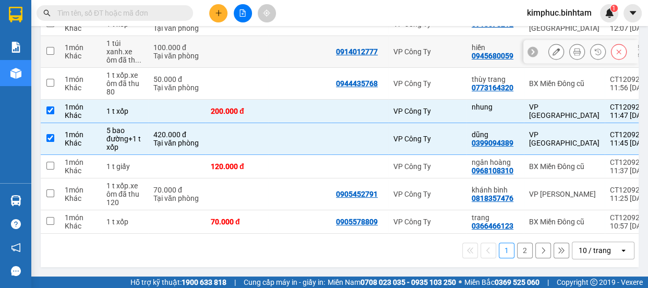
click at [46, 49] on input "checkbox" at bounding box center [50, 51] width 8 height 8
checkbox input "true"
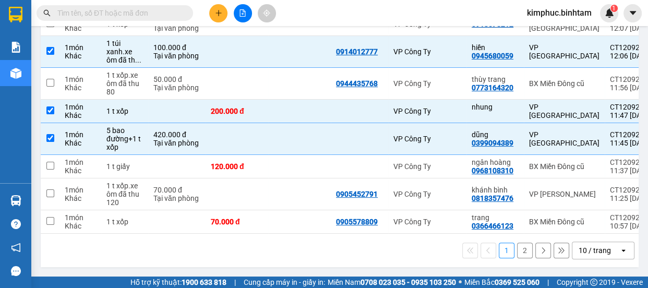
scroll to position [78, 0]
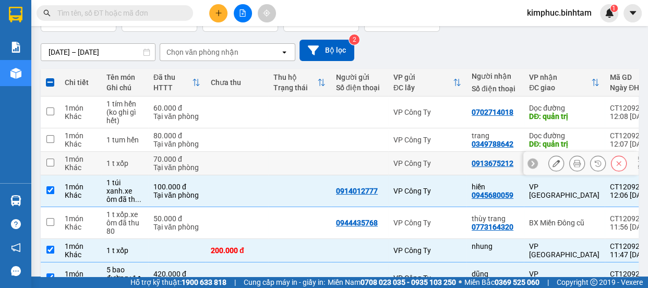
click at [47, 167] on td at bounding box center [50, 163] width 19 height 23
checkbox input "true"
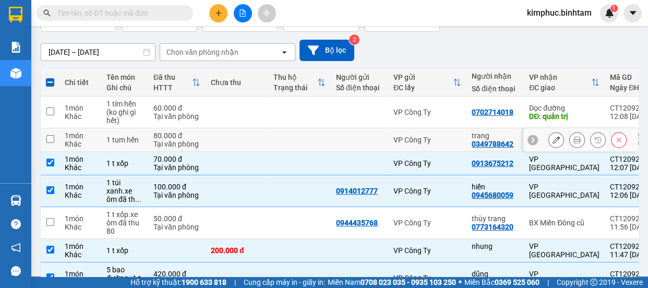
click at [57, 137] on td at bounding box center [50, 139] width 19 height 23
checkbox input "true"
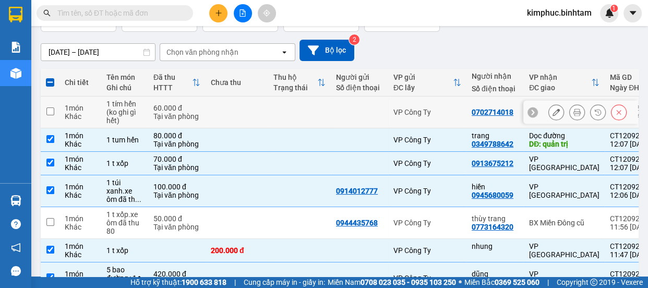
click at [51, 114] on input "checkbox" at bounding box center [50, 112] width 8 height 8
checkbox input "true"
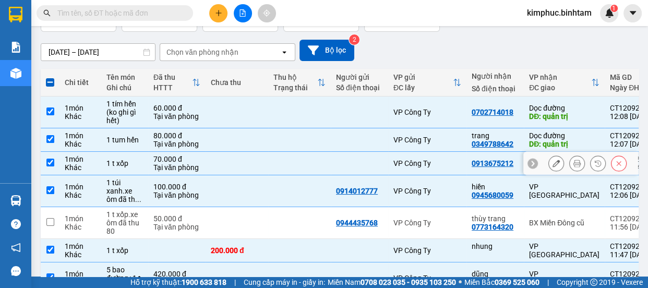
scroll to position [0, 0]
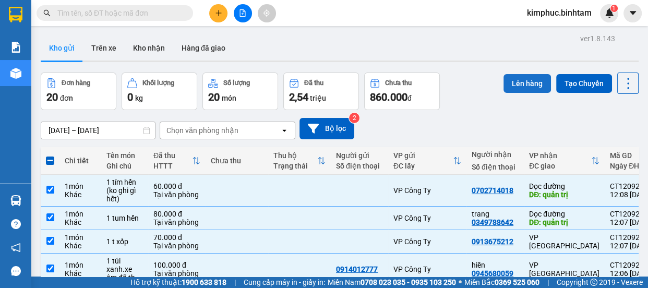
click at [516, 87] on button "Lên hàng" at bounding box center [527, 83] width 47 height 19
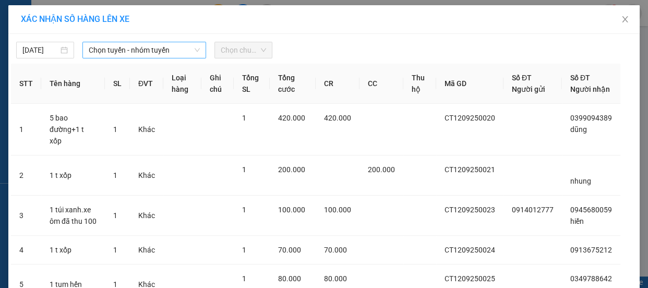
click at [154, 50] on span "Chọn tuyến - nhóm tuyến" at bounding box center [144, 50] width 111 height 16
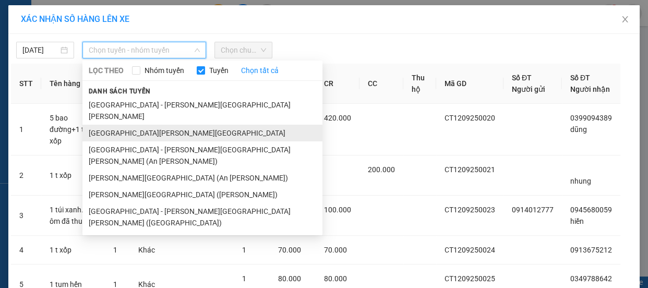
click at [134, 125] on li "[GEOGRAPHIC_DATA][PERSON_NAME][GEOGRAPHIC_DATA]" at bounding box center [202, 133] width 240 height 17
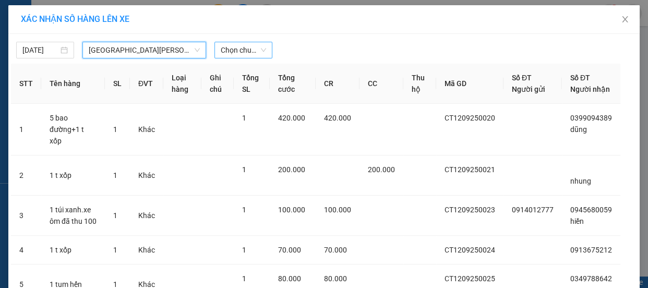
click at [242, 47] on span "Chọn chuyến" at bounding box center [243, 50] width 45 height 16
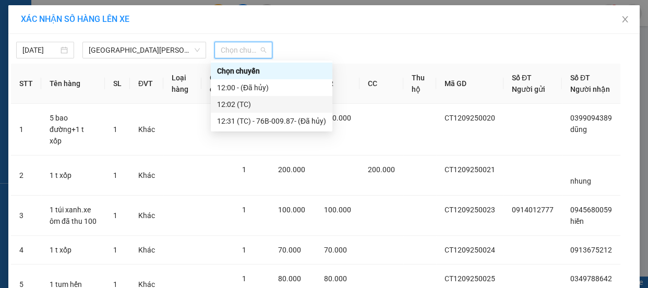
click at [242, 105] on div "12:02 (TC)" at bounding box center [271, 104] width 109 height 11
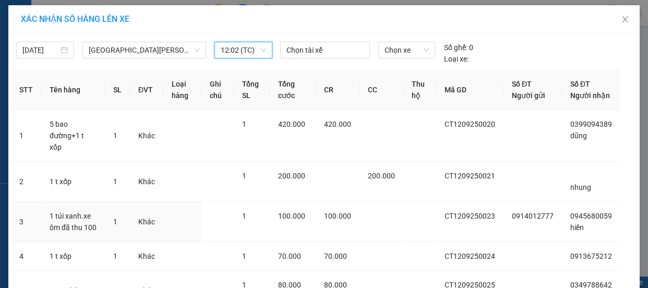
scroll to position [139, 0]
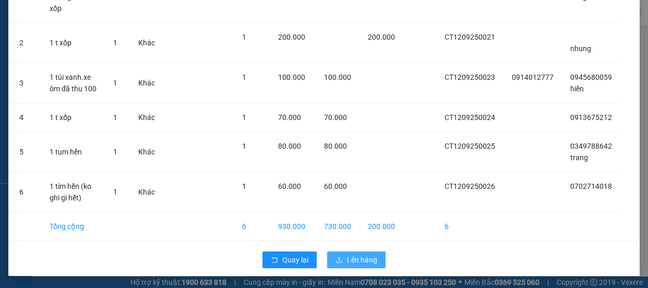
click at [360, 255] on span "Lên hàng" at bounding box center [362, 259] width 30 height 11
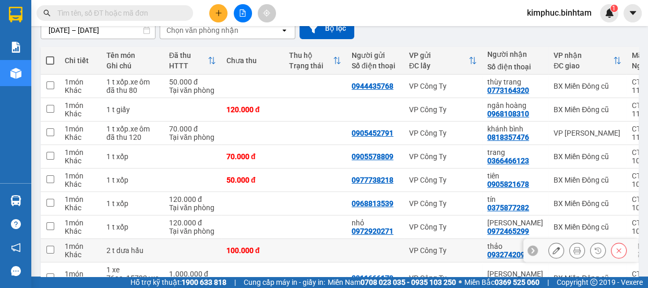
scroll to position [195, 0]
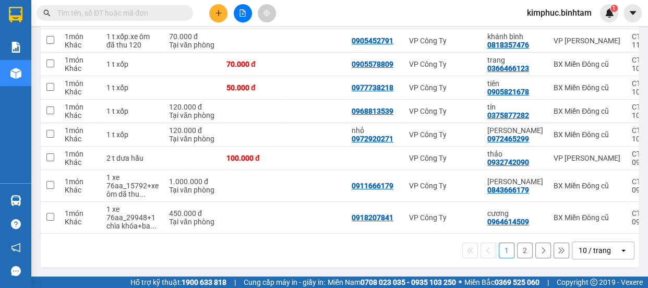
click at [517, 251] on button "2" at bounding box center [525, 251] width 16 height 16
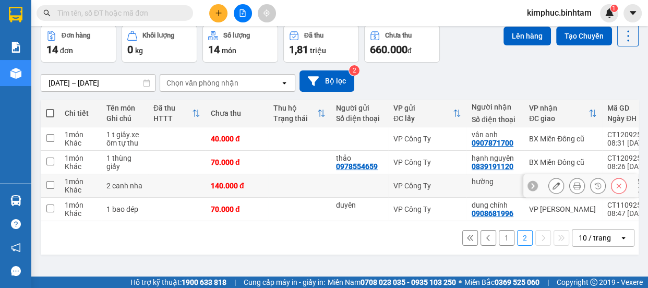
scroll to position [0, 0]
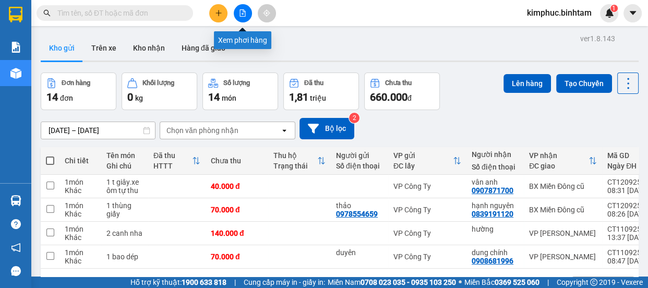
click at [245, 17] on button at bounding box center [243, 13] width 18 height 18
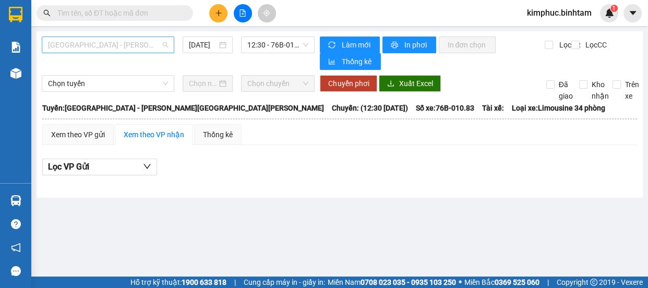
click at [98, 43] on span "[GEOGRAPHIC_DATA] - [PERSON_NAME][GEOGRAPHIC_DATA][PERSON_NAME]" at bounding box center [108, 45] width 120 height 16
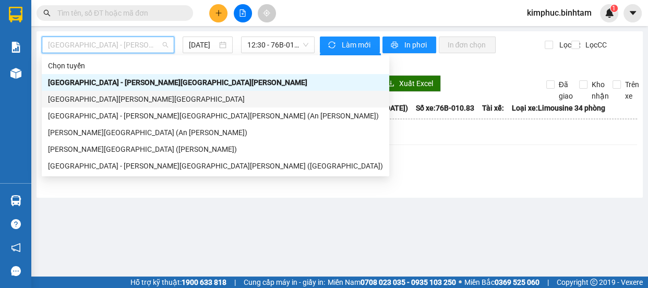
click at [74, 100] on div "[GEOGRAPHIC_DATA][PERSON_NAME][GEOGRAPHIC_DATA]" at bounding box center [215, 98] width 335 height 11
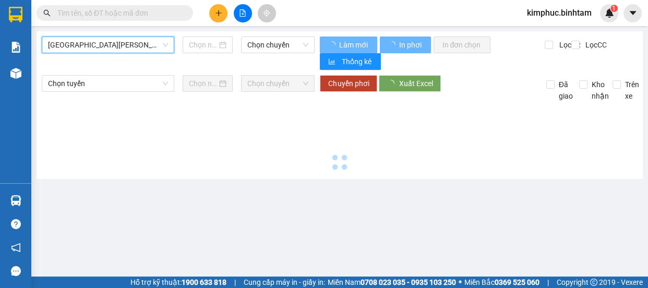
type input "[DATE]"
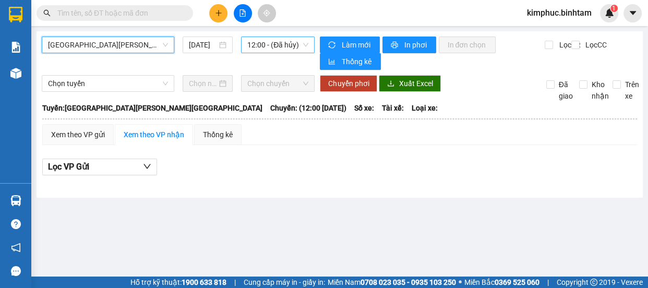
click at [289, 43] on span "12:00 - (Đã hủy)" at bounding box center [277, 45] width 61 height 16
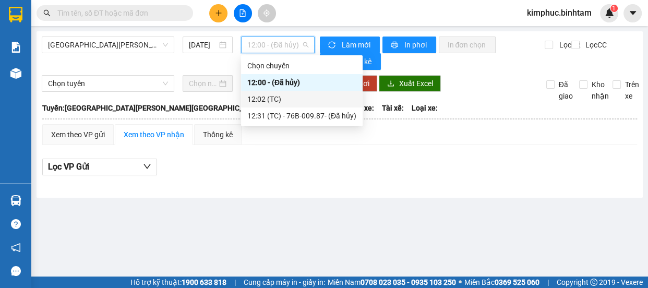
click at [281, 100] on div "12:02 (TC)" at bounding box center [301, 98] width 109 height 11
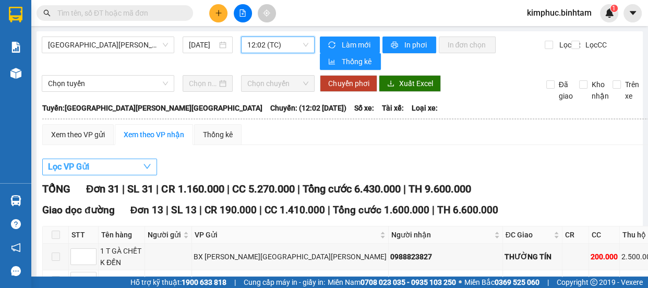
click at [76, 167] on span "Lọc VP Gửi" at bounding box center [68, 166] width 41 height 13
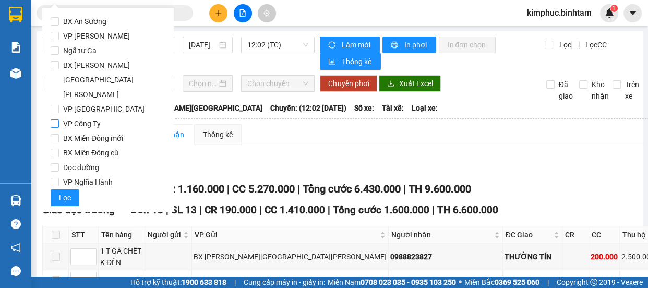
click at [53, 120] on input "VP Công Ty" at bounding box center [55, 124] width 8 height 8
checkbox input "true"
click at [59, 192] on span "Lọc" at bounding box center [65, 197] width 12 height 11
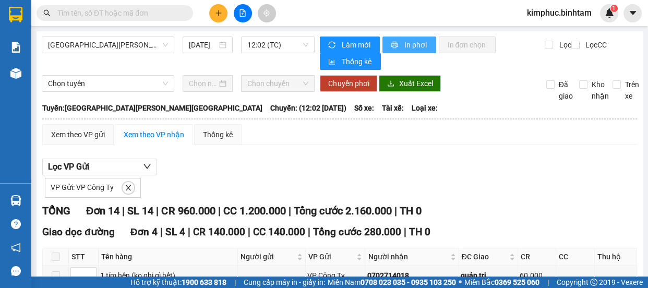
click at [411, 51] on button "In phơi" at bounding box center [410, 45] width 54 height 17
click at [411, 50] on span "In phơi" at bounding box center [416, 44] width 24 height 11
click at [327, 5] on div "Kết quả tìm kiếm ( 0 ) Bộ lọc No Data kimphuc.binhtam 1" at bounding box center [324, 13] width 648 height 26
click at [216, 13] on icon "plus" at bounding box center [219, 13] width 6 height 1
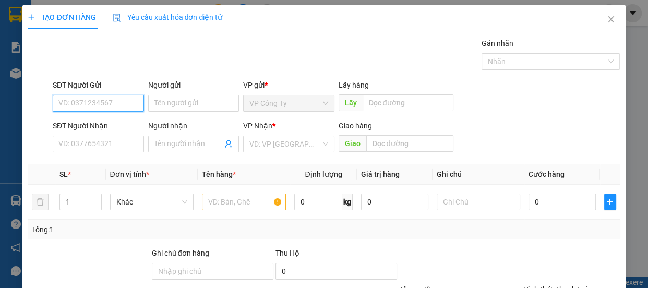
click at [109, 101] on input "SĐT Người Gửi" at bounding box center [98, 103] width 91 height 17
click at [99, 103] on input "SĐT Người Gửi" at bounding box center [98, 103] width 91 height 17
type input "0935433178"
click at [112, 101] on input "0935433178" at bounding box center [98, 103] width 91 height 17
click at [103, 123] on div "0935433178" at bounding box center [97, 123] width 78 height 11
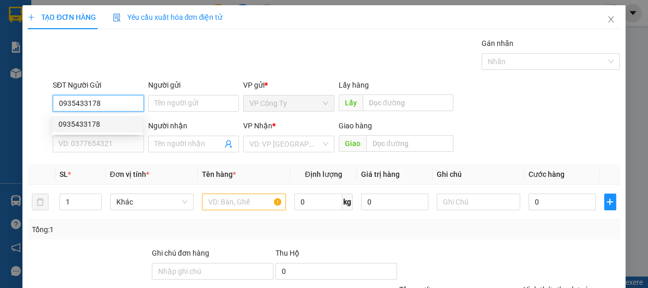
type input "0886792752"
type input "dao"
type input "100.000"
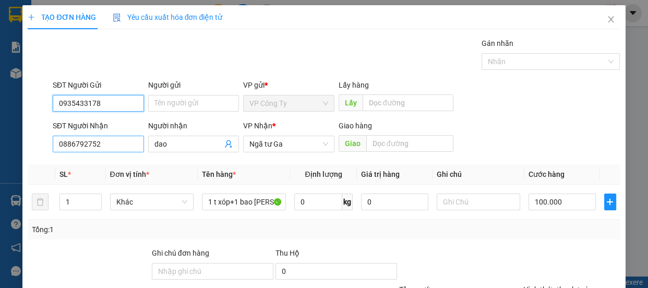
type input "0935433178"
click at [116, 145] on input "0886792752" at bounding box center [98, 144] width 91 height 17
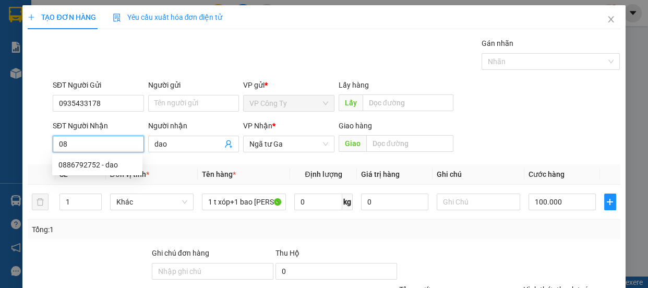
type input "0"
click at [122, 142] on input "0934005468" at bounding box center [98, 144] width 91 height 17
type input "0934005468"
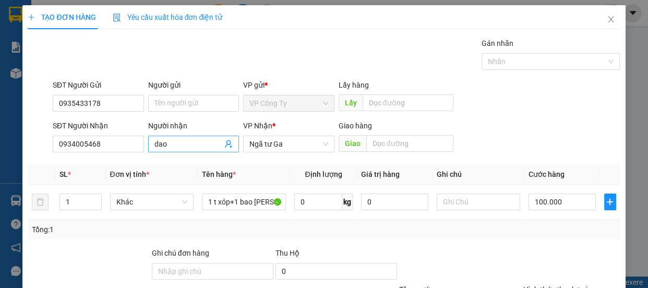
click at [177, 141] on input "dao" at bounding box center [188, 143] width 68 height 11
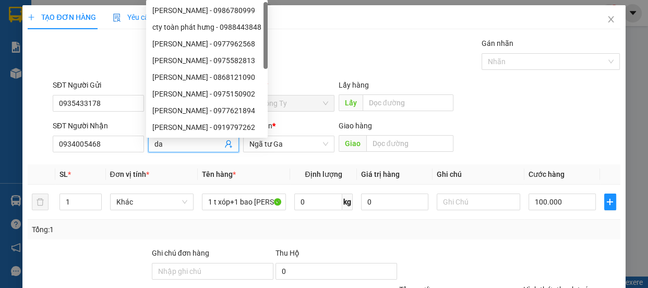
type input "d"
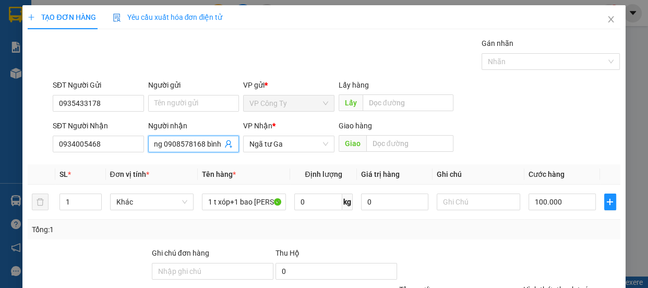
scroll to position [0, 13]
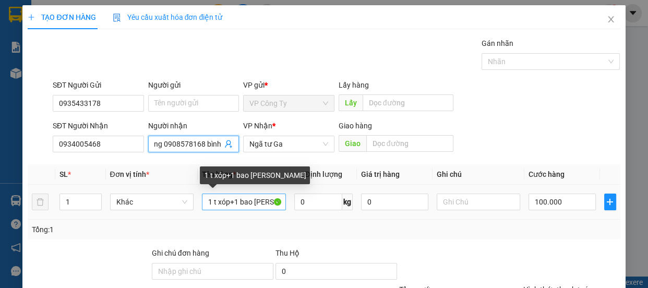
type input "nhung 0908578168 bình"
click at [270, 201] on input "1 t xóp+1 bao [PERSON_NAME]" at bounding box center [244, 202] width 84 height 17
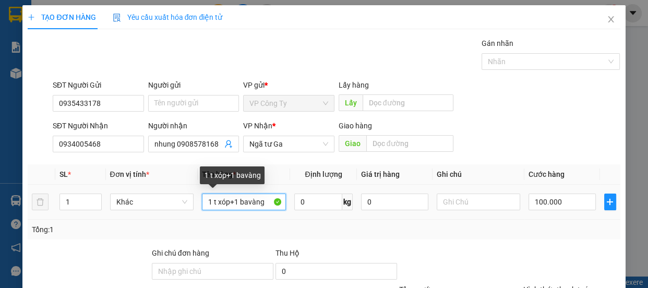
click at [268, 200] on input "1 t xóp+1 bavàng" at bounding box center [244, 202] width 84 height 17
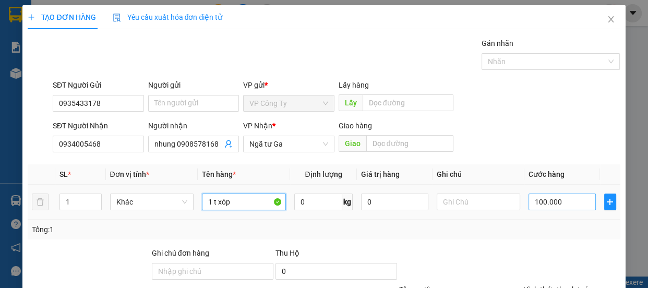
type input "1 t xóp"
click at [538, 200] on input "100.000" at bounding box center [562, 202] width 67 height 17
type input "10.000"
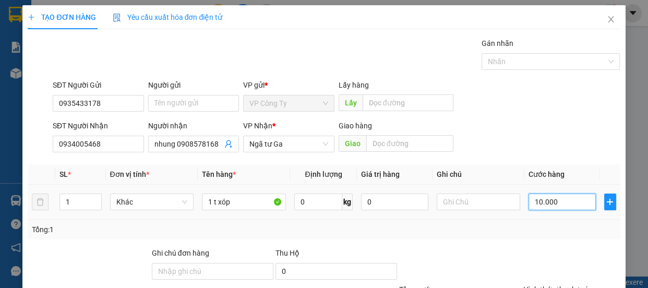
type input "10.000"
type input "0"
type input "0.000"
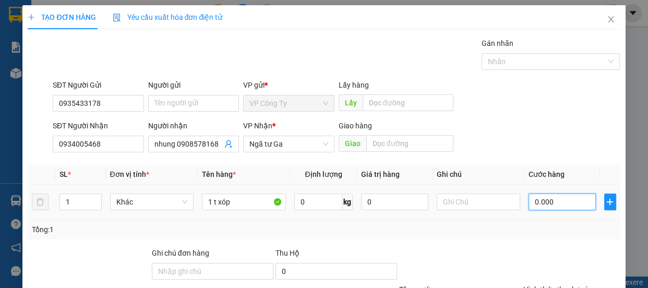
type input "50.000"
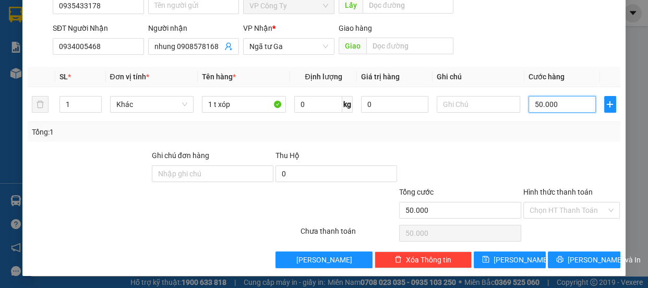
type input "50.000"
click at [542, 188] on label "Hình thức thanh toán" at bounding box center [558, 192] width 69 height 8
click at [542, 203] on input "Hình thức thanh toán" at bounding box center [568, 211] width 77 height 16
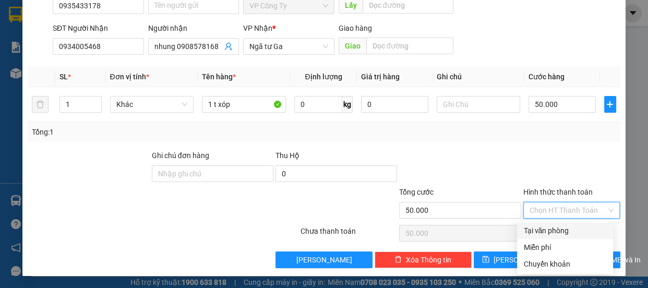
click at [543, 230] on div "Tại văn phòng" at bounding box center [566, 230] width 84 height 11
type input "0"
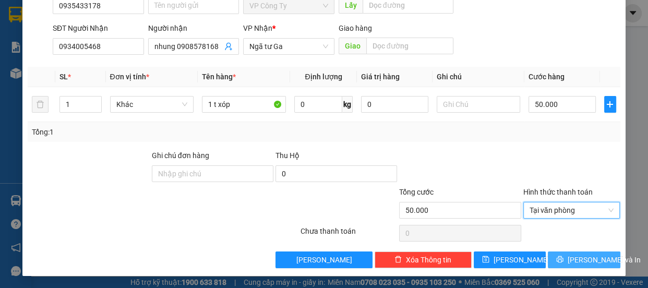
click at [561, 255] on button "[PERSON_NAME] và In" at bounding box center [584, 260] width 72 height 17
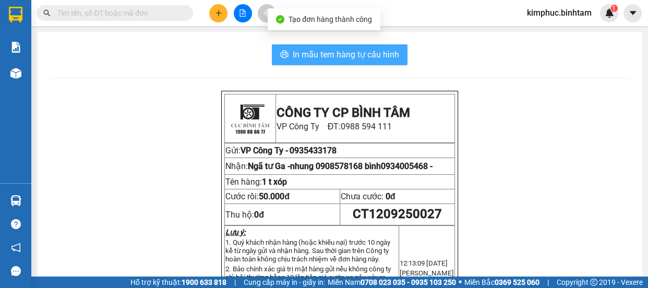
click at [363, 56] on span "In mẫu tem hàng tự cấu hình" at bounding box center [346, 54] width 106 height 13
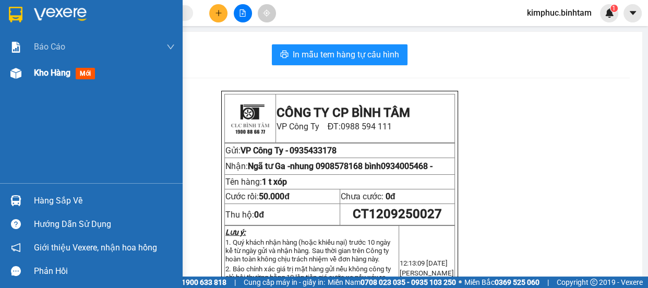
click at [34, 74] on span "Kho hàng" at bounding box center [52, 73] width 37 height 10
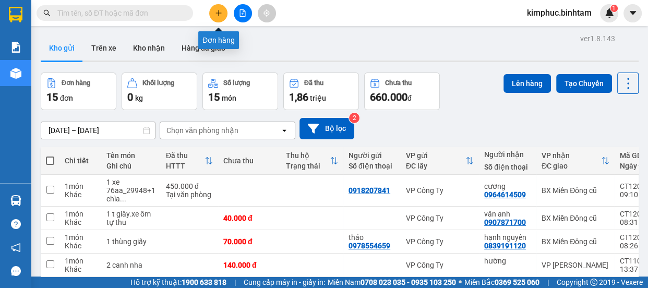
click at [222, 5] on button at bounding box center [218, 13] width 18 height 18
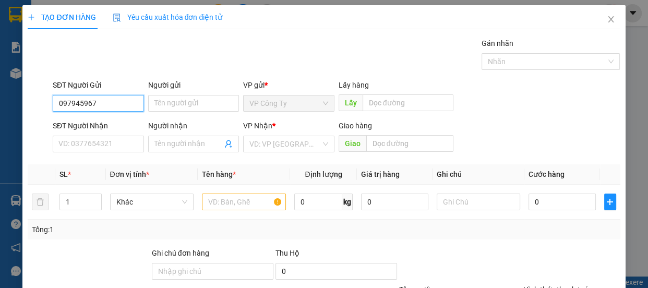
type input "0979459679"
click at [123, 125] on div "0979459679 - nga" at bounding box center [97, 123] width 78 height 11
type input "nga"
type input "0853711225"
type input "luyến"
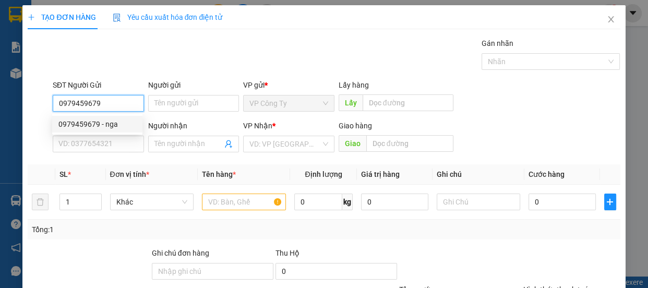
type input "đồng hới"
type input "160.000"
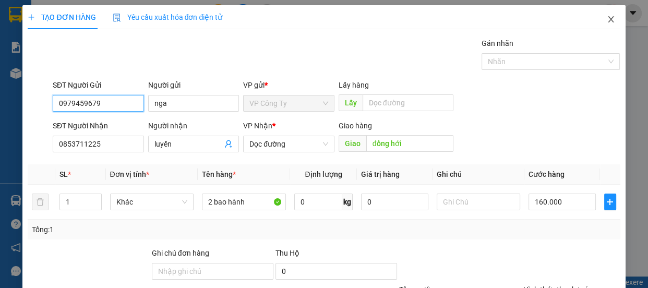
type input "0979459679"
click at [613, 21] on span "Close" at bounding box center [611, 19] width 29 height 29
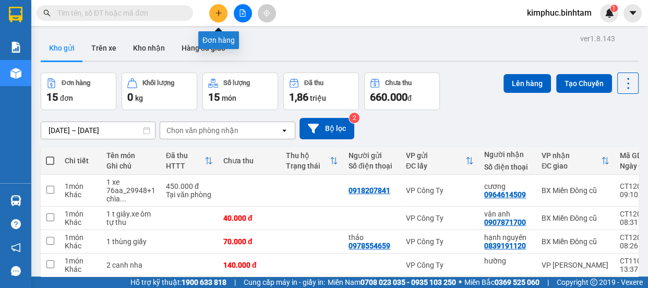
click at [217, 13] on icon "plus" at bounding box center [219, 13] width 6 height 1
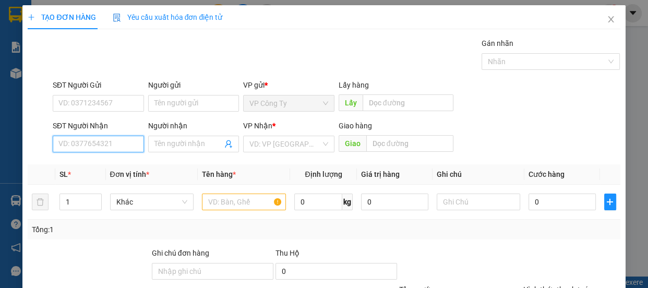
click at [94, 148] on input "SĐT Người Nhận" at bounding box center [98, 144] width 91 height 17
type input "0"
type input "0938434141"
click at [137, 147] on input "0938434141" at bounding box center [98, 144] width 91 height 17
click at [130, 166] on div "0938434141 - ngân" at bounding box center [97, 164] width 78 height 11
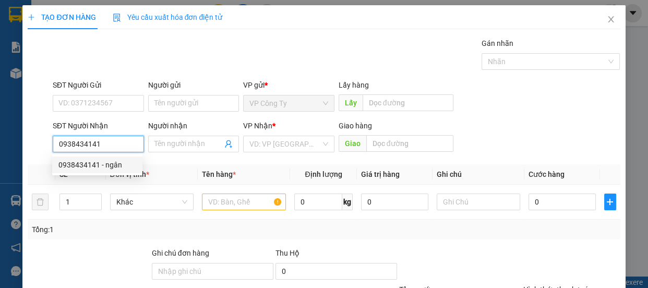
type input "ngân"
type input "70.000"
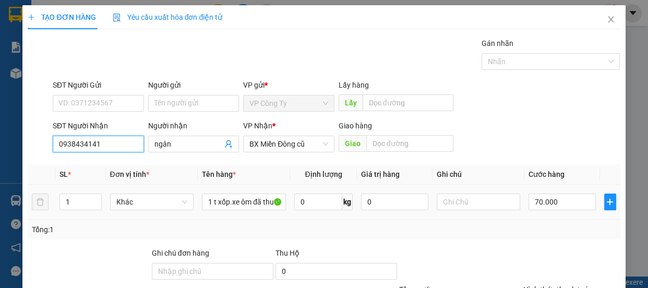
scroll to position [98, 0]
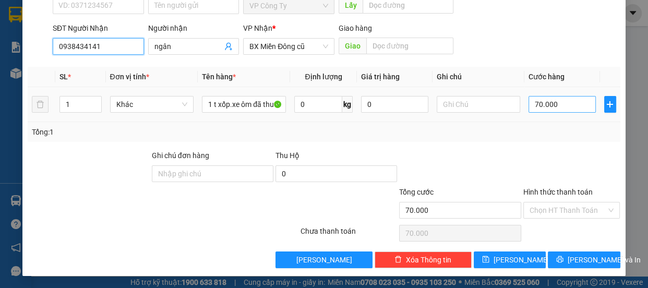
type input "0938434141"
click at [533, 106] on input "70.000" at bounding box center [562, 104] width 67 height 17
click at [532, 106] on input "70.000" at bounding box center [562, 104] width 67 height 17
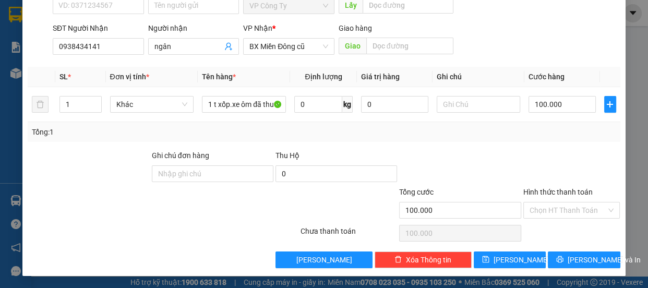
click at [552, 188] on label "Hình thức thanh toán" at bounding box center [558, 192] width 69 height 8
click at [552, 203] on input "Hình thức thanh toán" at bounding box center [568, 211] width 77 height 16
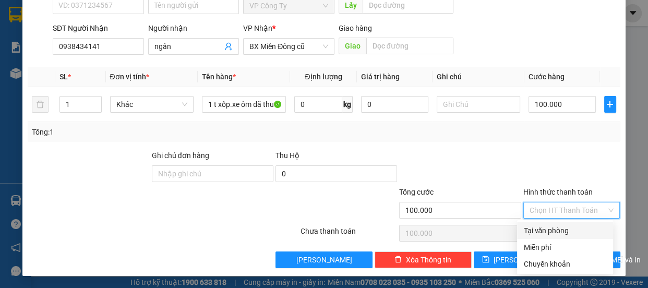
click at [548, 230] on div "Tại văn phòng" at bounding box center [566, 230] width 84 height 11
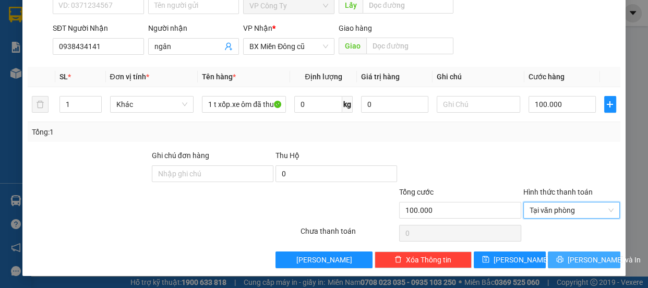
click at [556, 259] on button "[PERSON_NAME] và In" at bounding box center [584, 260] width 72 height 17
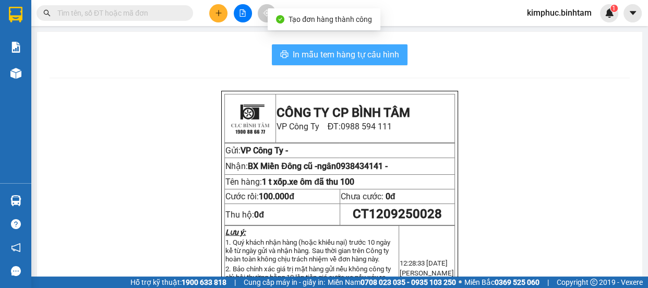
click at [362, 61] on span "In mẫu tem hàng tự cấu hình" at bounding box center [346, 54] width 106 height 13
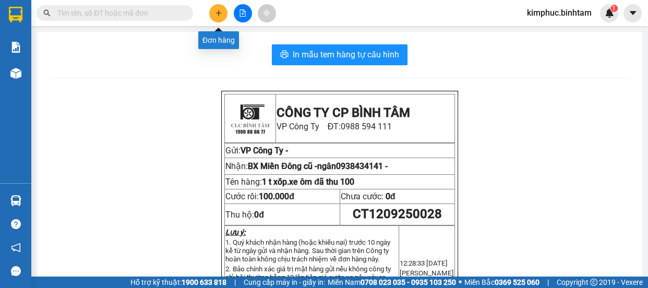
click at [219, 14] on icon "plus" at bounding box center [218, 13] width 1 height 6
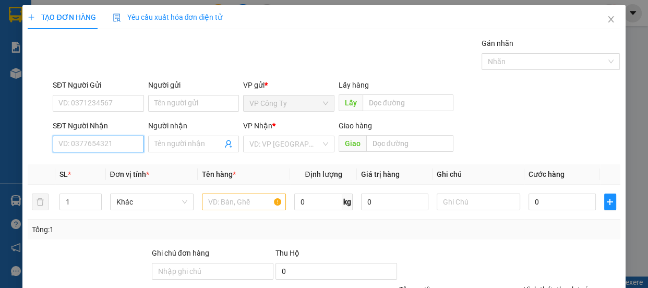
click at [107, 141] on input "SĐT Người Nhận" at bounding box center [98, 144] width 91 height 17
click at [115, 142] on input "0919326078" at bounding box center [98, 144] width 91 height 17
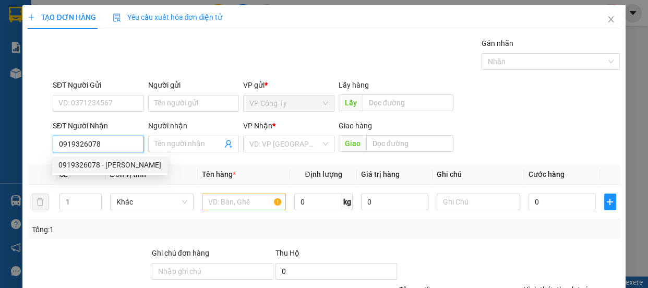
click at [115, 173] on div "0919326078 - [PERSON_NAME]" at bounding box center [109, 165] width 115 height 17
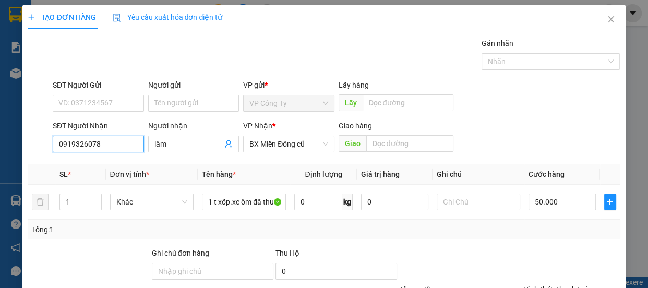
scroll to position [98, 0]
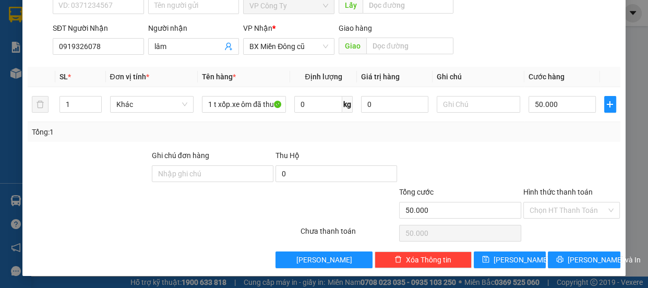
click at [548, 196] on div "Hình thức thanh toán" at bounding box center [572, 194] width 97 height 16
click at [545, 191] on label "Hình thức thanh toán" at bounding box center [558, 192] width 69 height 8
click at [545, 203] on input "Hình thức thanh toán" at bounding box center [568, 211] width 77 height 16
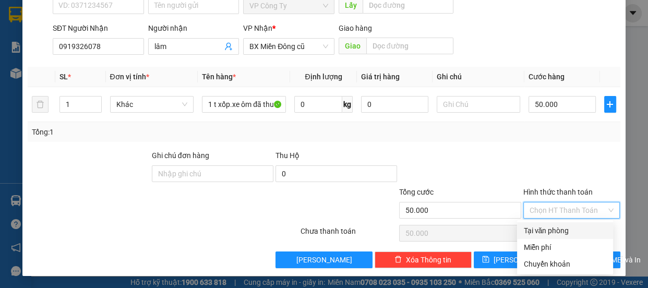
click at [552, 230] on div "Tại văn phòng" at bounding box center [566, 230] width 84 height 11
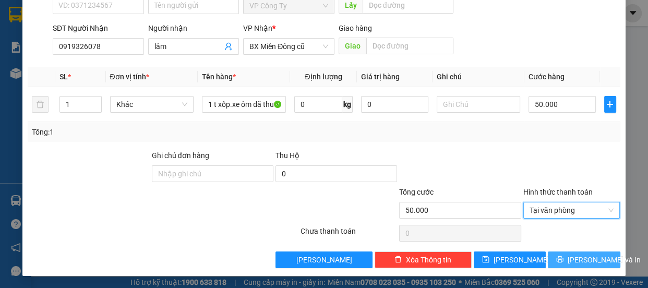
click at [570, 260] on span "[PERSON_NAME] và In" at bounding box center [604, 259] width 73 height 11
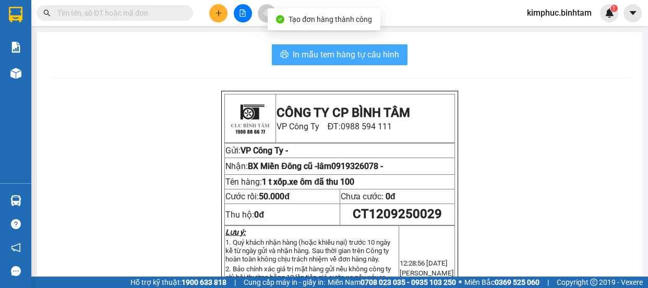
click at [379, 57] on span "In mẫu tem hàng tự cấu hình" at bounding box center [346, 54] width 106 height 13
